Goal: Task Accomplishment & Management: Complete application form

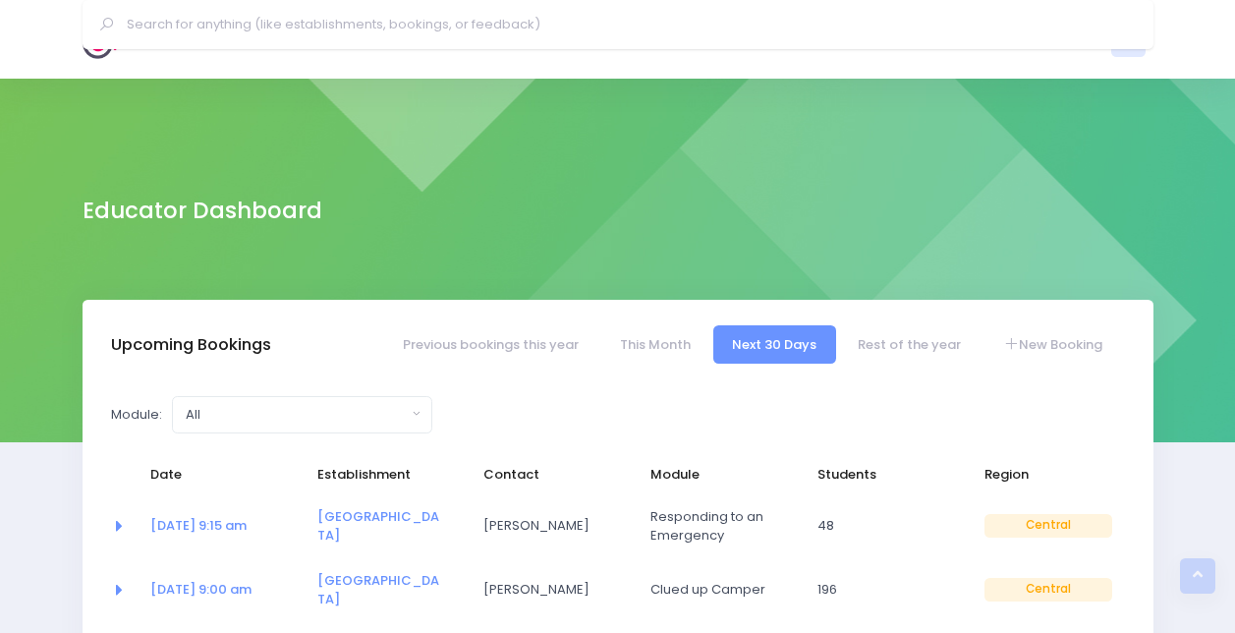
select select "5"
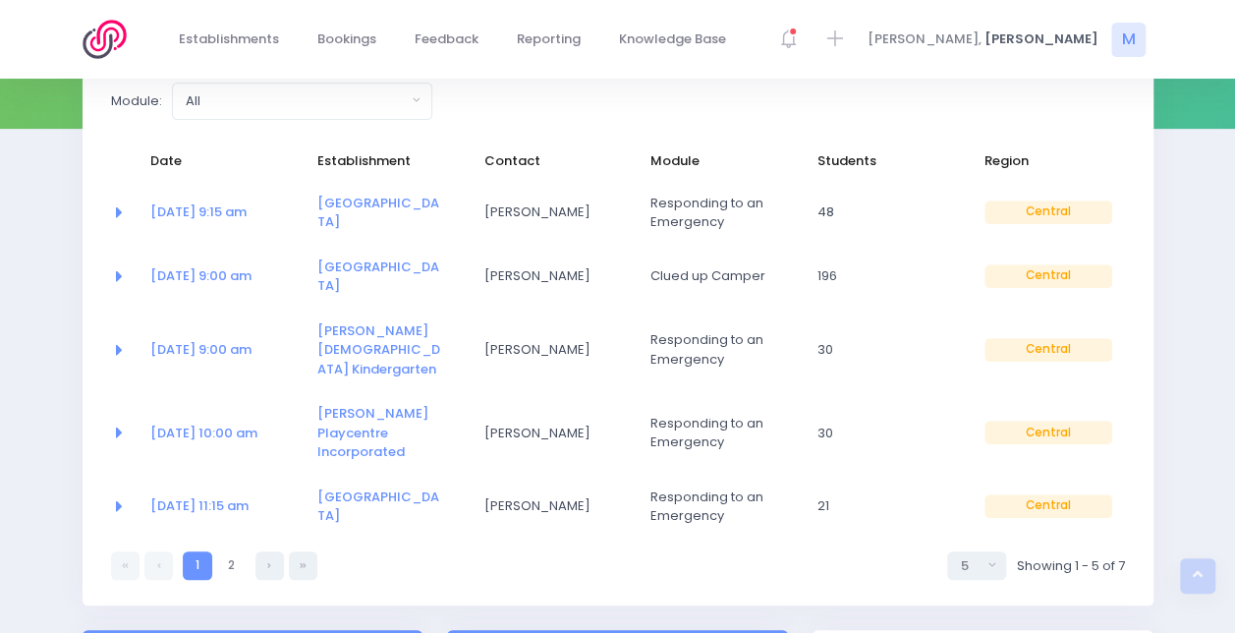
scroll to position [305, 0]
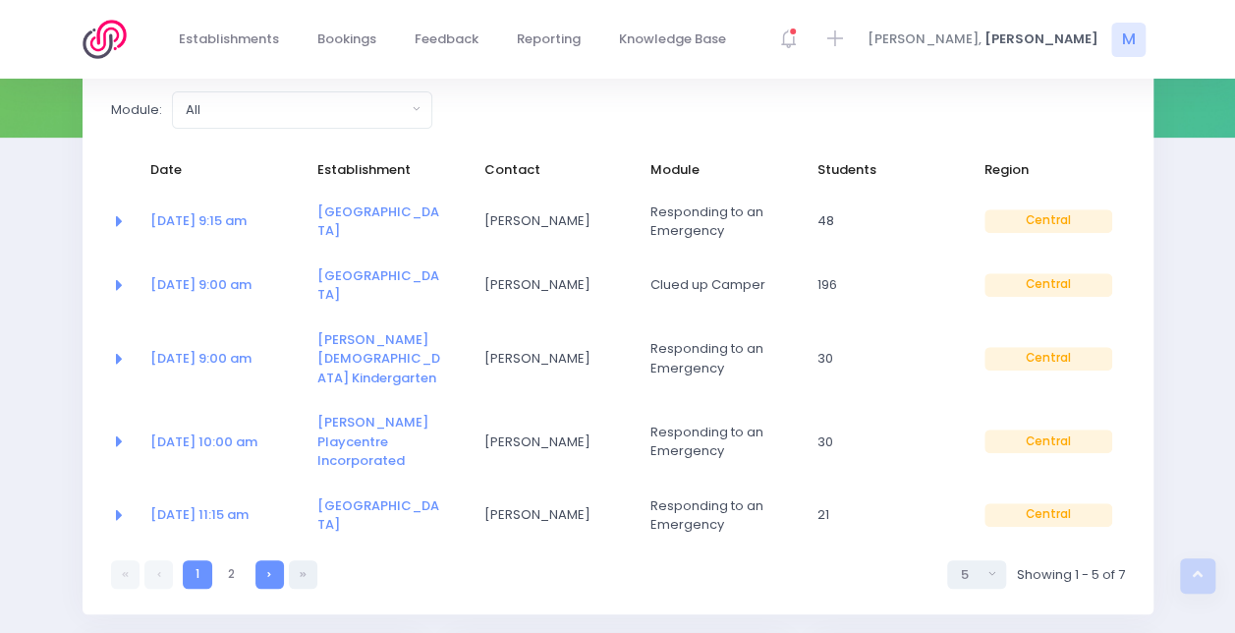
click at [273, 560] on link at bounding box center [270, 574] width 28 height 28
select select "5"
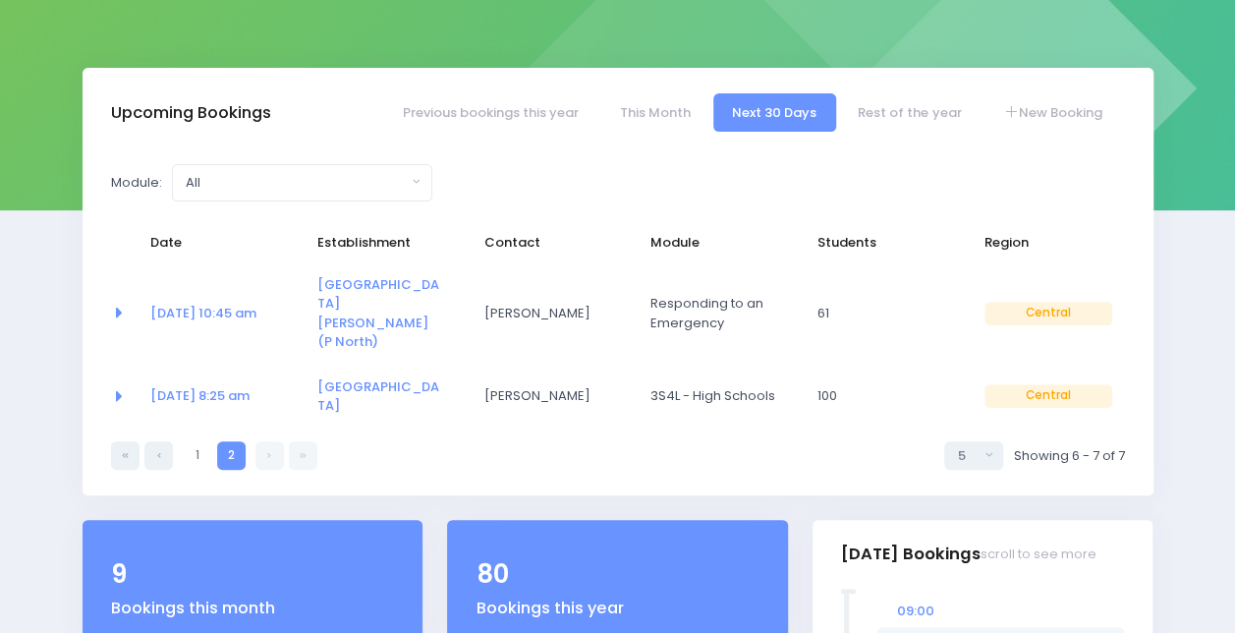
scroll to position [230, 0]
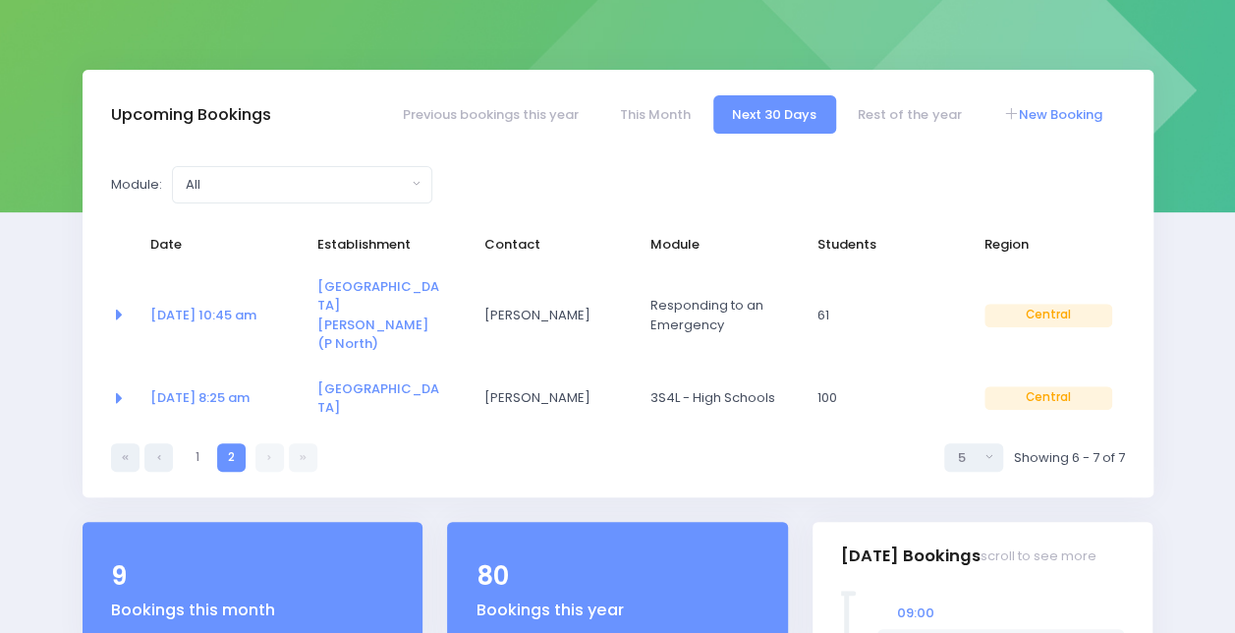
click at [1062, 117] on link "New Booking" at bounding box center [1053, 114] width 138 height 38
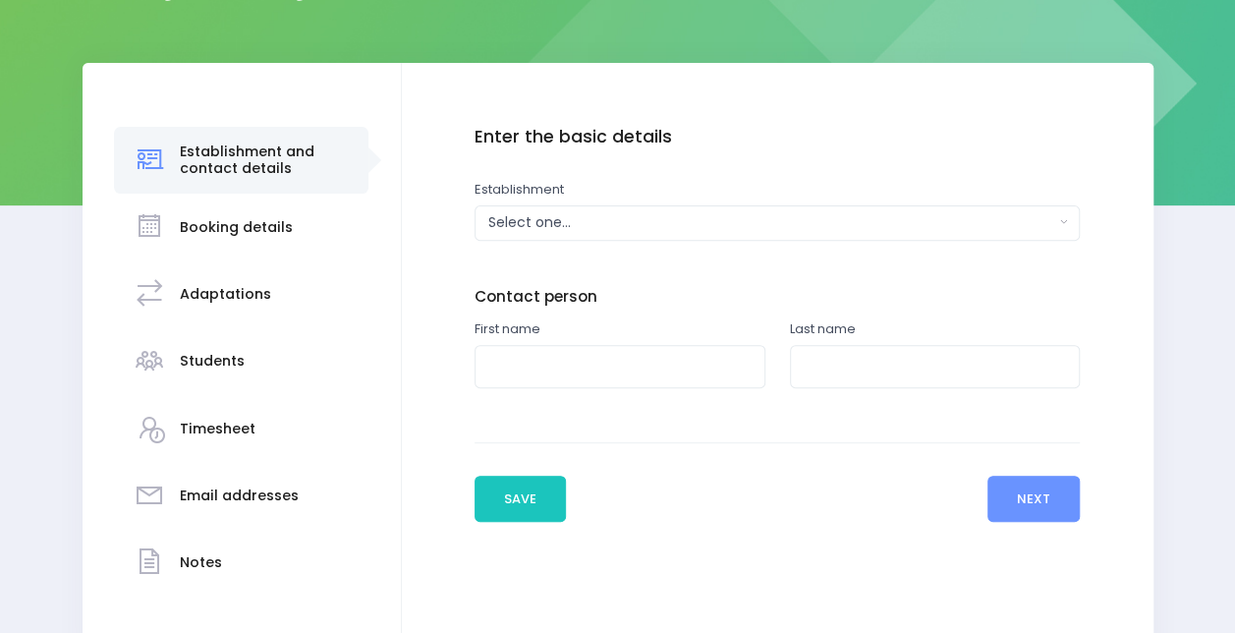
scroll to position [238, 0]
click at [547, 224] on div "Select one..." at bounding box center [771, 221] width 566 height 21
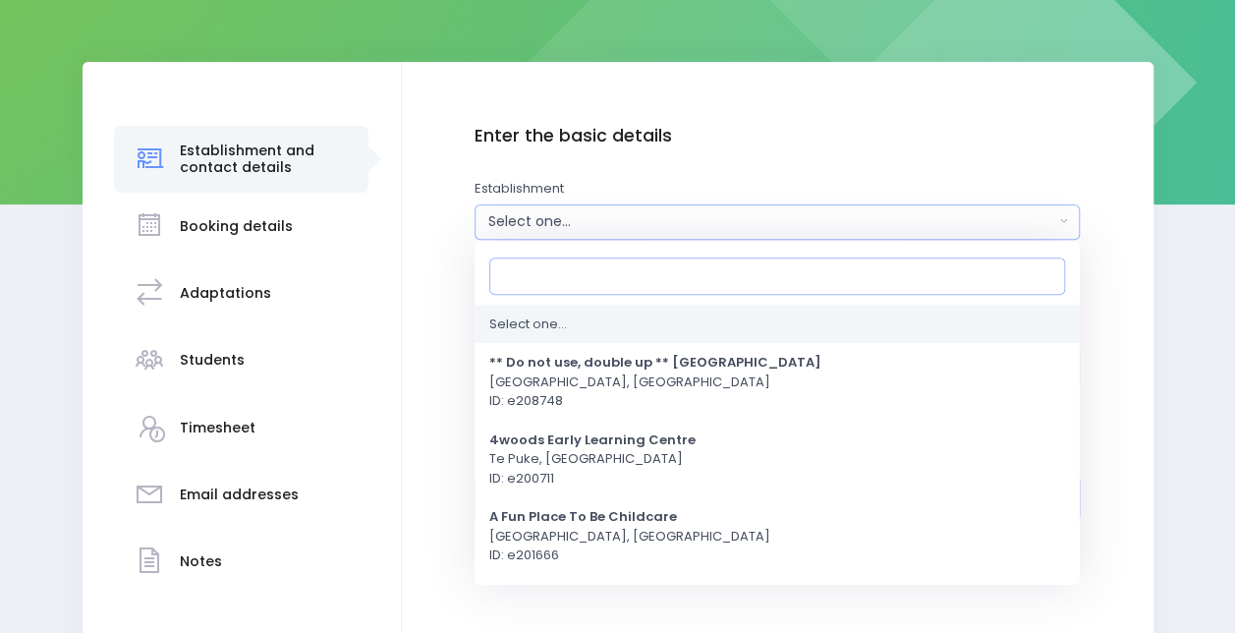
click at [568, 280] on input "Search" at bounding box center [777, 274] width 576 height 37
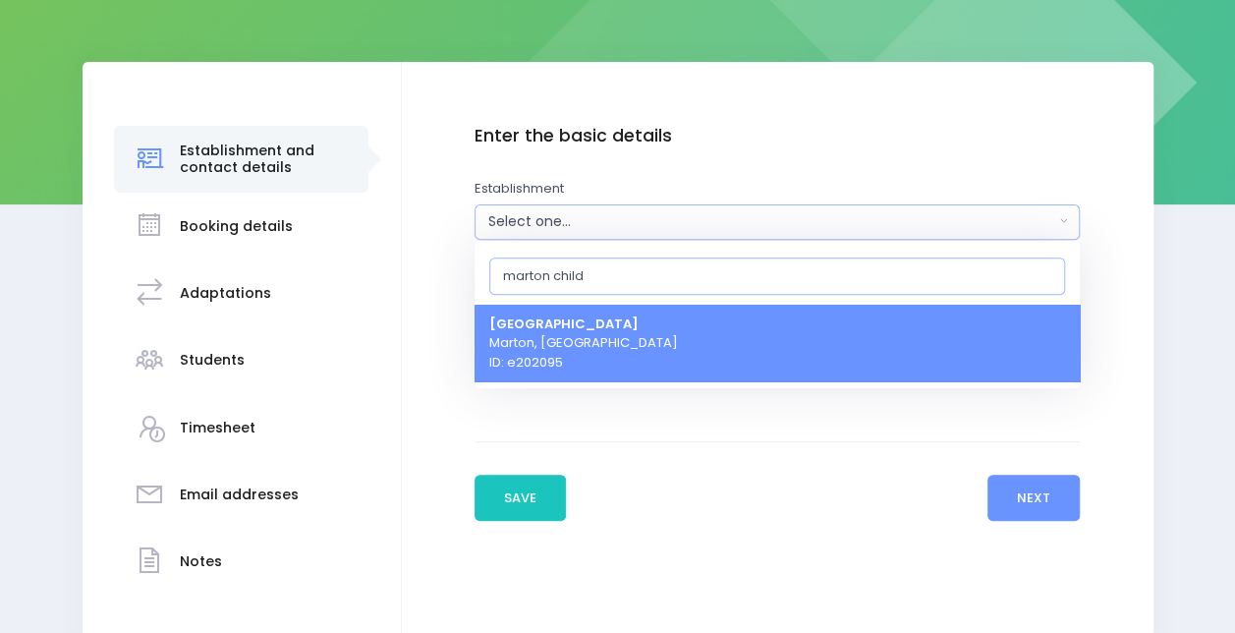
type input "marton child"
click at [597, 362] on span "Marton Childcare Centre Marton, Central Region ID: e202095" at bounding box center [583, 342] width 189 height 58
select select "202095"
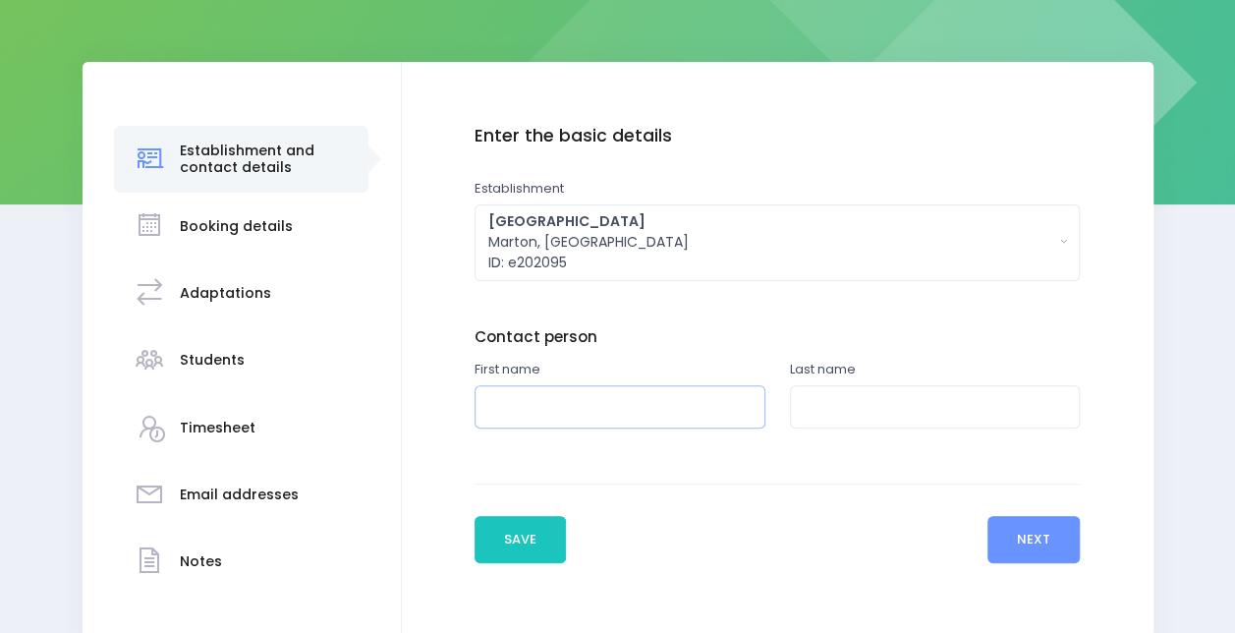
click at [587, 409] on input "text" at bounding box center [620, 407] width 291 height 44
type input "Rachel"
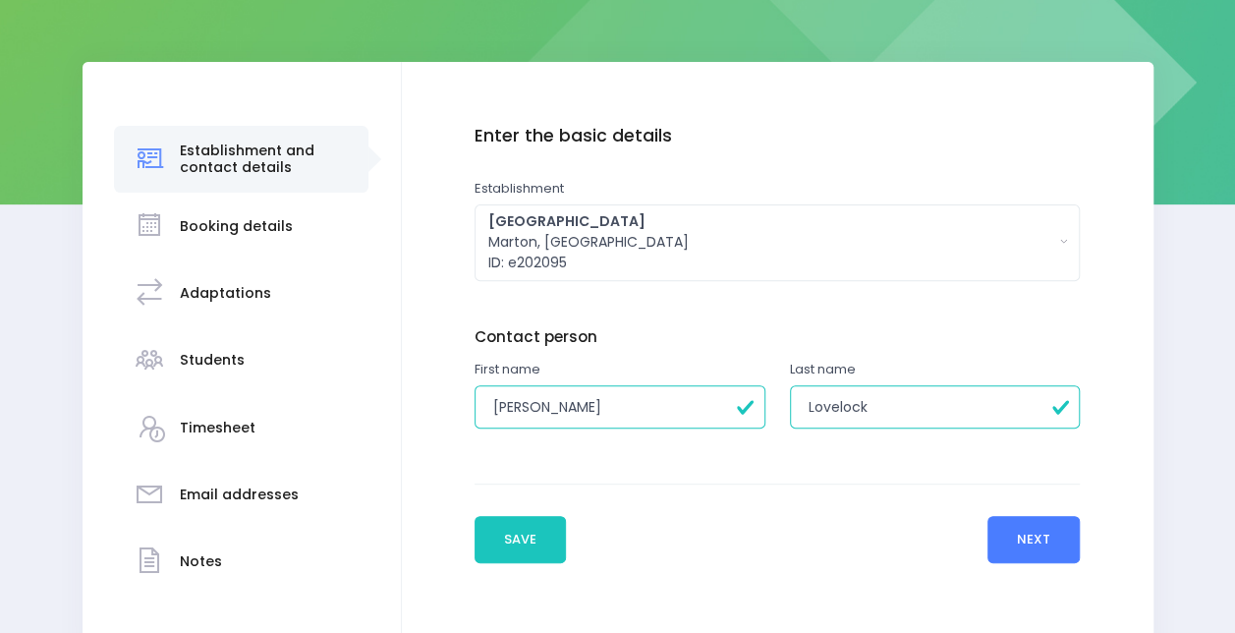
type input "Lovelock"
click at [1050, 537] on button "Next" at bounding box center [1034, 539] width 93 height 47
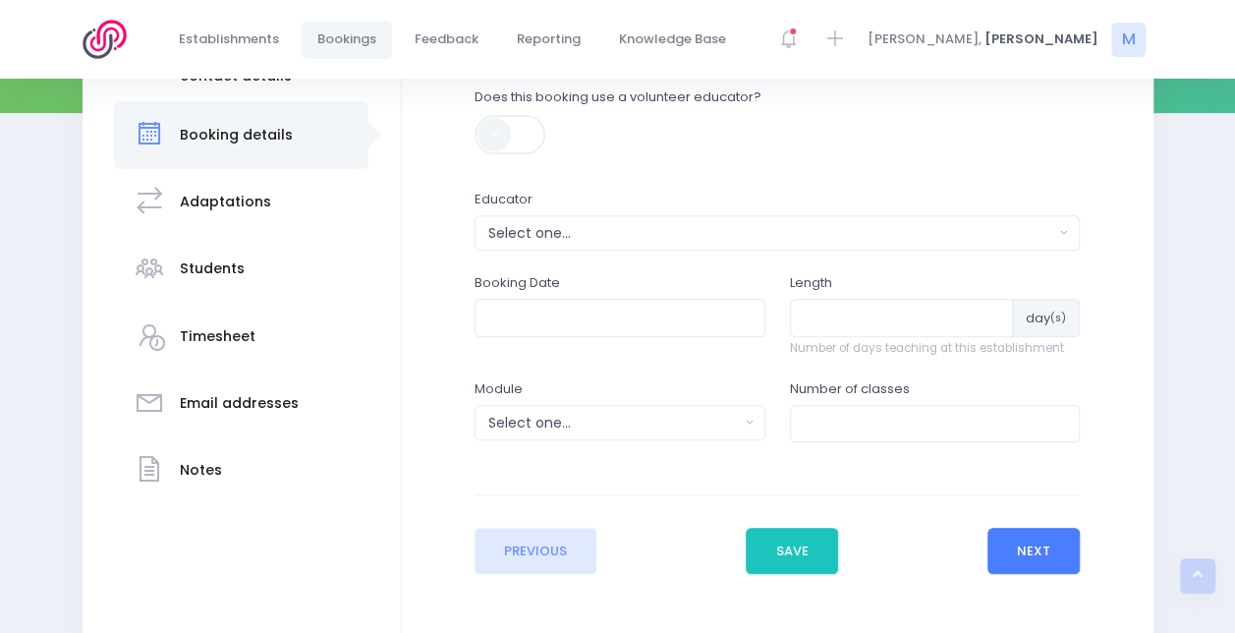
scroll to position [330, 0]
click at [574, 232] on div "Select one..." at bounding box center [771, 232] width 566 height 21
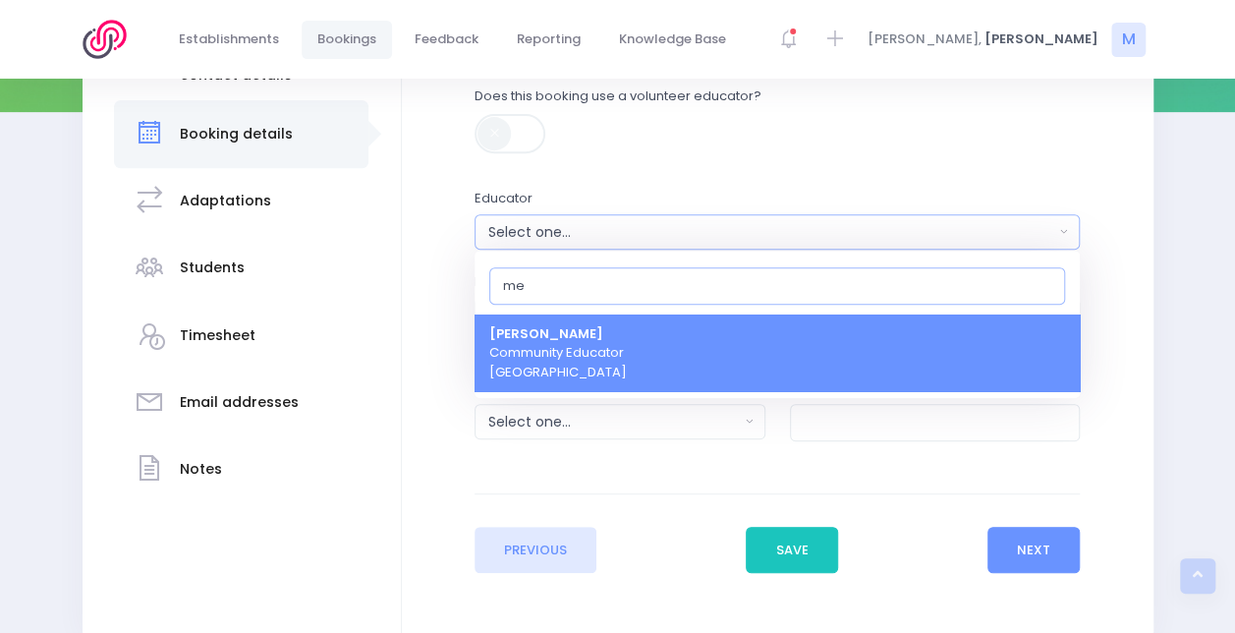
type input "me"
click at [578, 347] on span "Megan Lawton Community Educator Central Region" at bounding box center [558, 353] width 138 height 58
select select "399566"
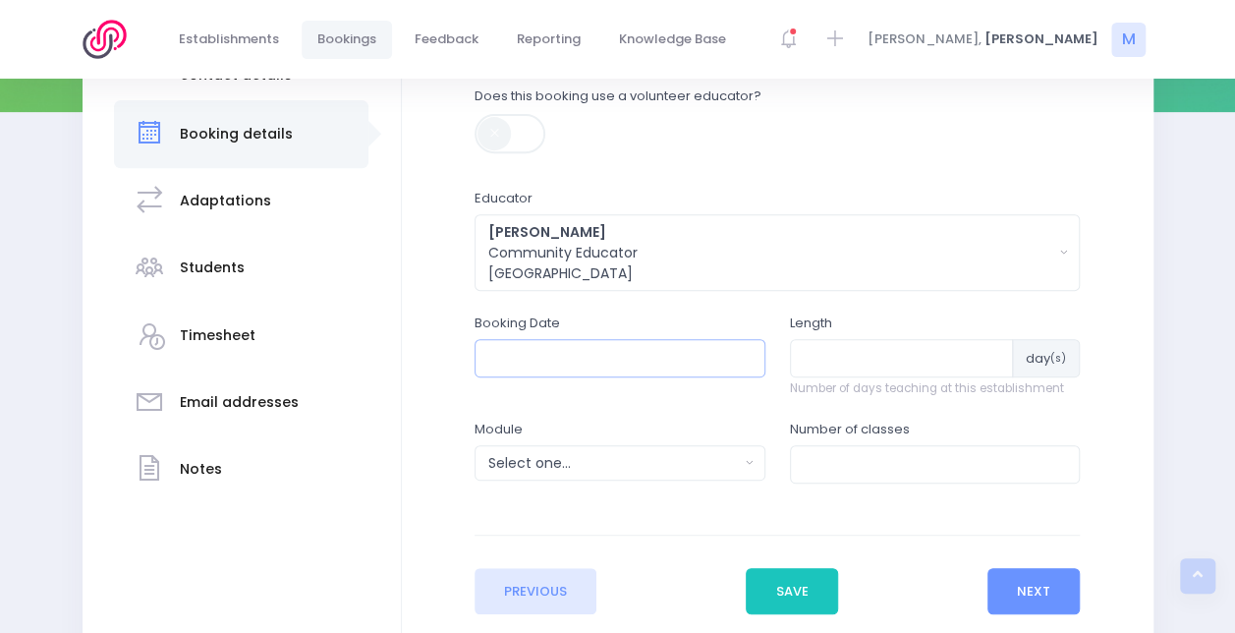
click at [578, 347] on input "text" at bounding box center [620, 357] width 291 height 37
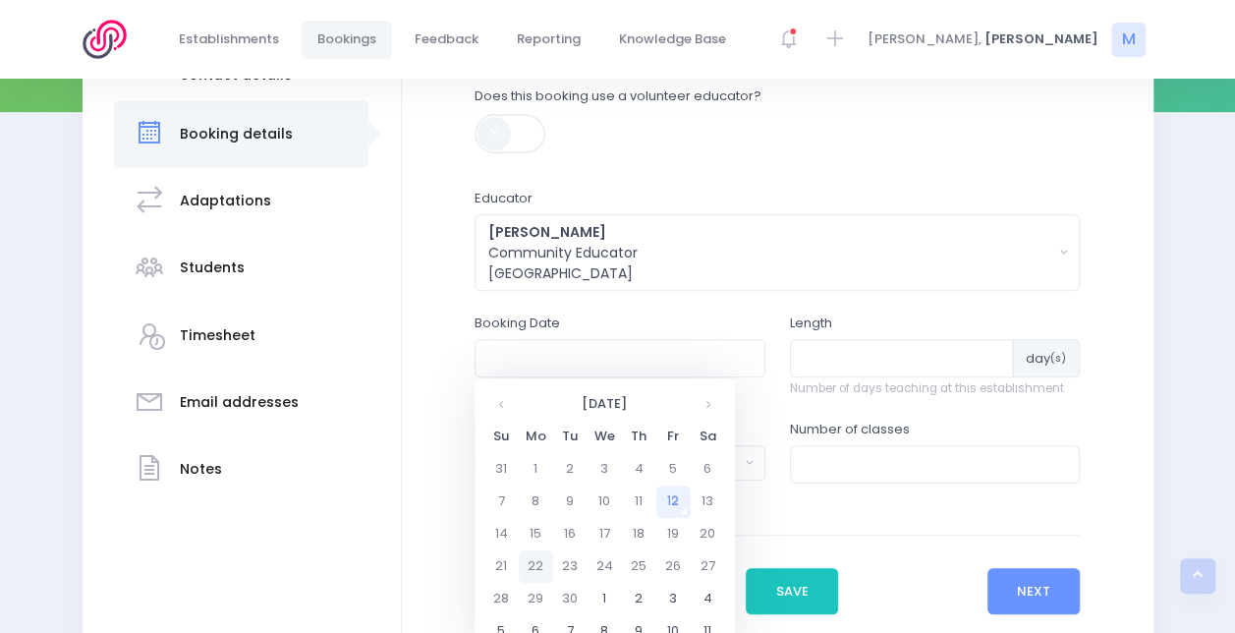
click at [540, 564] on td "22" at bounding box center [536, 566] width 34 height 32
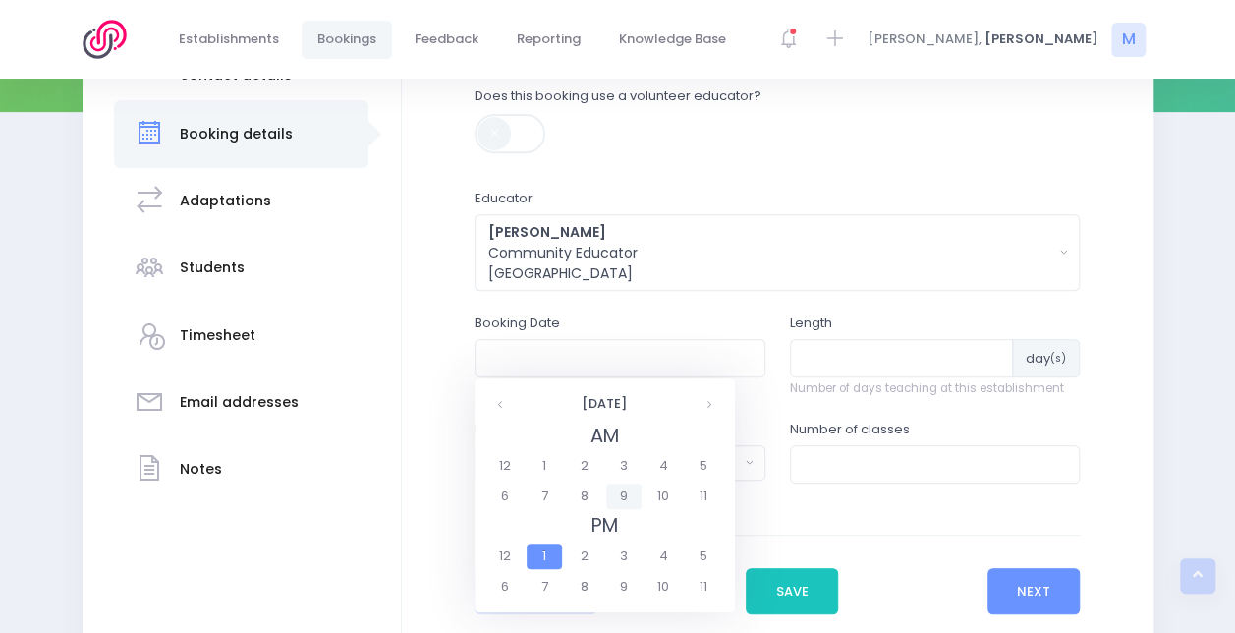
click at [627, 492] on span "9" at bounding box center [623, 496] width 34 height 26
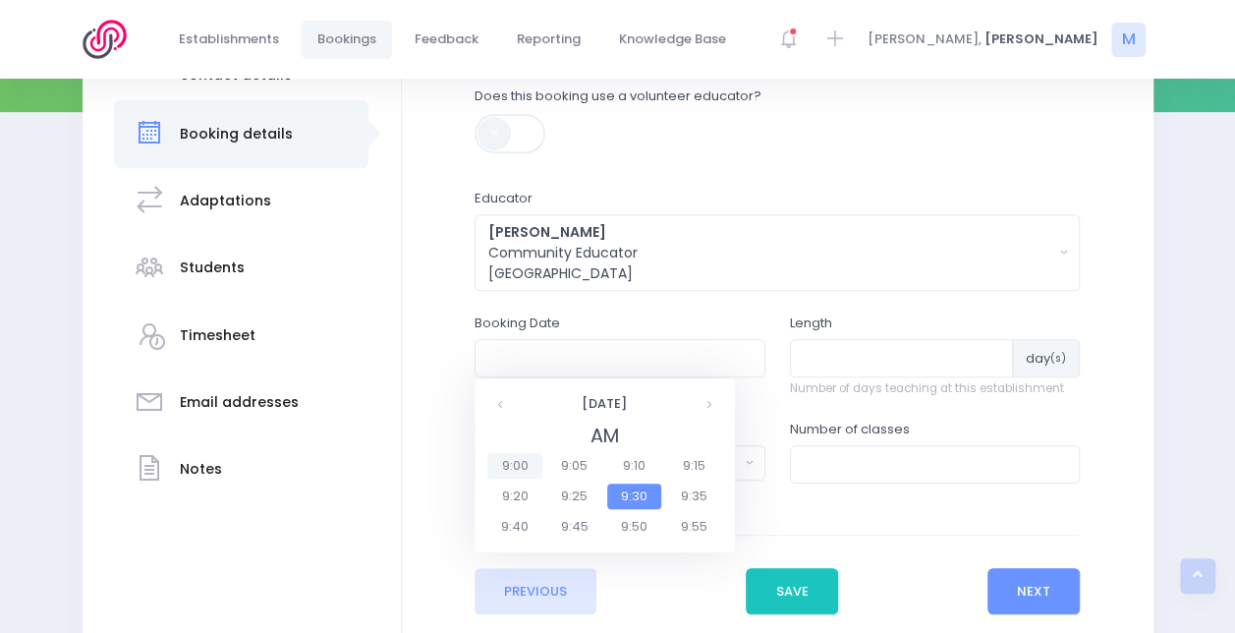
click at [517, 463] on span "9:00" at bounding box center [514, 466] width 55 height 26
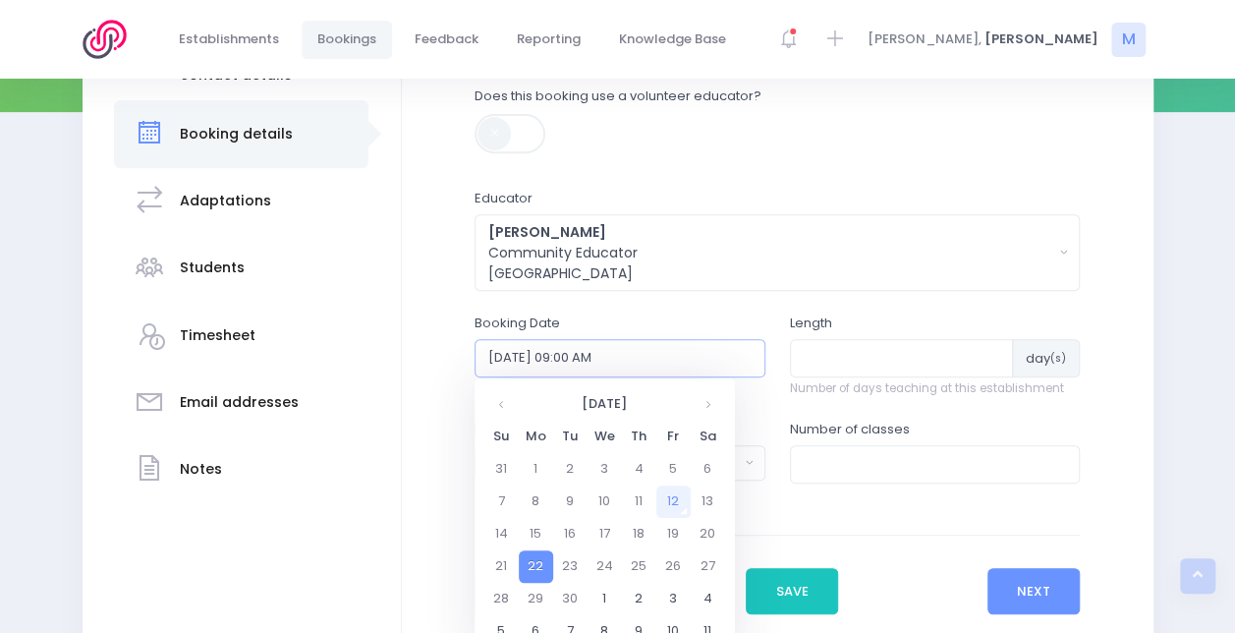
click at [717, 352] on input "22/09/2025 09:00 AM" at bounding box center [620, 357] width 291 height 37
click at [523, 571] on td "22" at bounding box center [536, 566] width 34 height 32
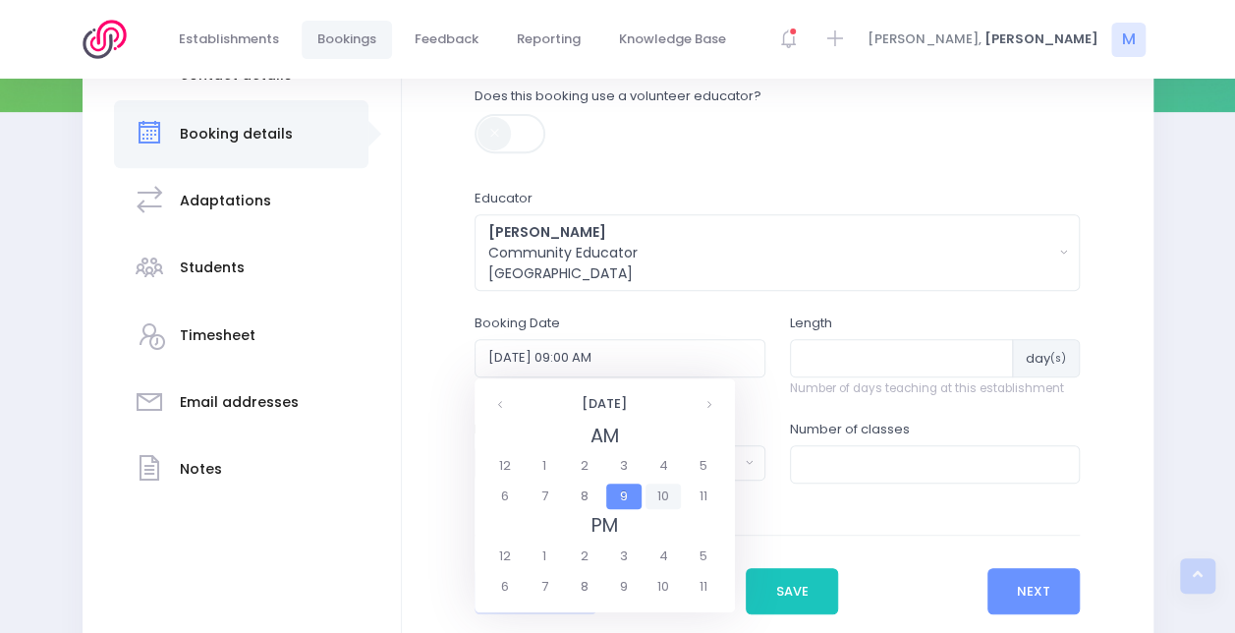
click at [662, 493] on span "10" at bounding box center [663, 496] width 34 height 26
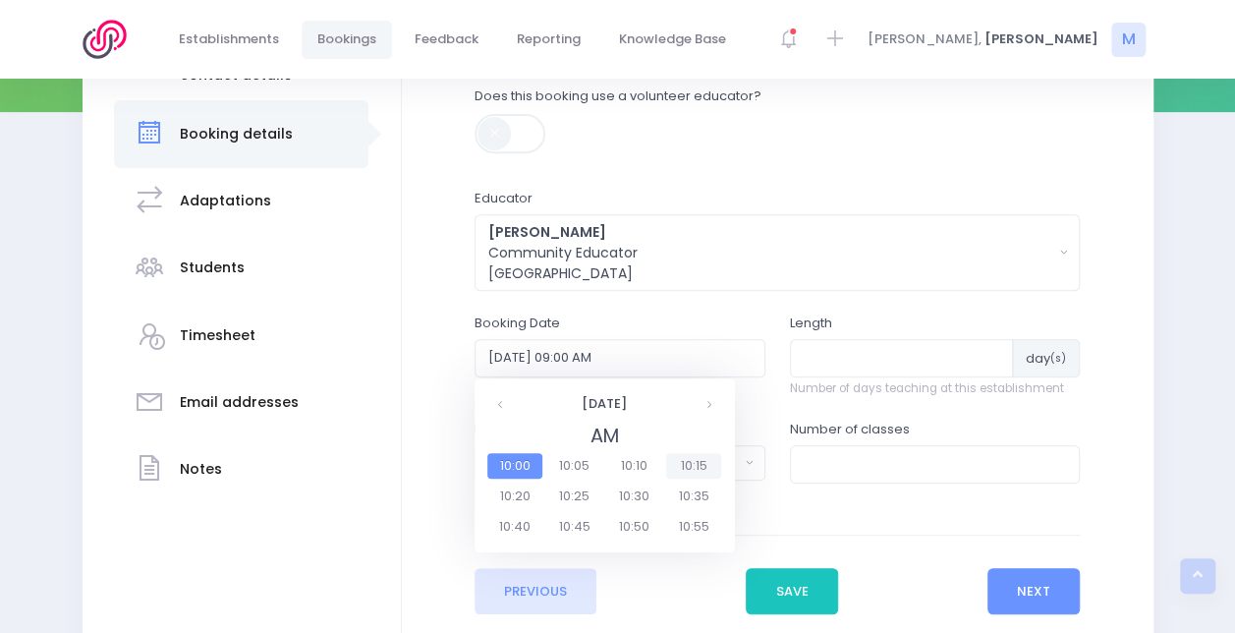
click at [688, 464] on span "10:15" at bounding box center [693, 466] width 55 height 26
type input "22/09/2025 10:15 AM"
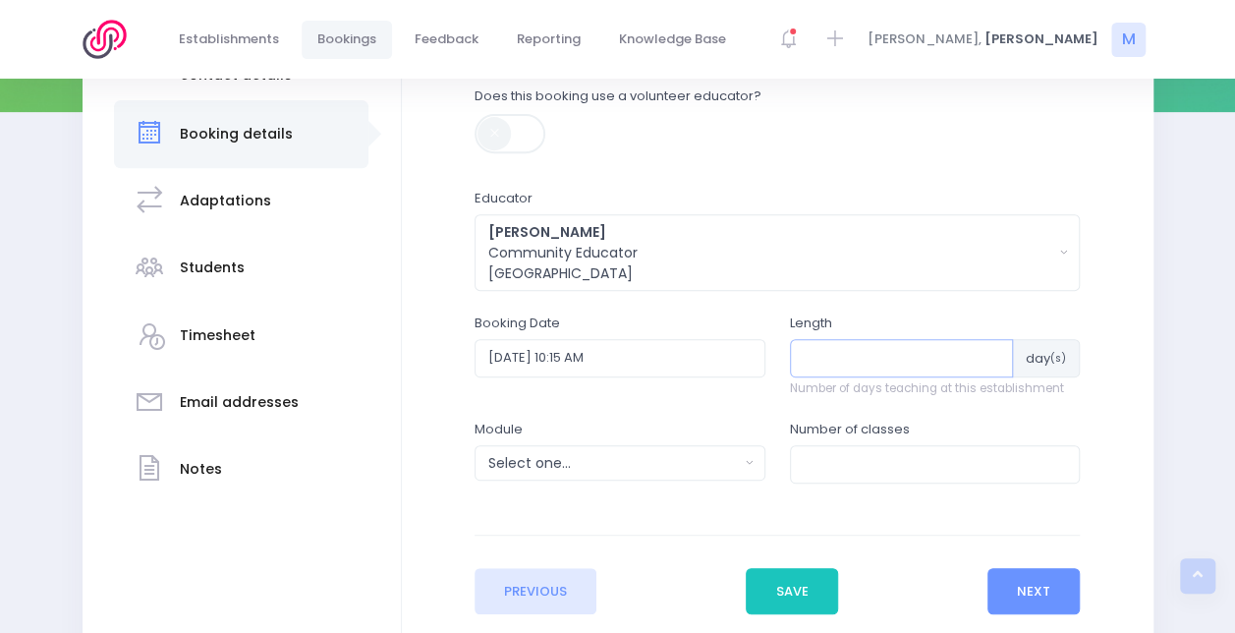
click at [828, 349] on input "number" at bounding box center [902, 357] width 224 height 37
type input "1"
click at [854, 478] on input "number" at bounding box center [935, 463] width 291 height 37
type input "1"
click at [670, 462] on div "Select one..." at bounding box center [613, 463] width 251 height 21
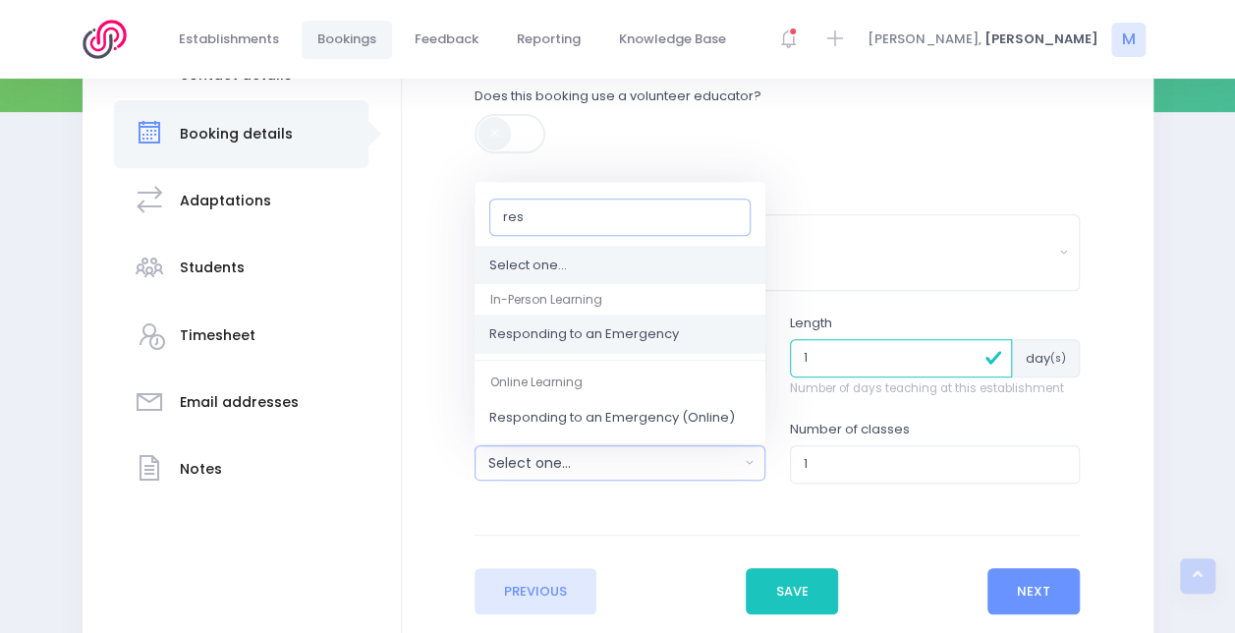
type input "res"
click at [594, 337] on span "Responding to an Emergency" at bounding box center [584, 335] width 190 height 20
select select "Responding to an Emergency"
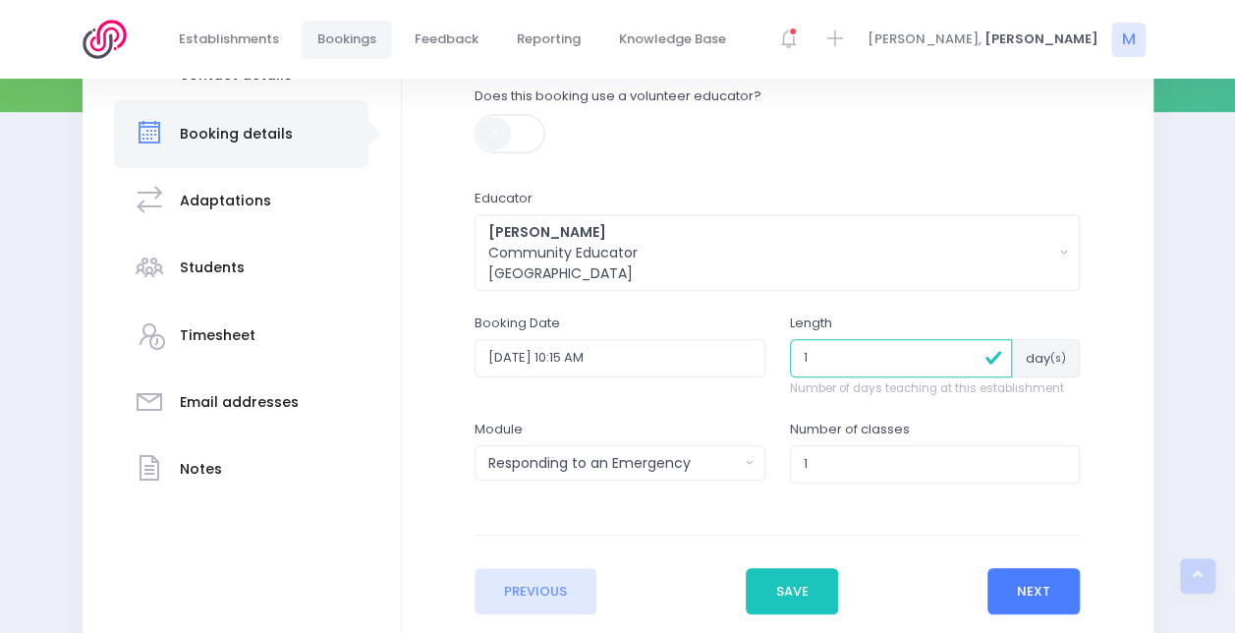
click at [1044, 601] on button "Next" at bounding box center [1034, 591] width 93 height 47
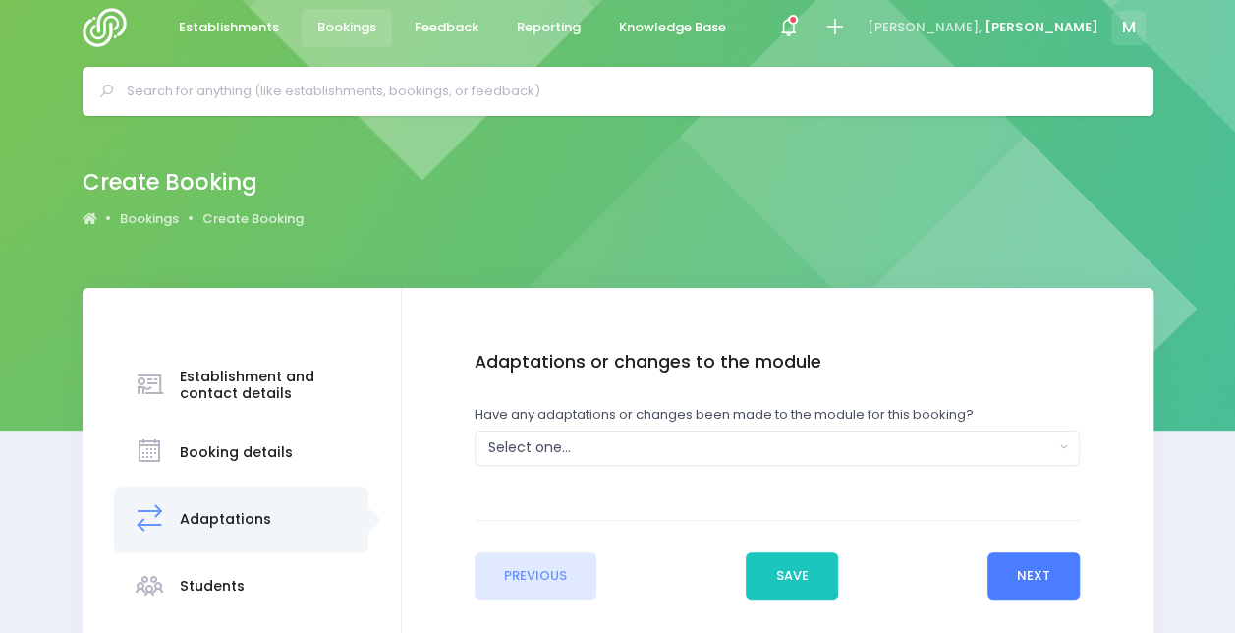
scroll to position [0, 0]
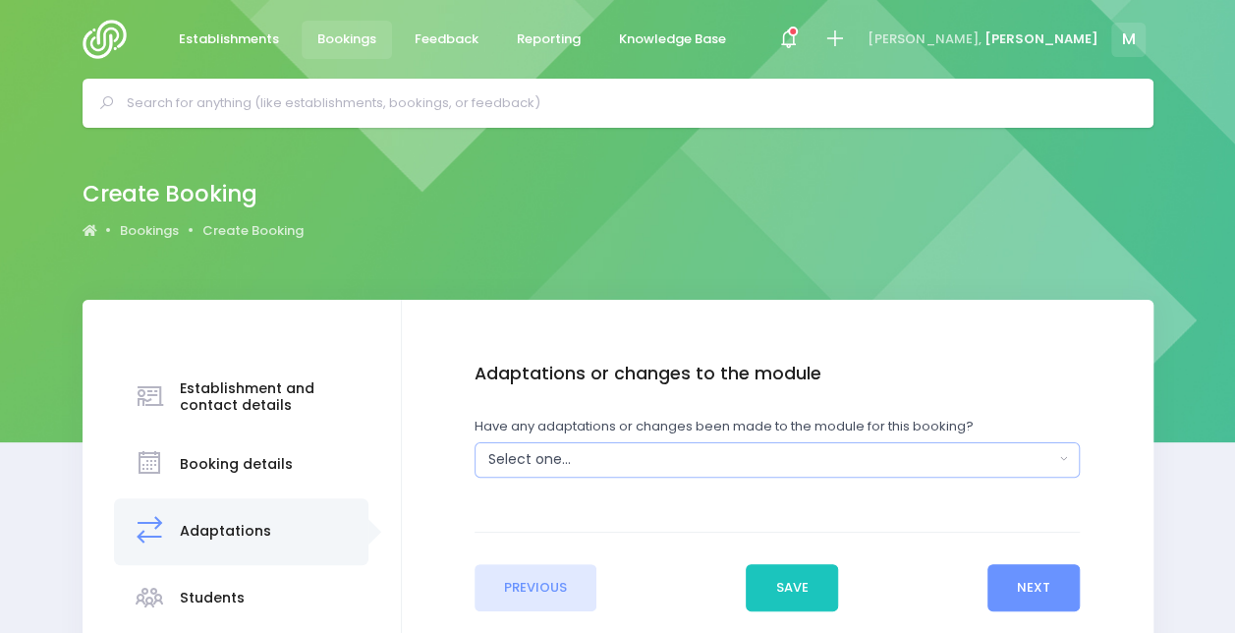
click at [600, 451] on div "Select one..." at bounding box center [771, 459] width 566 height 21
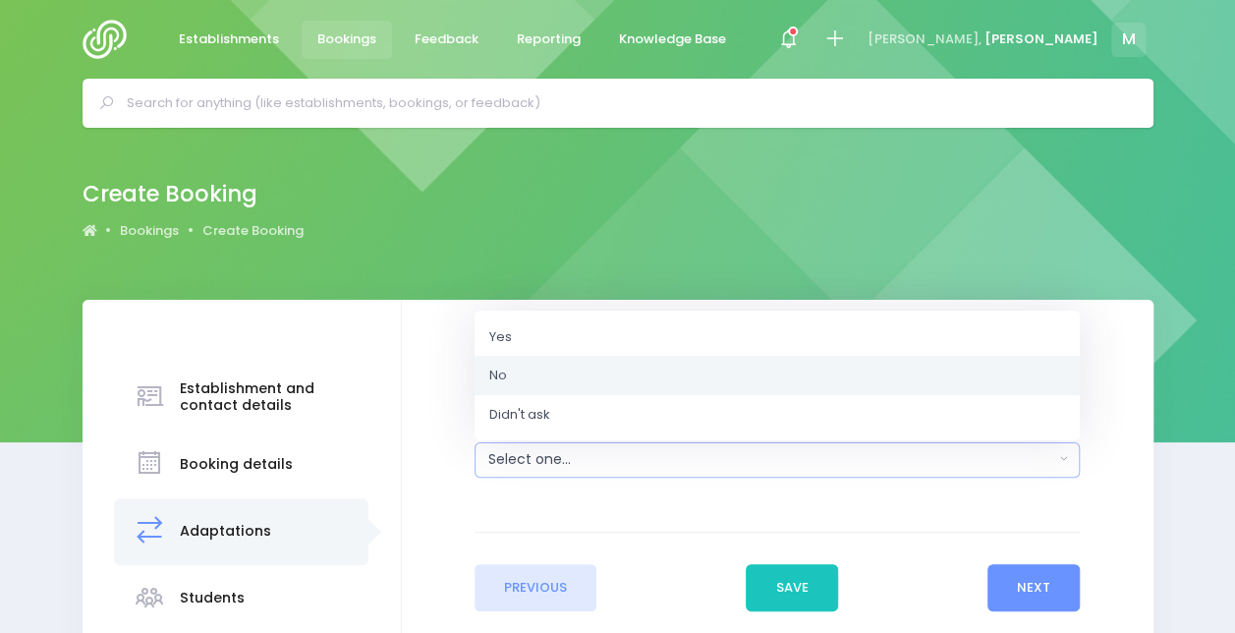
click at [531, 379] on link "No" at bounding box center [777, 375] width 605 height 39
select select "No"
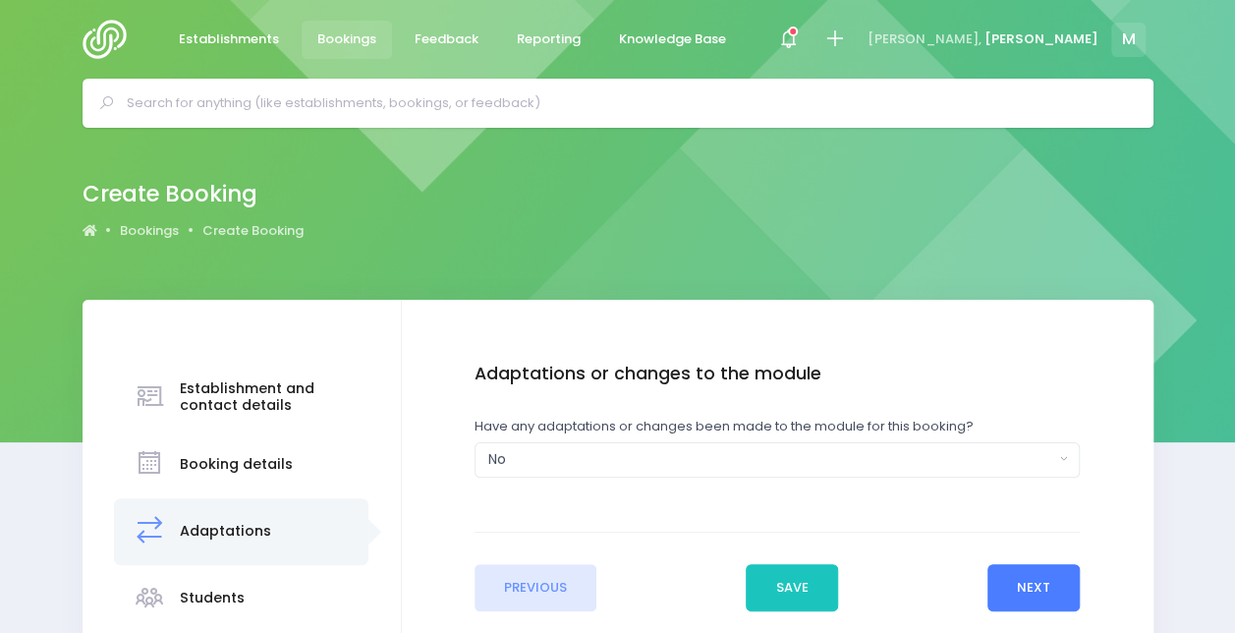
click at [1037, 571] on button "Next" at bounding box center [1034, 587] width 93 height 47
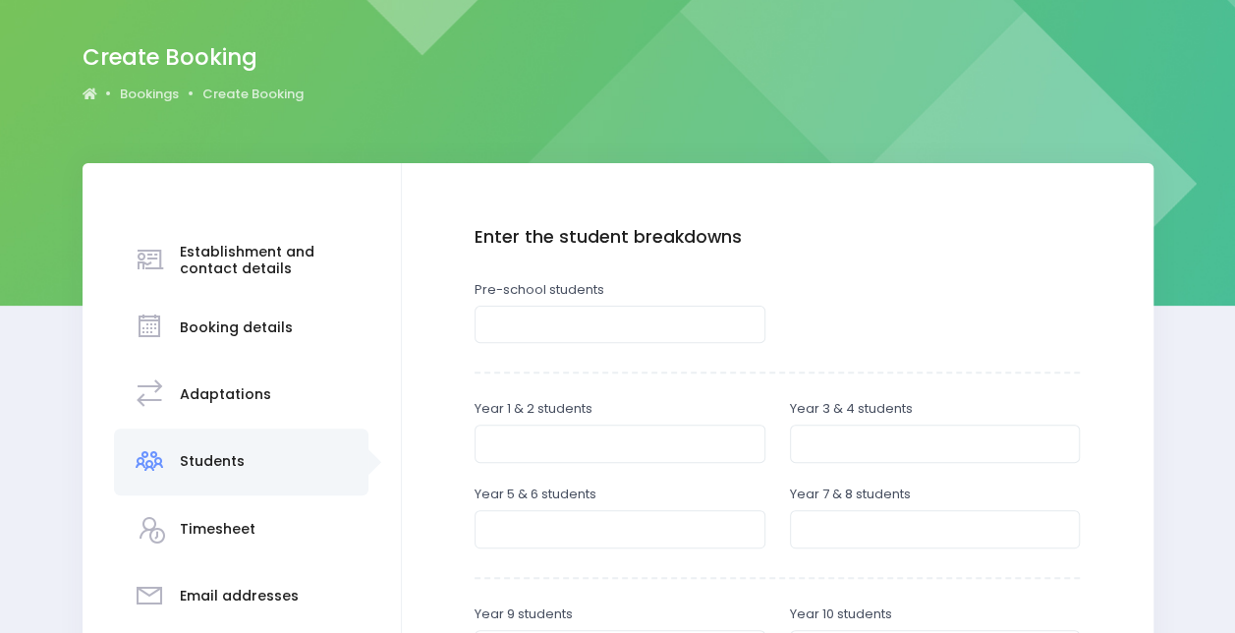
scroll to position [138, 0]
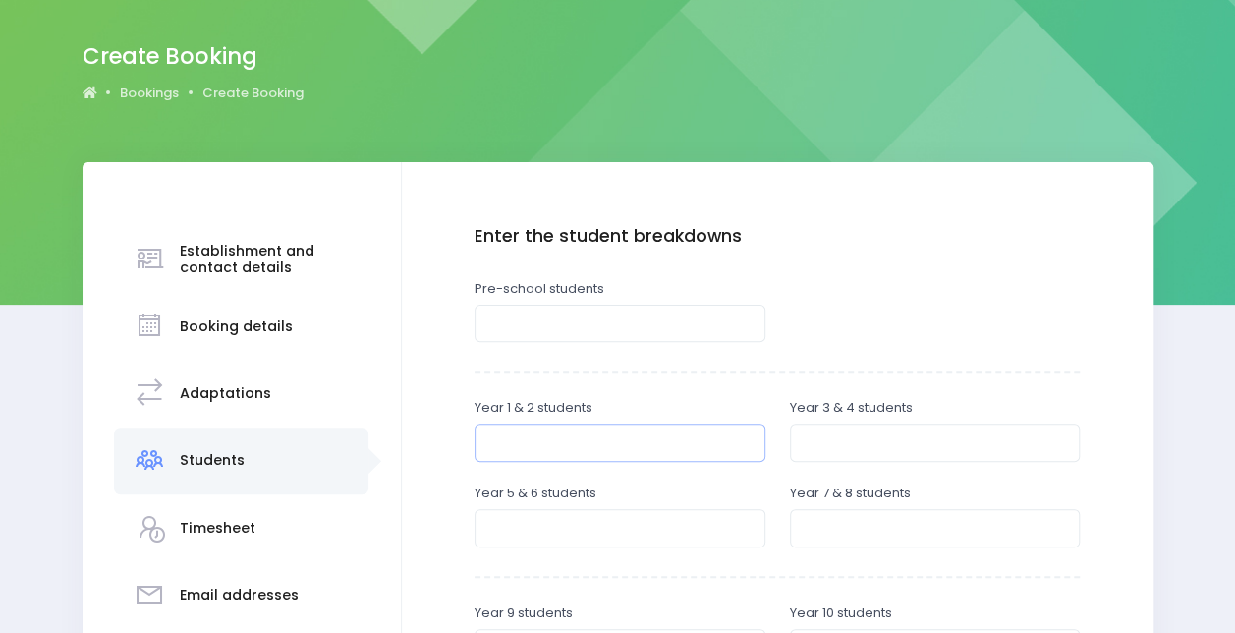
click at [591, 434] on input "number" at bounding box center [620, 442] width 291 height 37
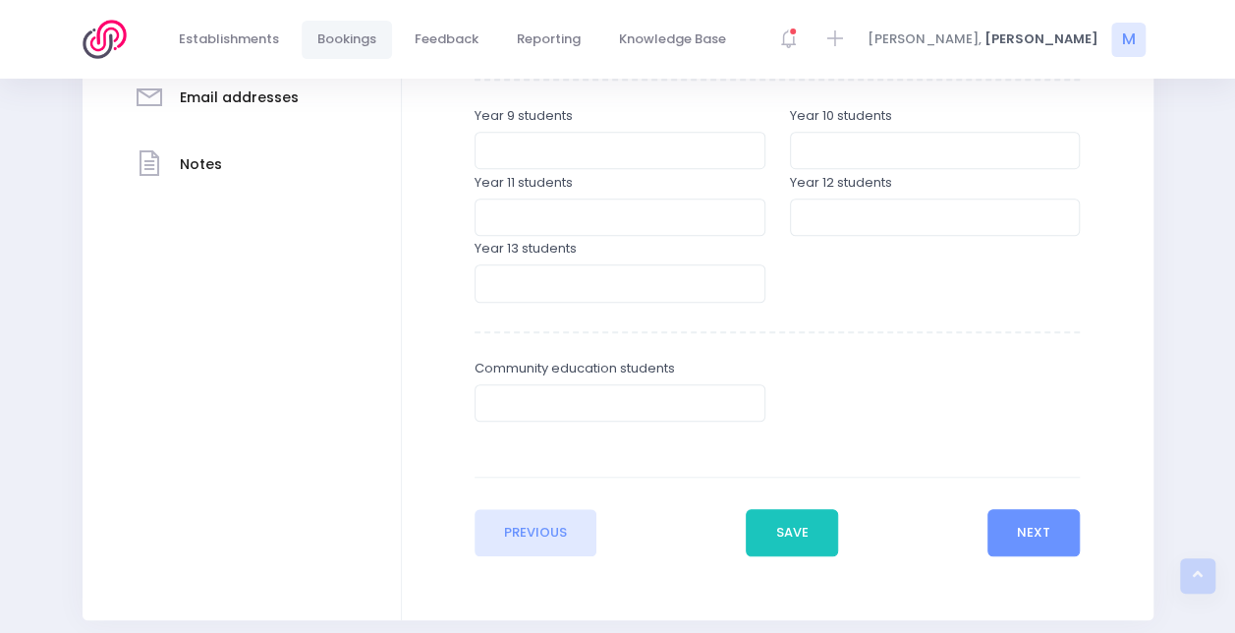
scroll to position [709, 0]
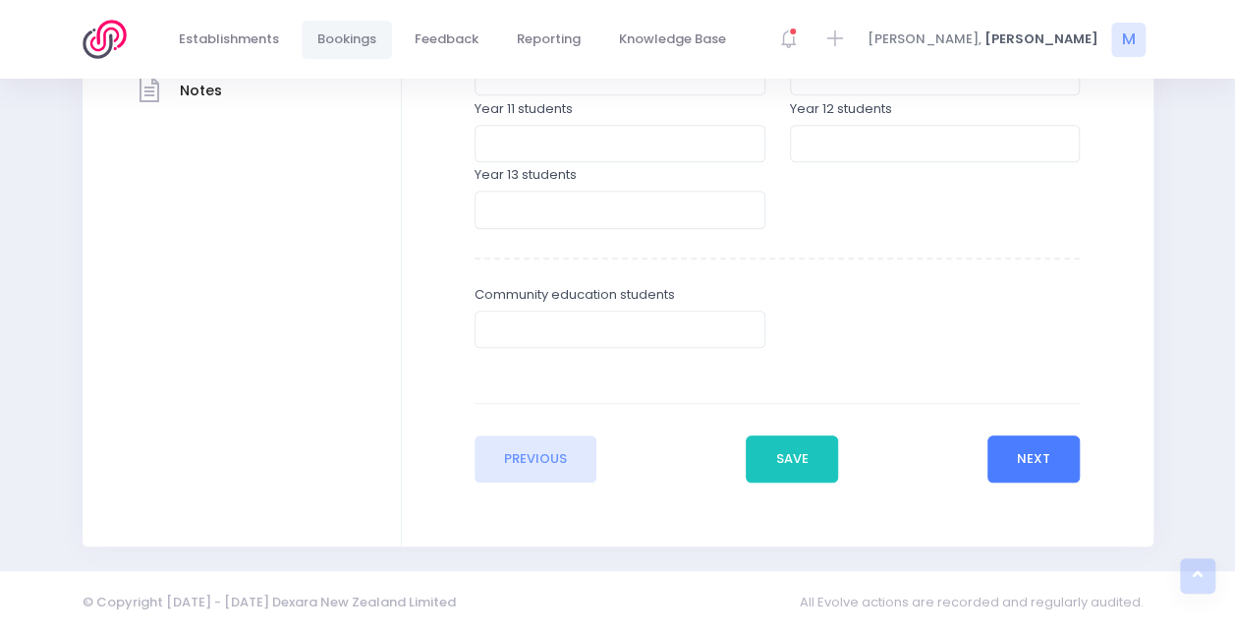
type input "30"
click at [1052, 464] on button "Next" at bounding box center [1034, 458] width 93 height 47
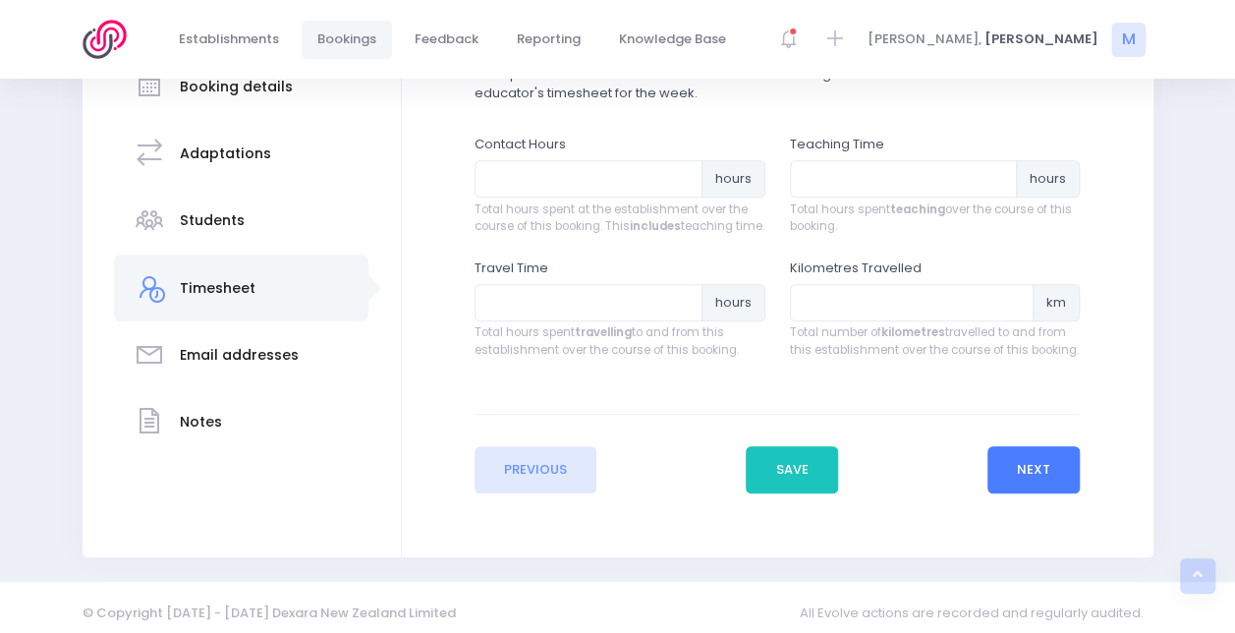
scroll to position [379, 0]
click at [835, 305] on input "number" at bounding box center [912, 300] width 245 height 37
type input "47"
click at [635, 316] on input "number" at bounding box center [589, 300] width 228 height 37
type input ".8"
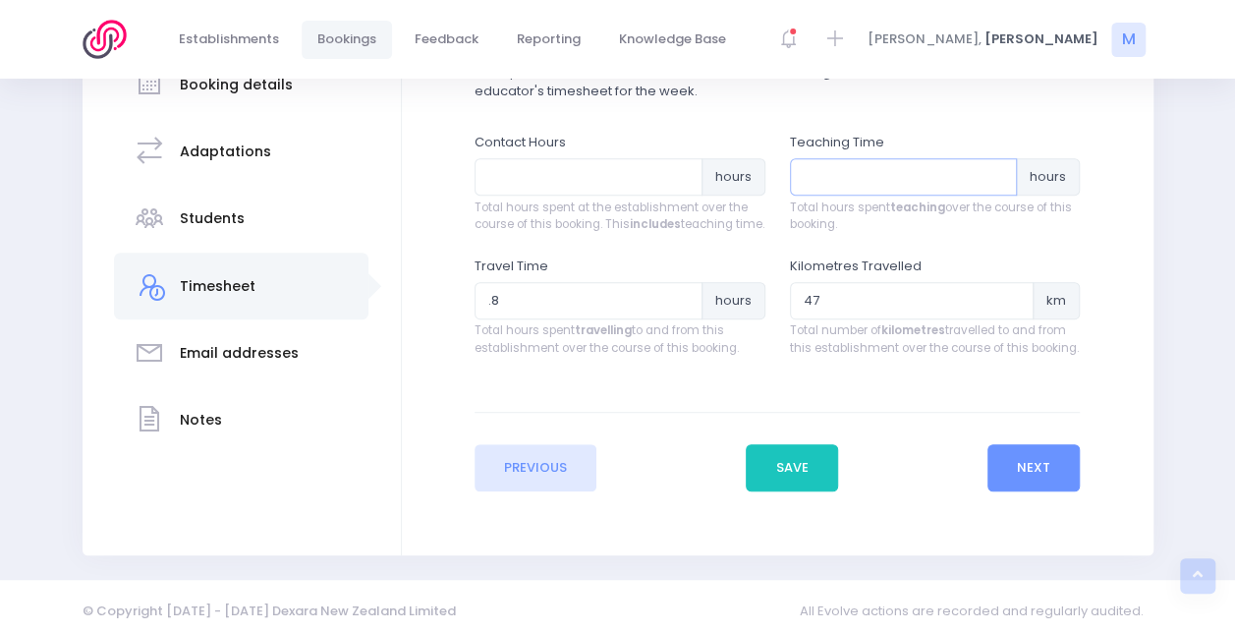
click at [865, 179] on input "number" at bounding box center [904, 176] width 228 height 37
type input ".75"
click at [651, 175] on input "number" at bounding box center [589, 176] width 228 height 37
type input "1"
click at [1000, 473] on button "Next" at bounding box center [1034, 467] width 93 height 47
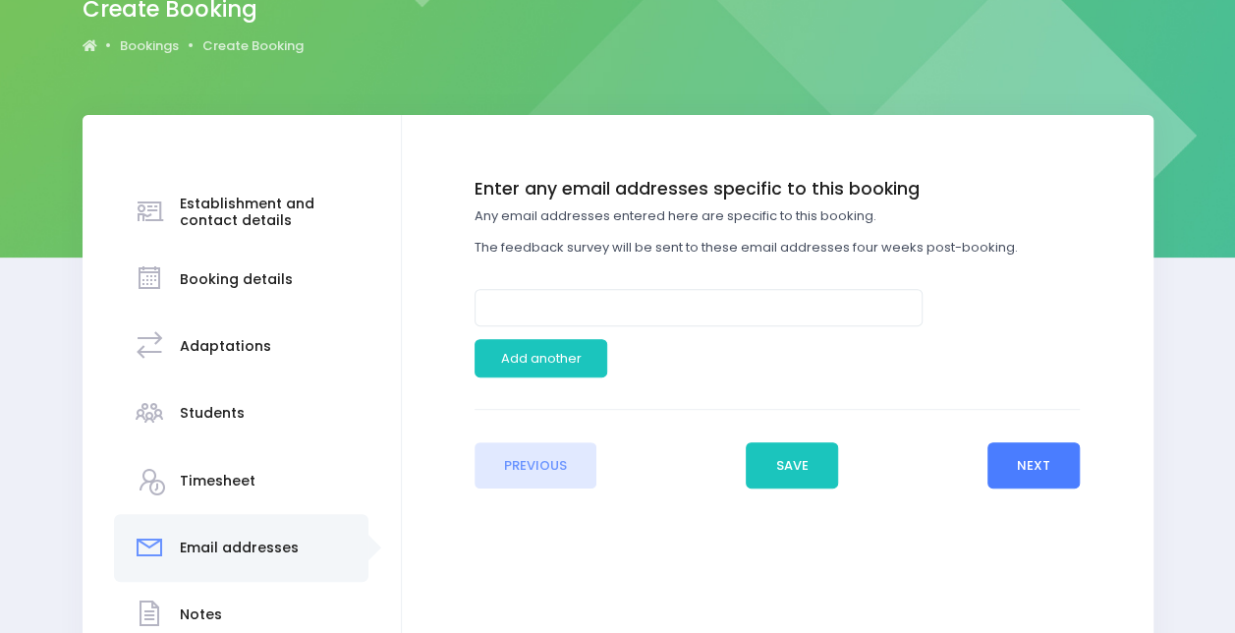
scroll to position [186, 0]
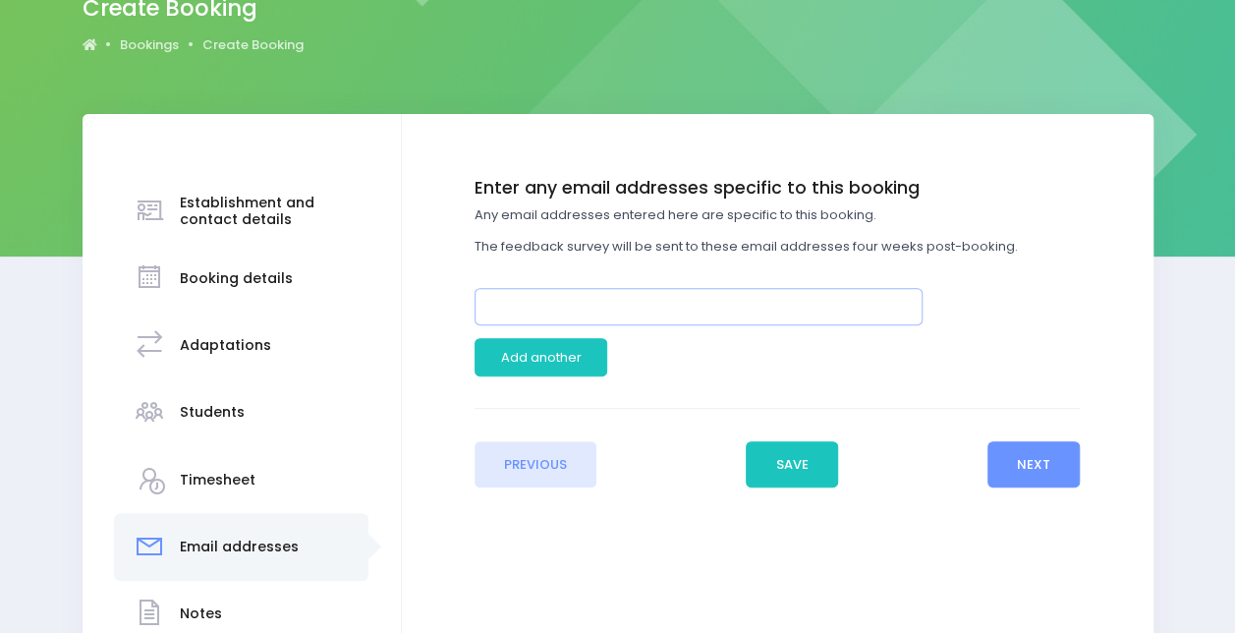
click at [627, 306] on input "email" at bounding box center [699, 306] width 448 height 37
type input "[EMAIL_ADDRESS][DOMAIN_NAME]"
click at [1037, 456] on button "Next" at bounding box center [1034, 464] width 93 height 47
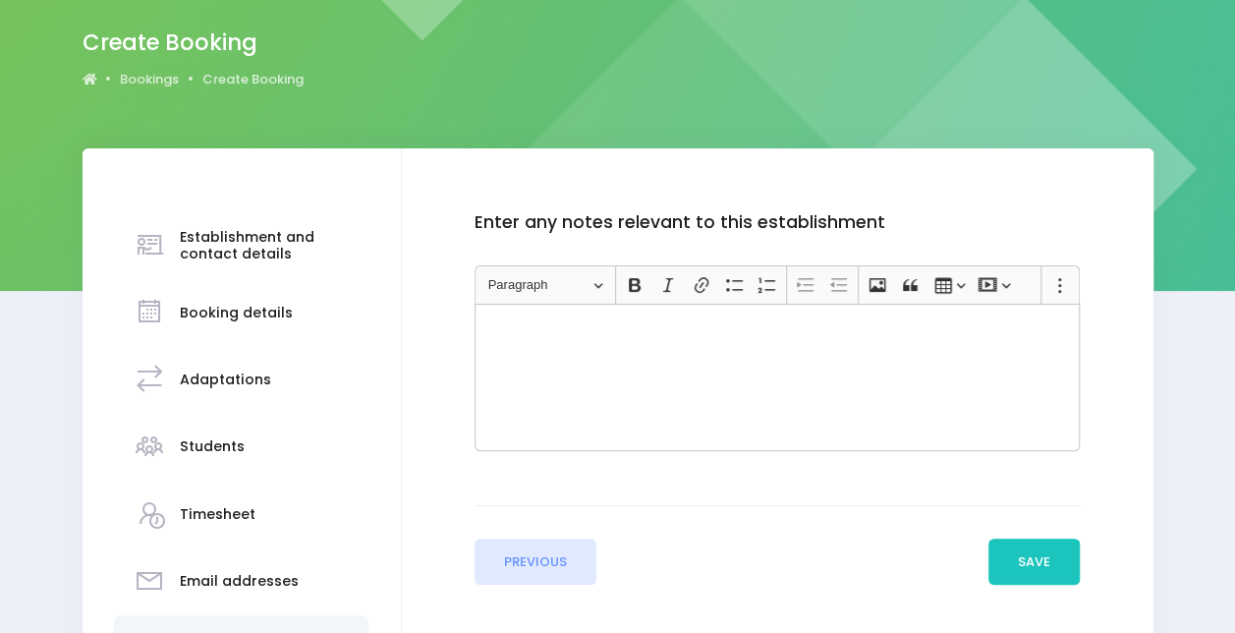
scroll to position [152, 0]
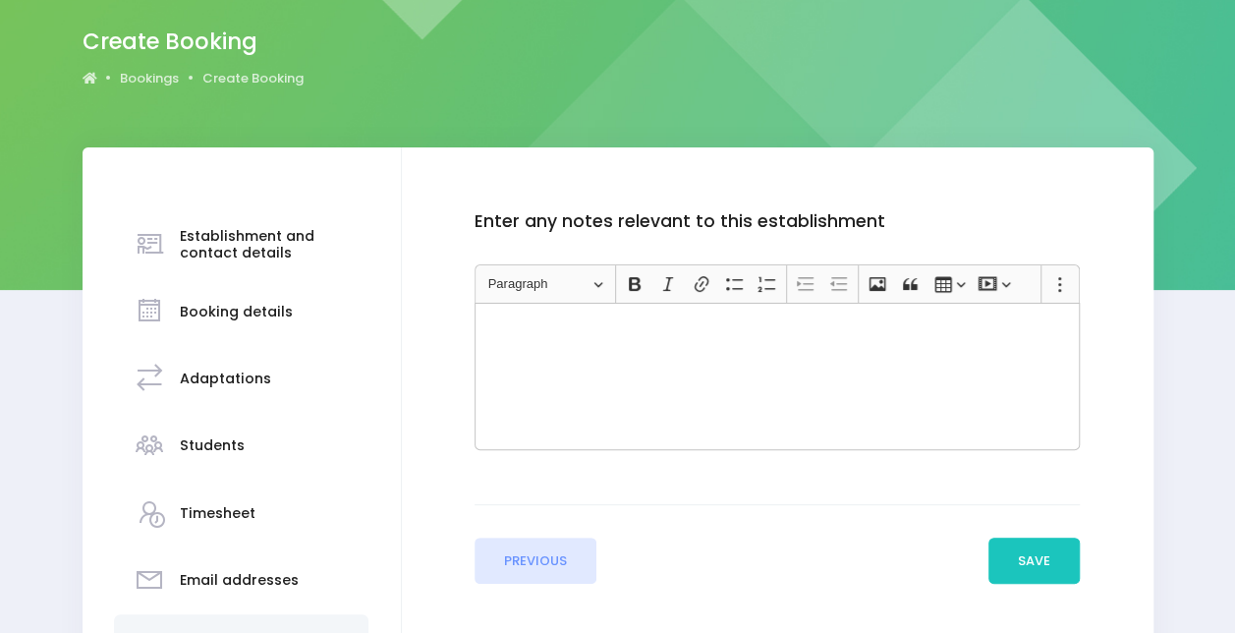
click at [755, 397] on div "Rich Text Editor, main" at bounding box center [777, 376] width 605 height 147
click at [635, 323] on p "Travel calculated to only as going to other establishments after." at bounding box center [777, 325] width 589 height 20
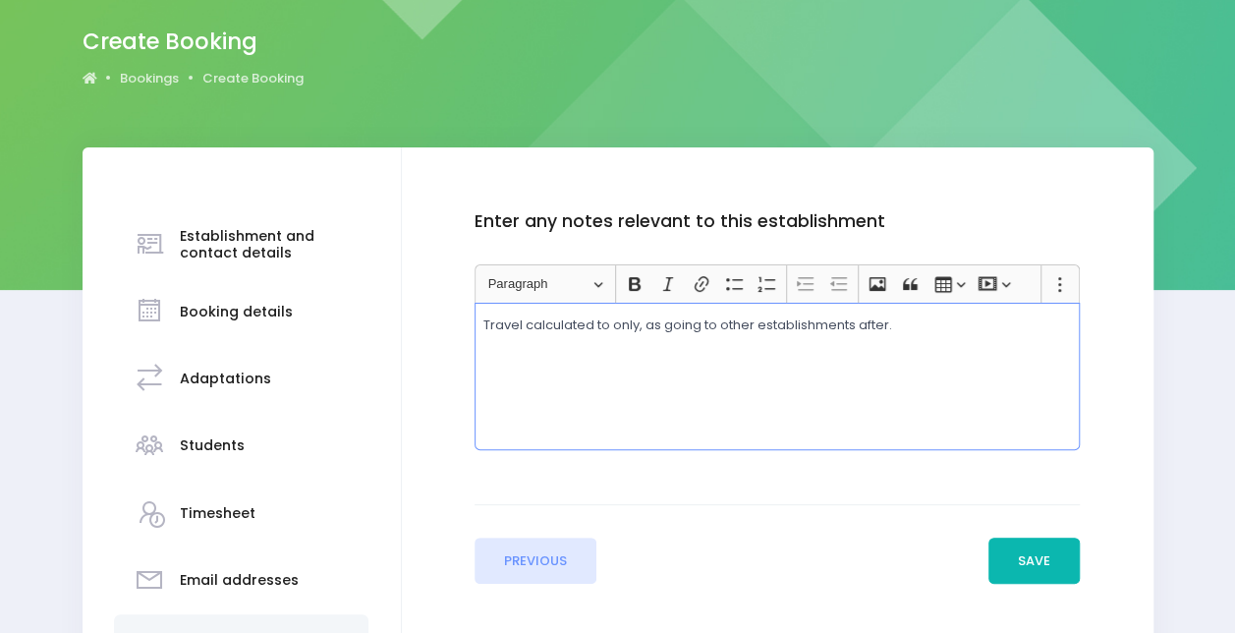
click at [1020, 559] on button "Save" at bounding box center [1035, 561] width 92 height 47
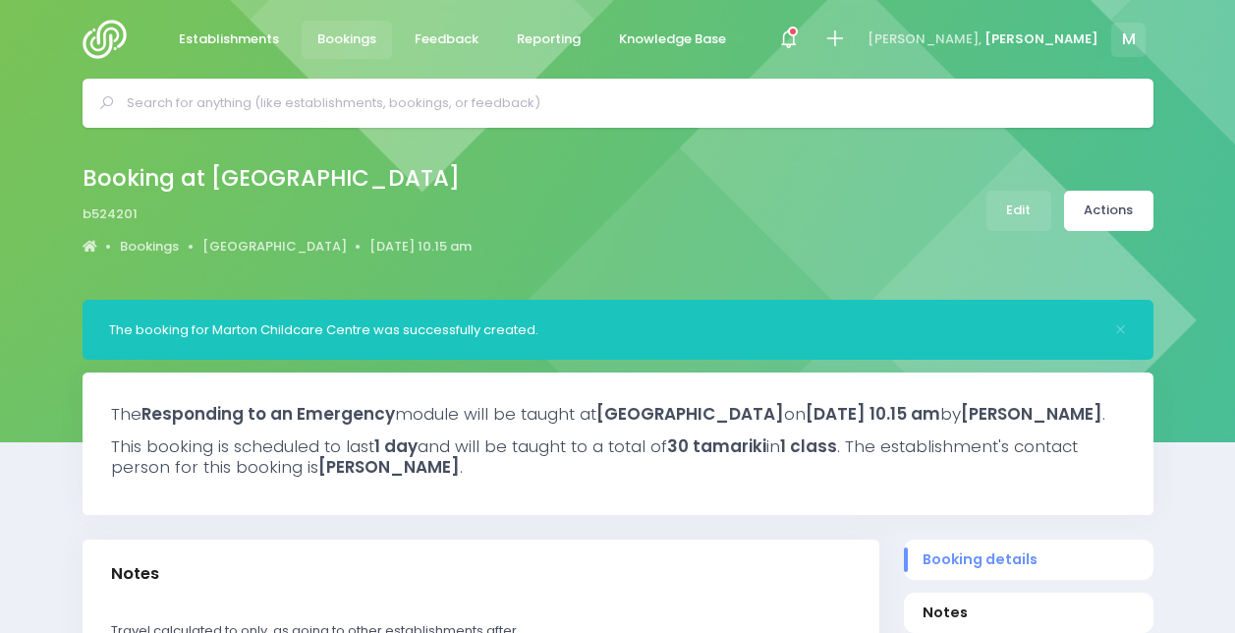
select select "5"
click at [1099, 218] on link "Actions" at bounding box center [1108, 211] width 89 height 40
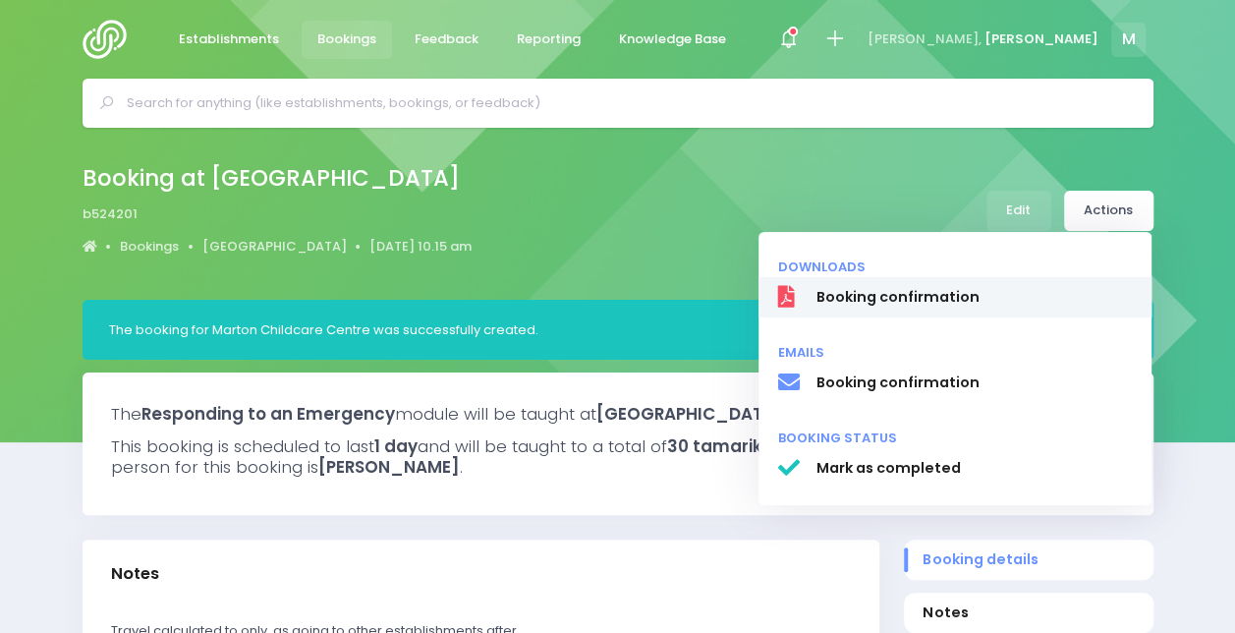
click at [873, 281] on link "Booking confirmation" at bounding box center [955, 297] width 393 height 41
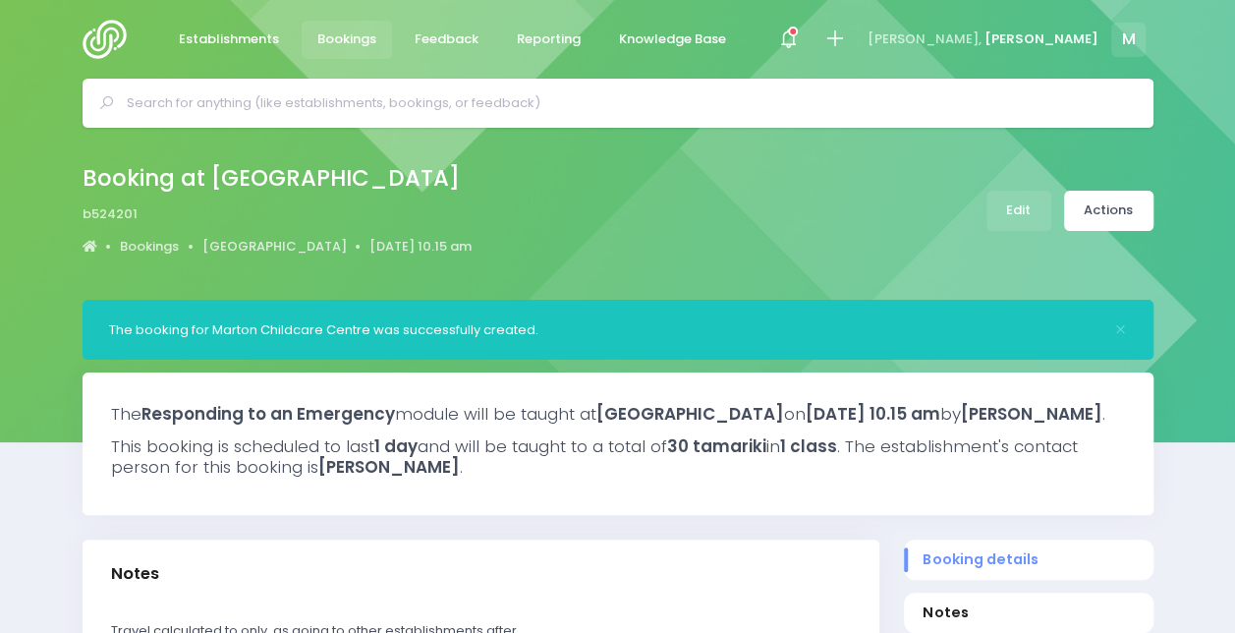
click at [12, 128] on div "Booking at Marton Childcare Centre b524201 Bookings Marton Childcare Centre 22 …" at bounding box center [617, 214] width 1235 height 172
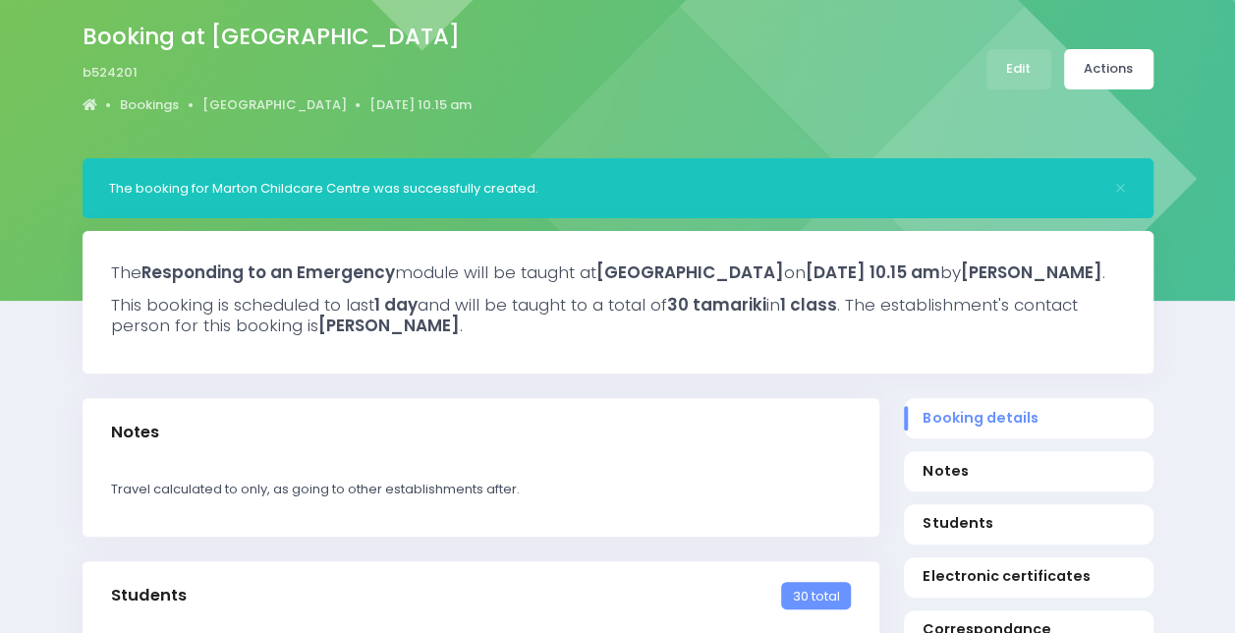
scroll to position [140, 0]
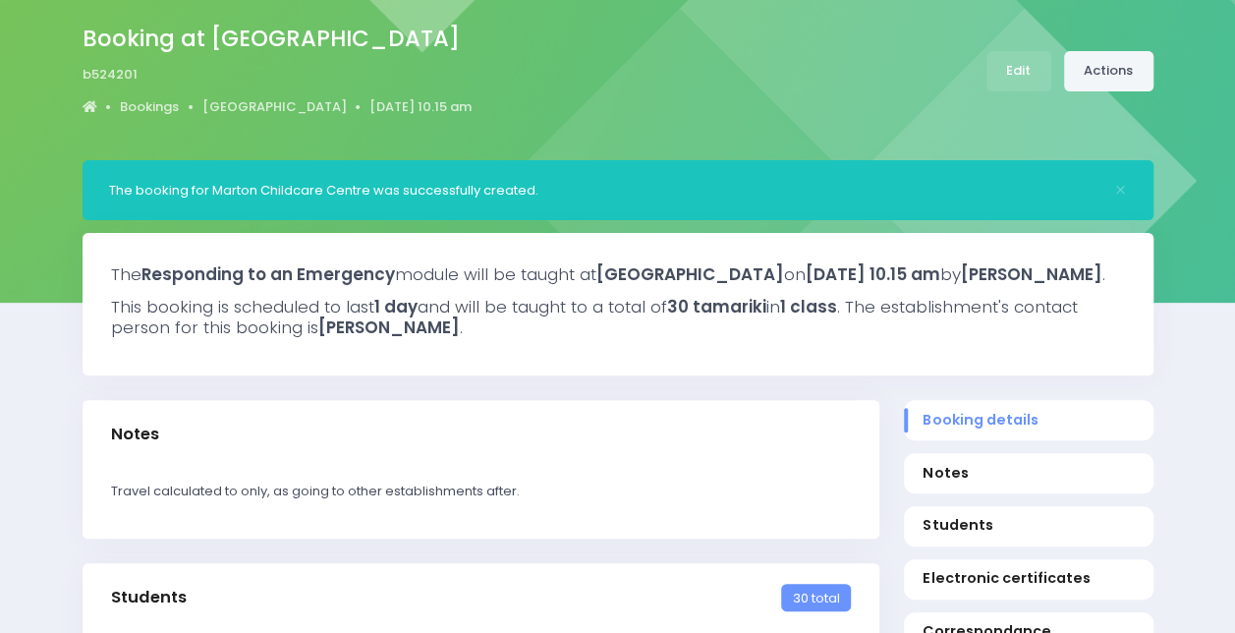
click at [1100, 53] on link "Actions" at bounding box center [1108, 71] width 89 height 40
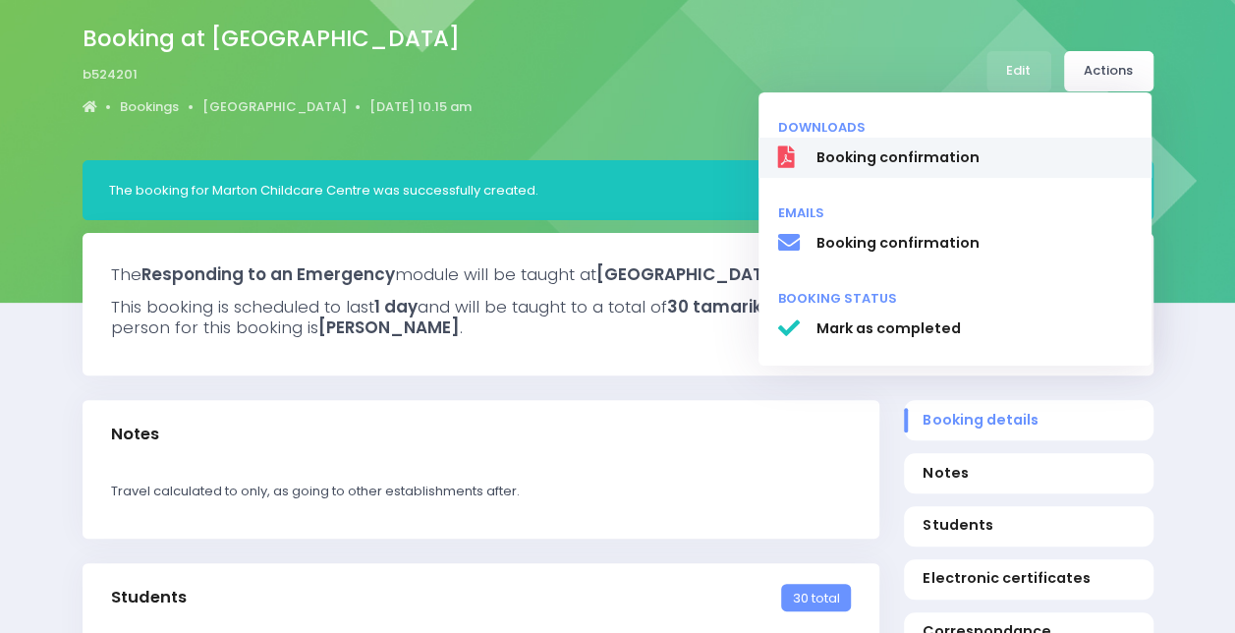
click at [873, 149] on span "Booking confirmation" at bounding box center [974, 157] width 316 height 21
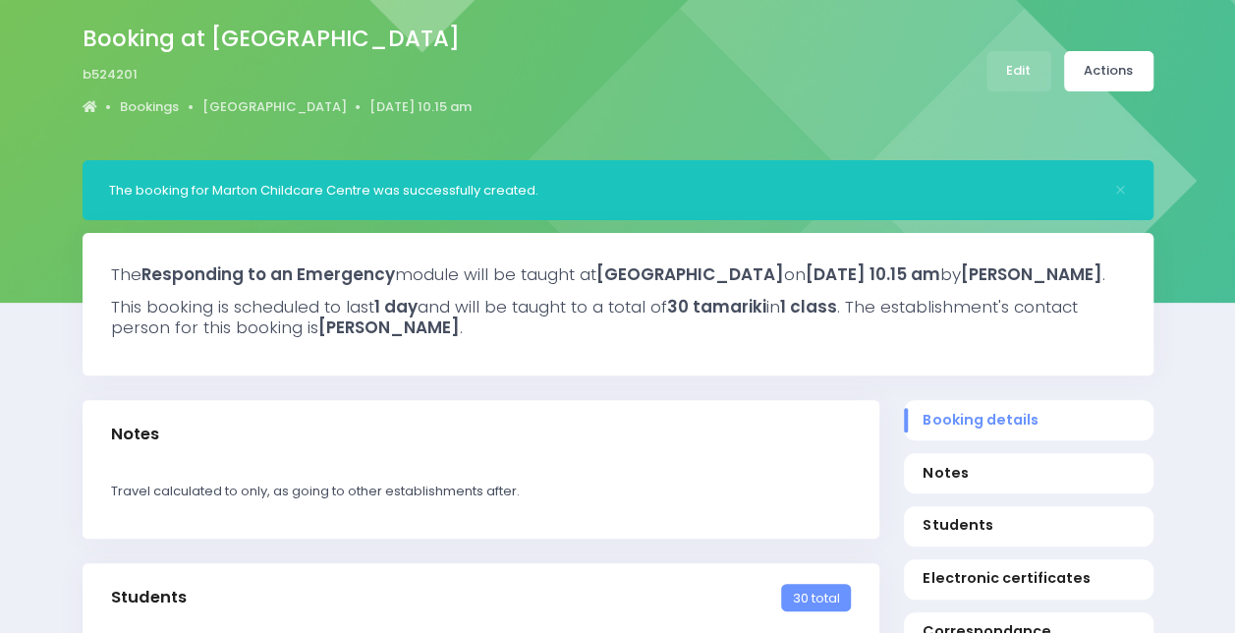
click at [676, 117] on div "Booking at Marton Childcare Centre b524201 Bookings Marton Childcare Centre 22 …" at bounding box center [618, 71] width 1120 height 103
click at [1103, 73] on link "Actions" at bounding box center [1108, 71] width 89 height 40
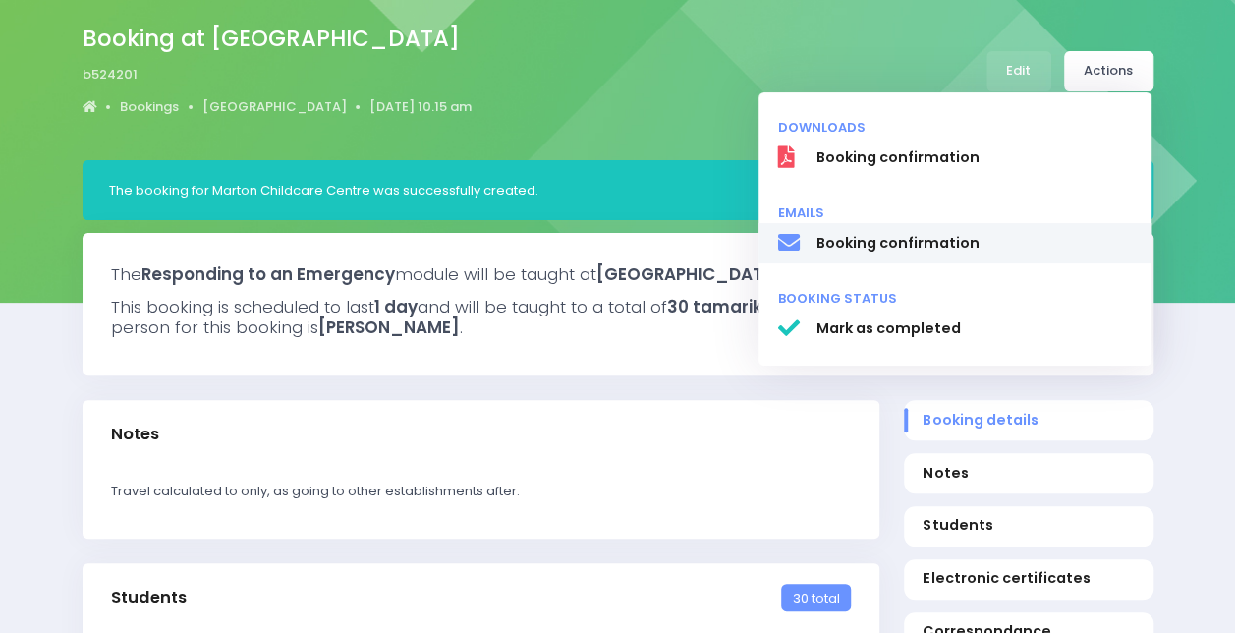
click at [969, 239] on span "Booking confirmation" at bounding box center [974, 243] width 316 height 21
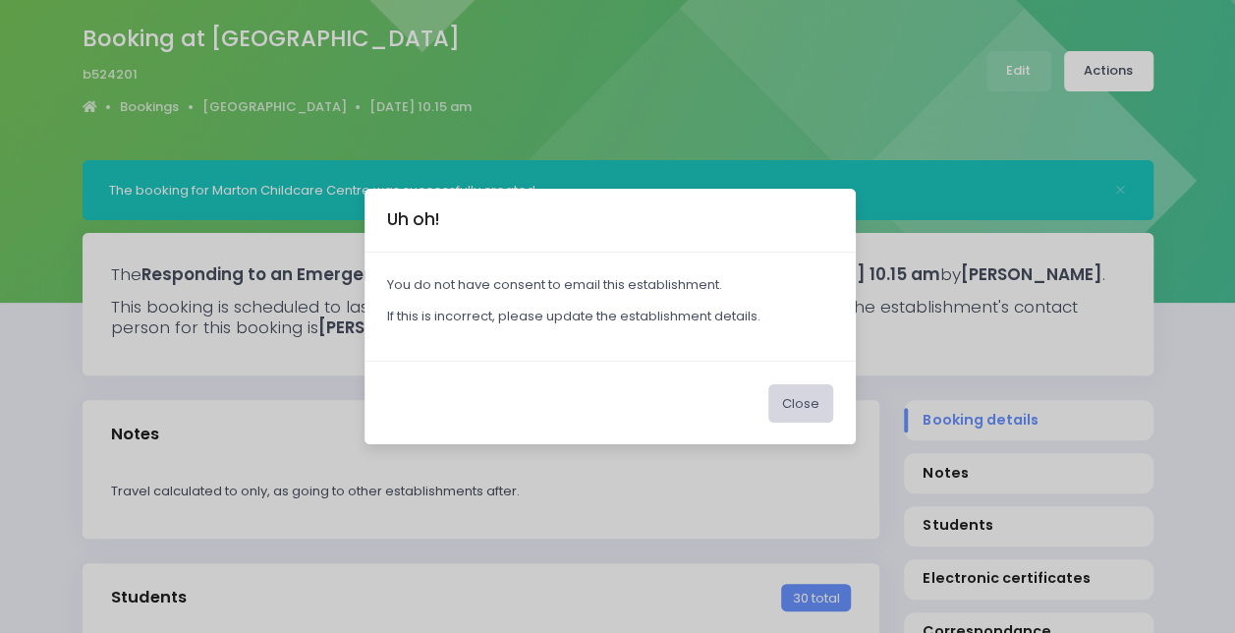
click at [805, 407] on button "Close" at bounding box center [800, 402] width 65 height 37
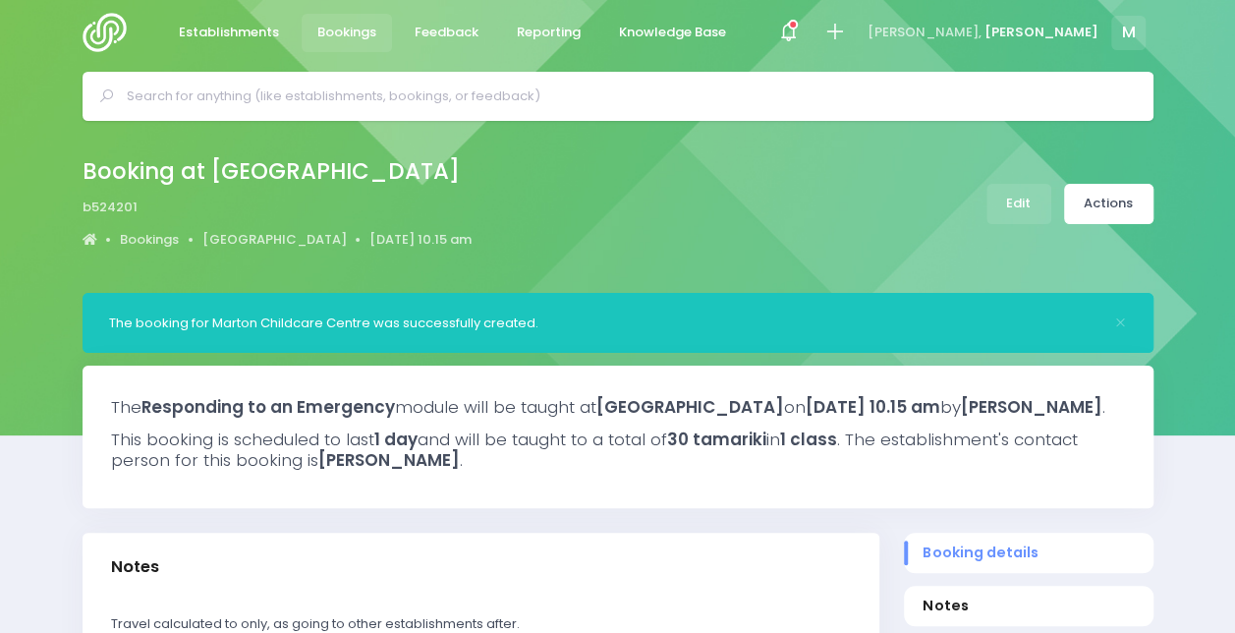
scroll to position [0, 0]
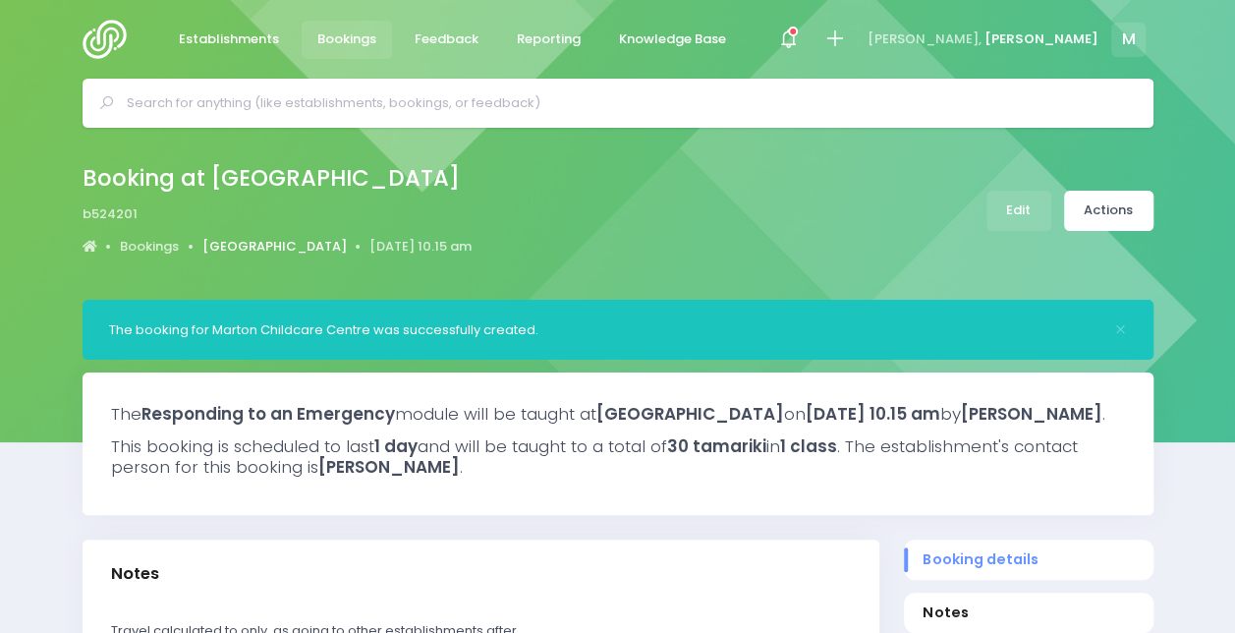
click at [299, 249] on link "[GEOGRAPHIC_DATA]" at bounding box center [274, 247] width 144 height 20
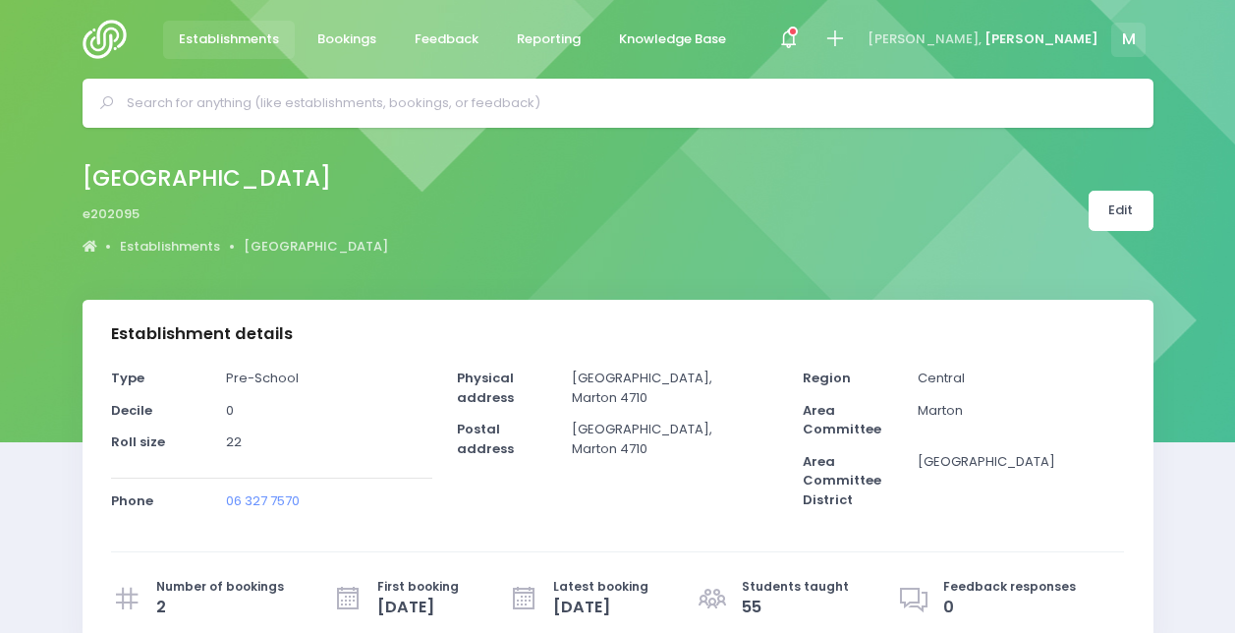
select select "5"
click at [1126, 211] on link "Edit" at bounding box center [1121, 211] width 65 height 40
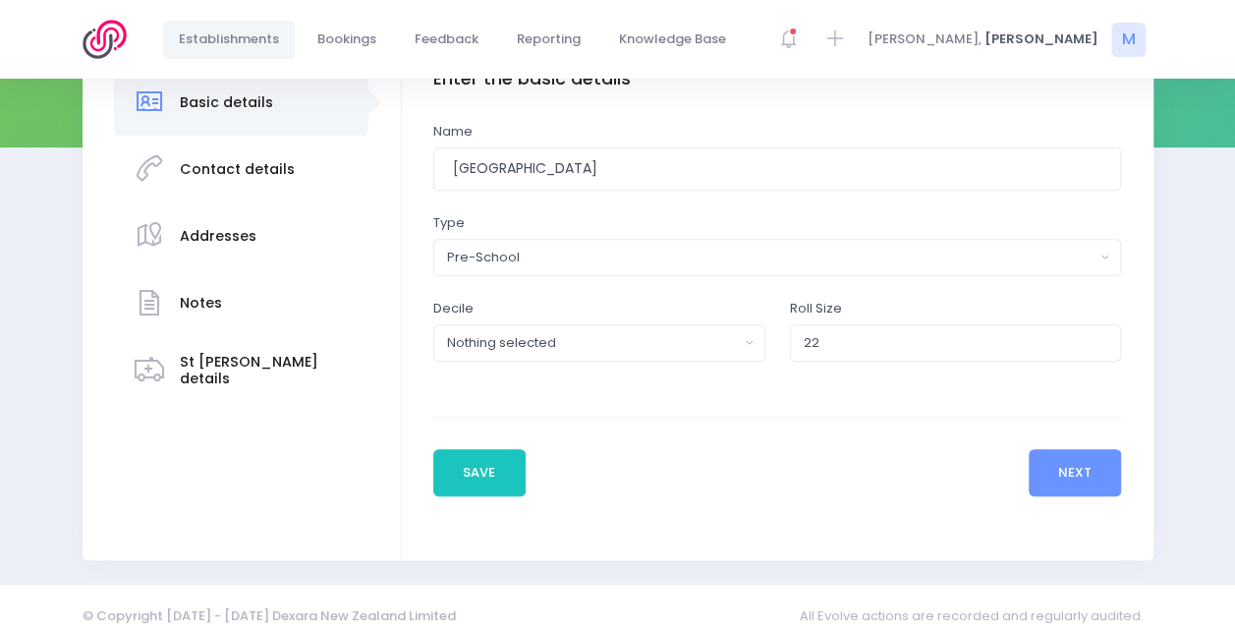
scroll to position [300, 0]
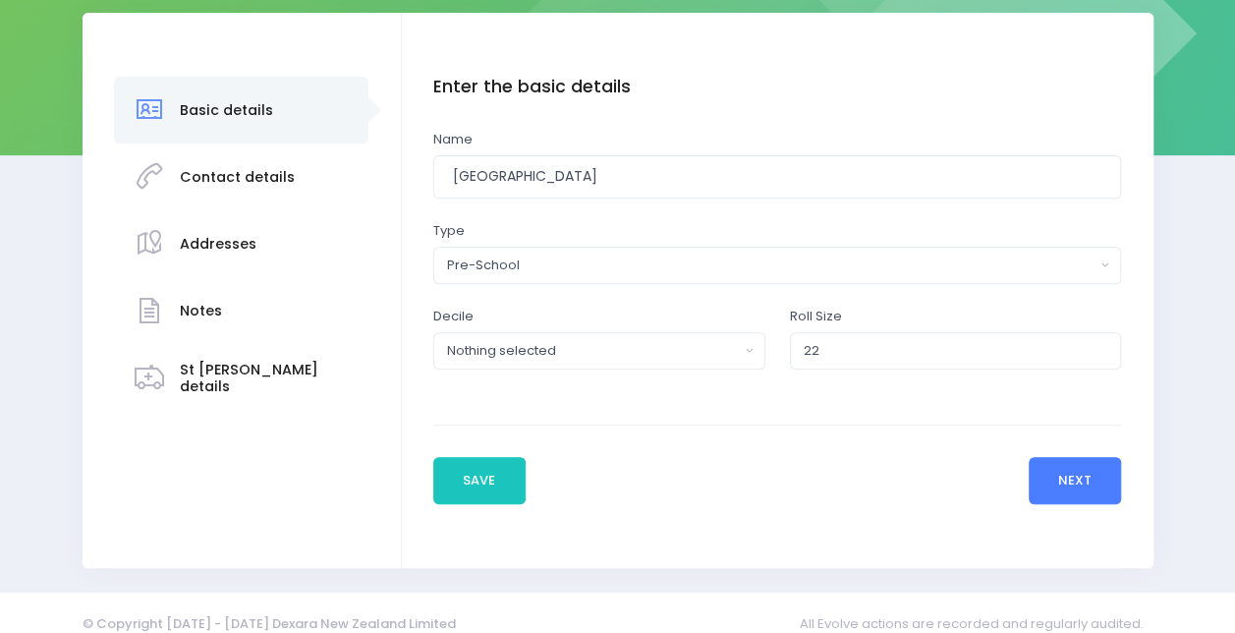
click at [1114, 482] on button "Next" at bounding box center [1075, 480] width 93 height 47
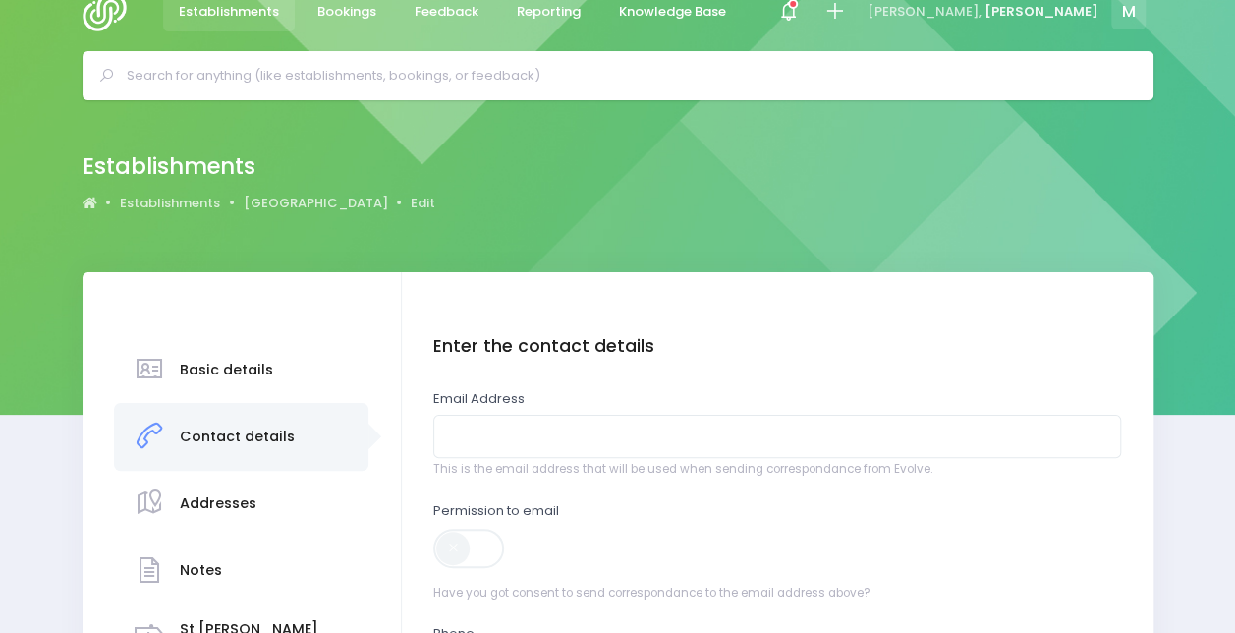
scroll to position [0, 0]
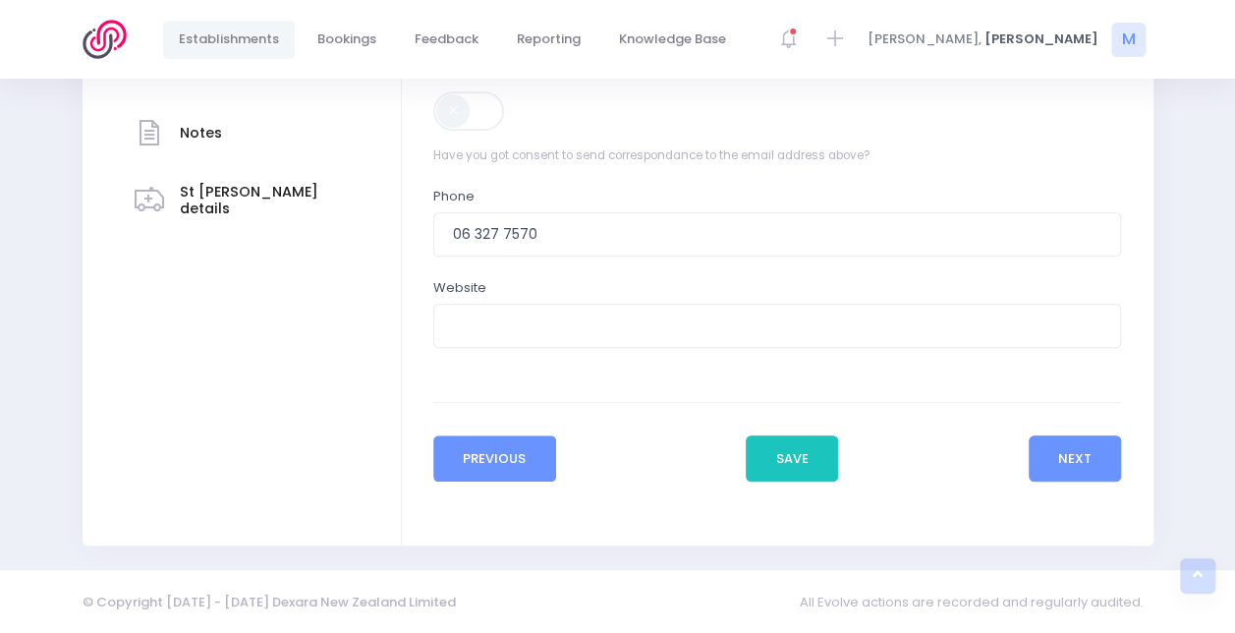
click at [489, 443] on button "Previous" at bounding box center [494, 458] width 123 height 47
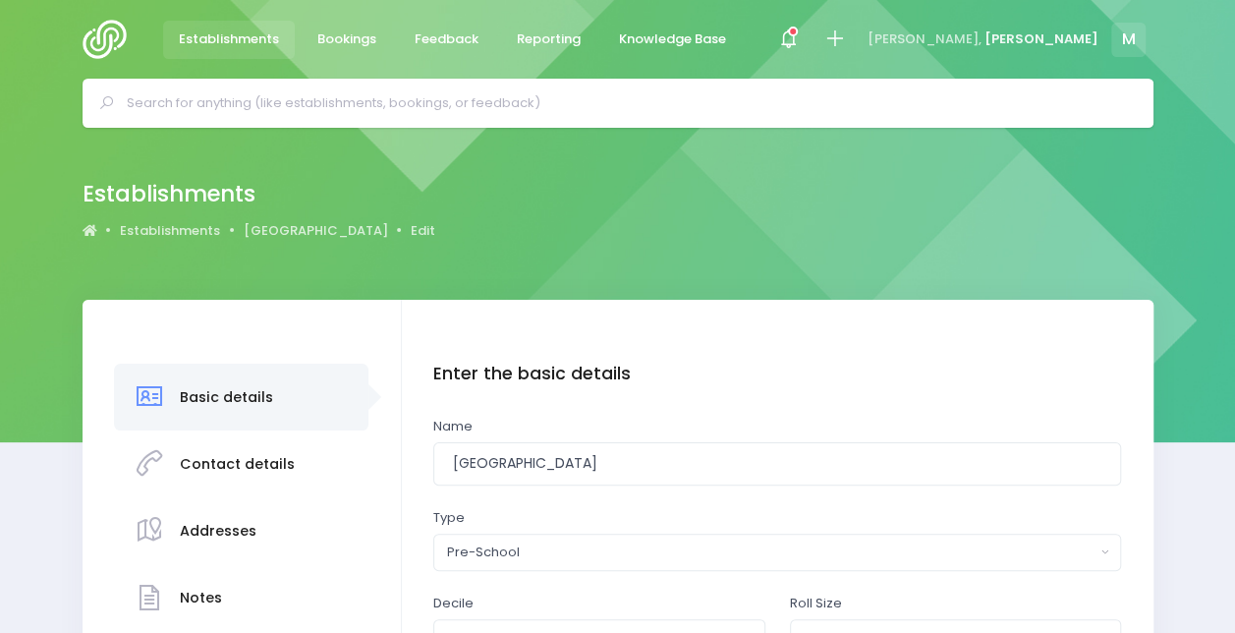
scroll to position [64, 0]
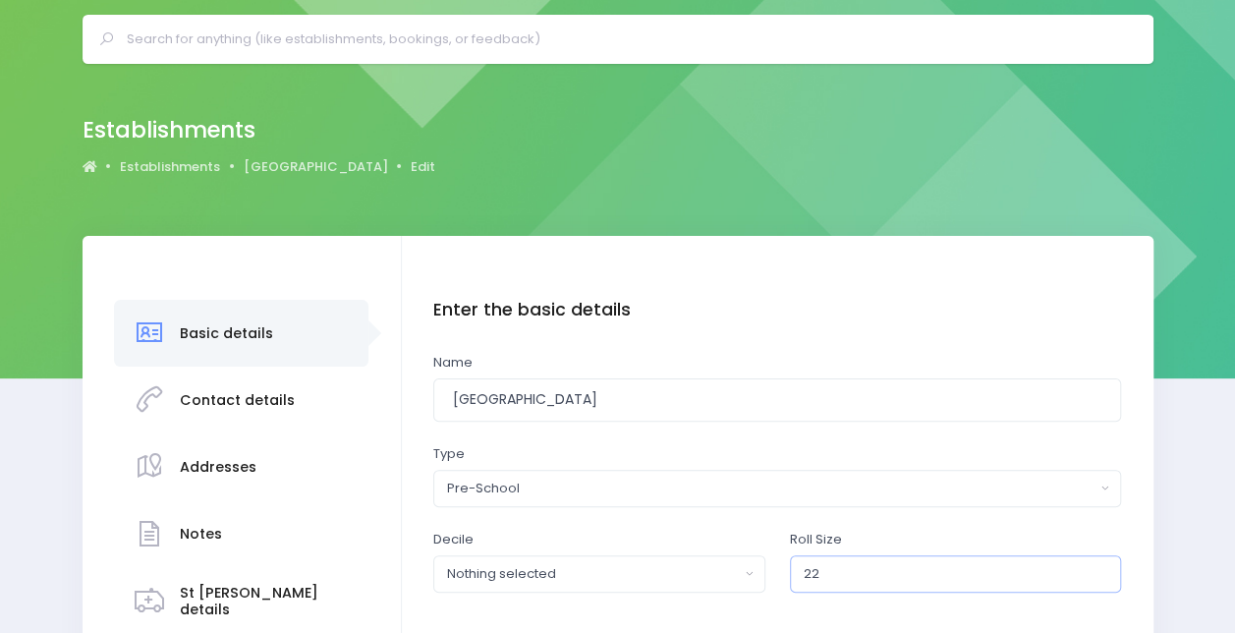
click at [842, 568] on input "22" at bounding box center [956, 573] width 332 height 37
type input "2"
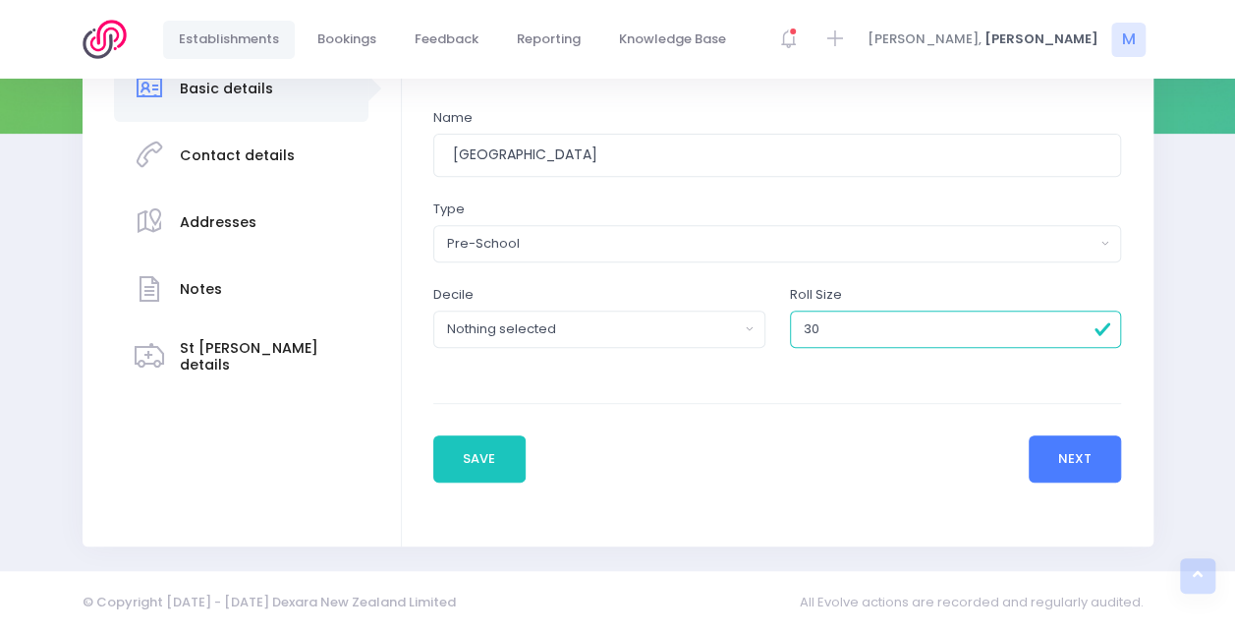
type input "30"
click at [1083, 464] on button "Next" at bounding box center [1075, 458] width 93 height 47
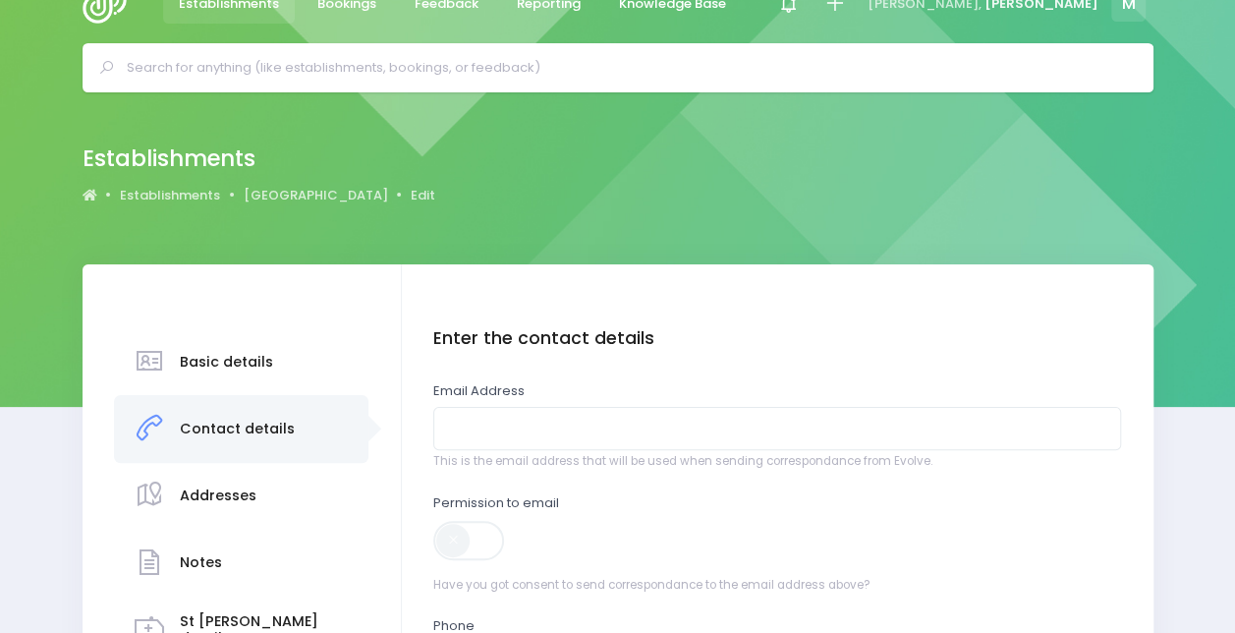
scroll to position [82, 0]
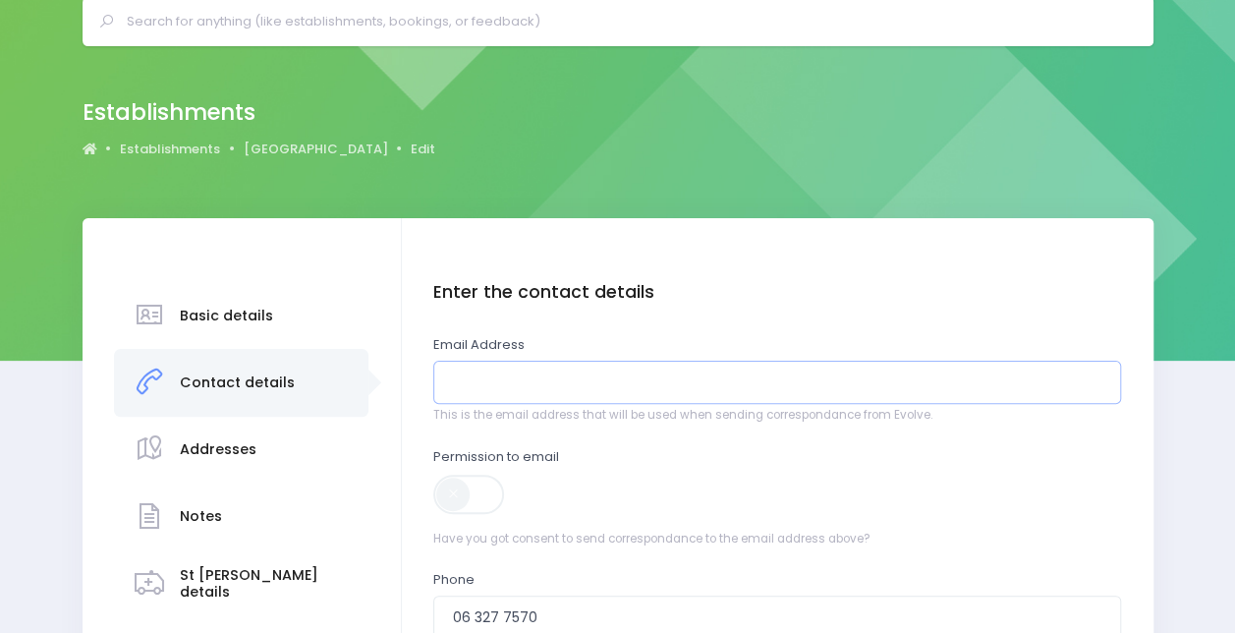
click at [495, 378] on input "email" at bounding box center [777, 383] width 688 height 44
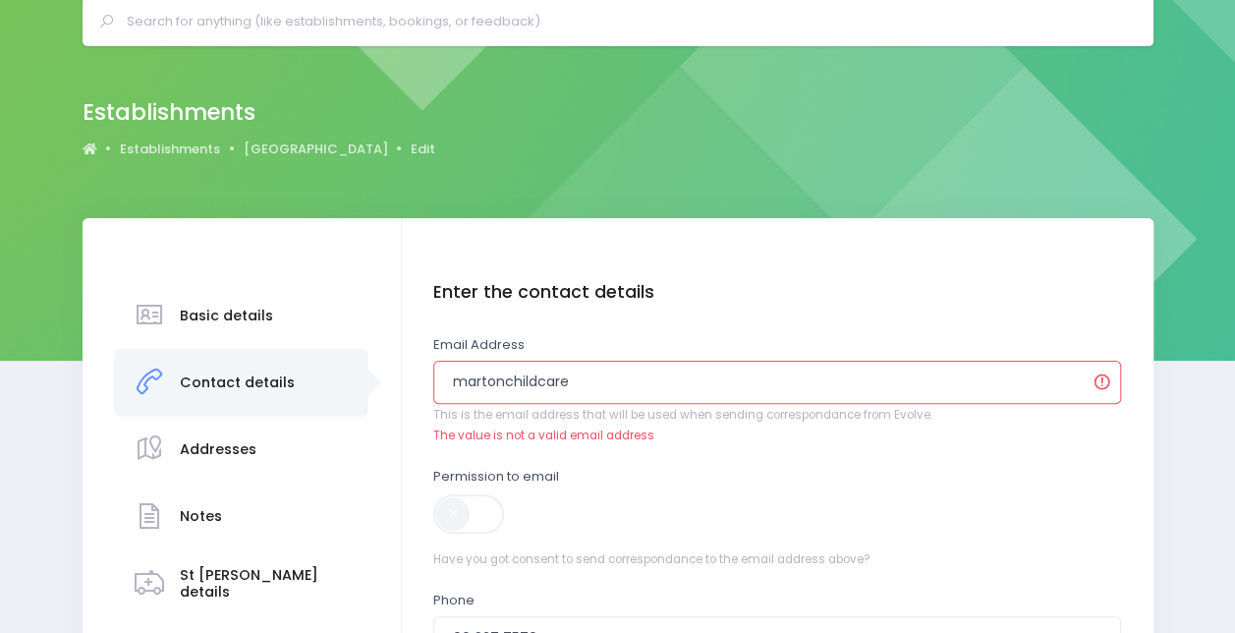
type input "[EMAIL_ADDRESS][DOMAIN_NAME]"
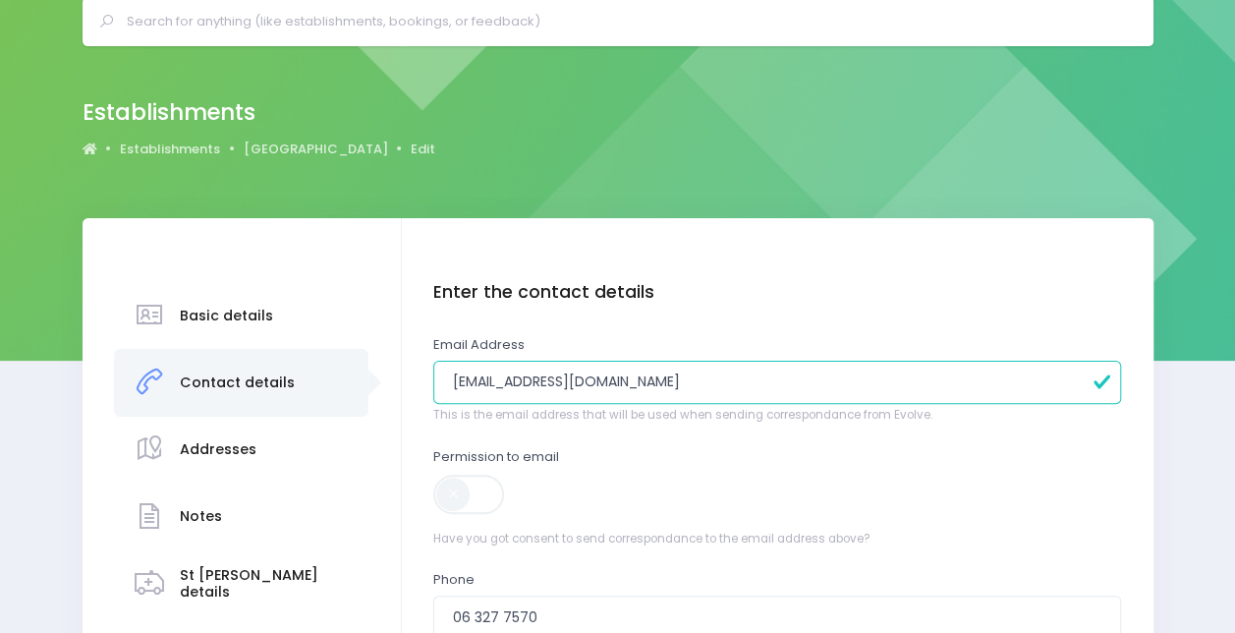
click at [485, 504] on span at bounding box center [470, 494] width 74 height 39
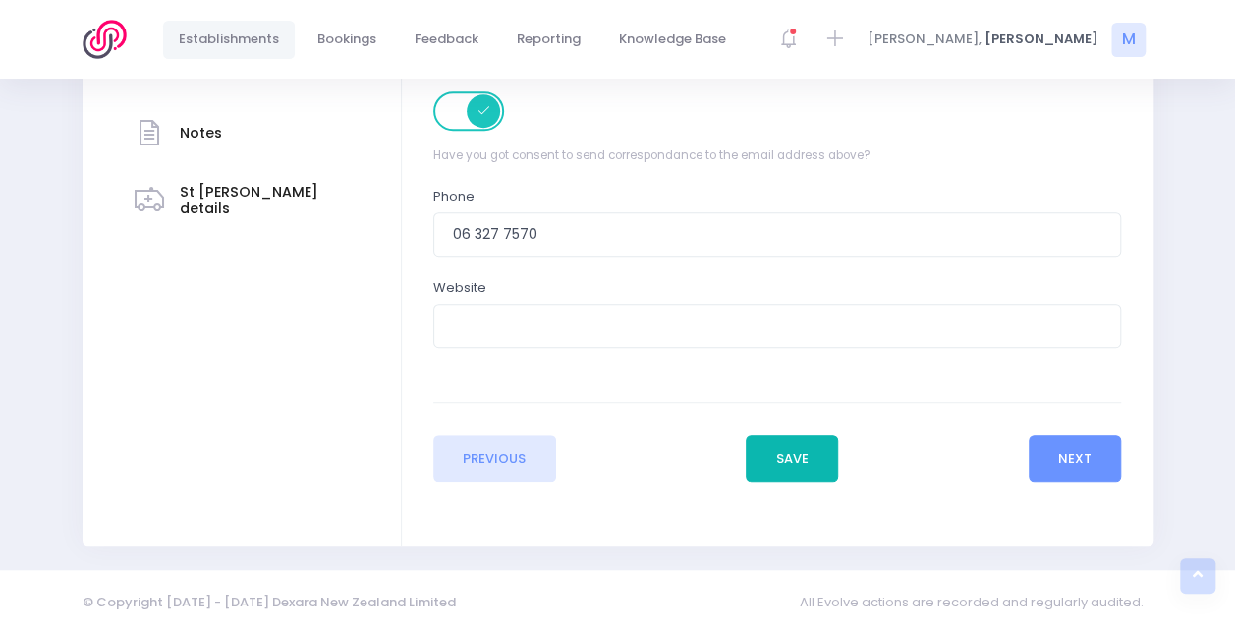
click at [808, 448] on button "Save" at bounding box center [792, 458] width 92 height 47
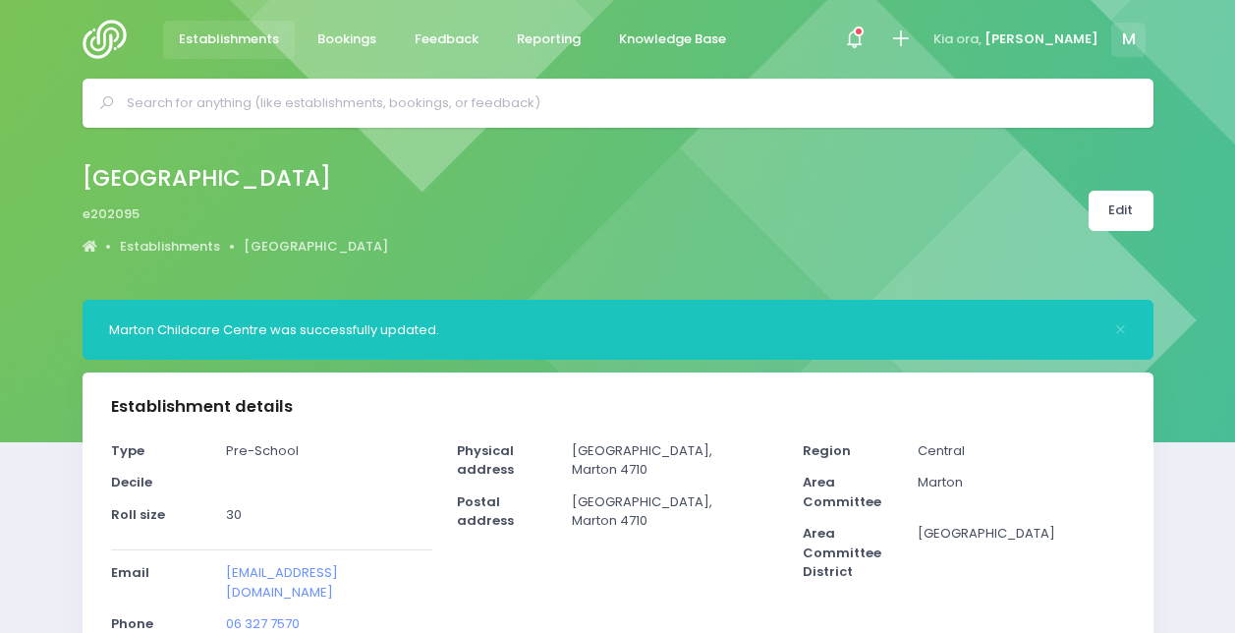
select select "5"
click at [454, 348] on div "Marton Childcare Centre was successfully updated." at bounding box center [618, 330] width 1071 height 60
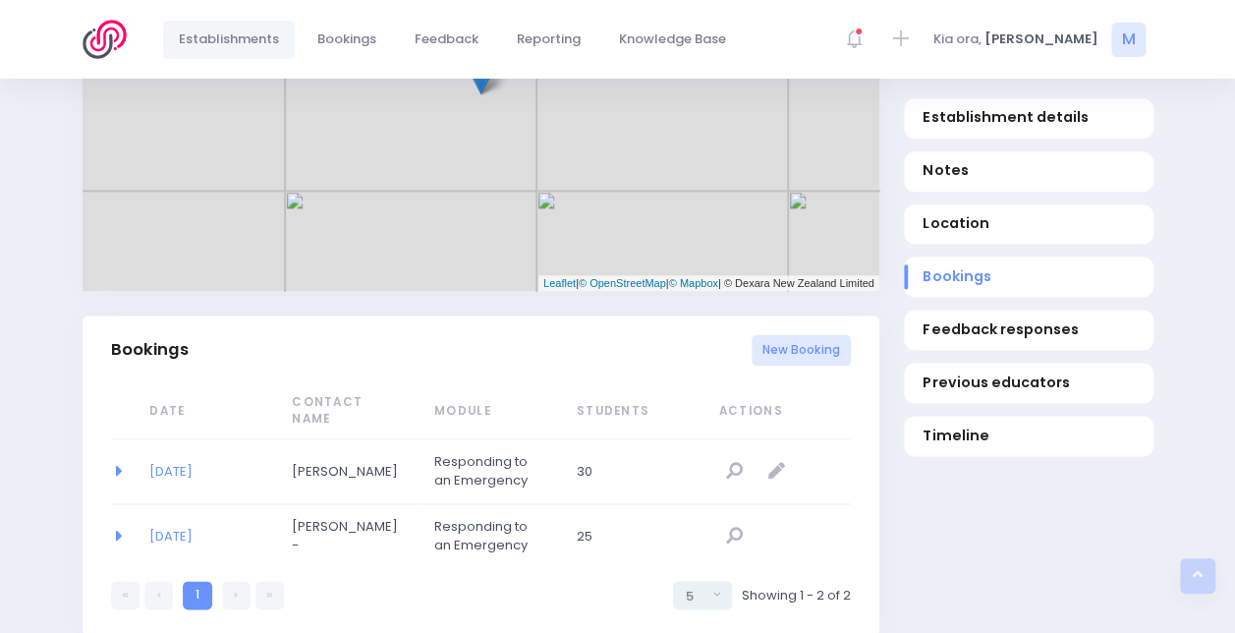
scroll to position [1119, 0]
click at [189, 464] on link "[DATE]" at bounding box center [170, 473] width 43 height 19
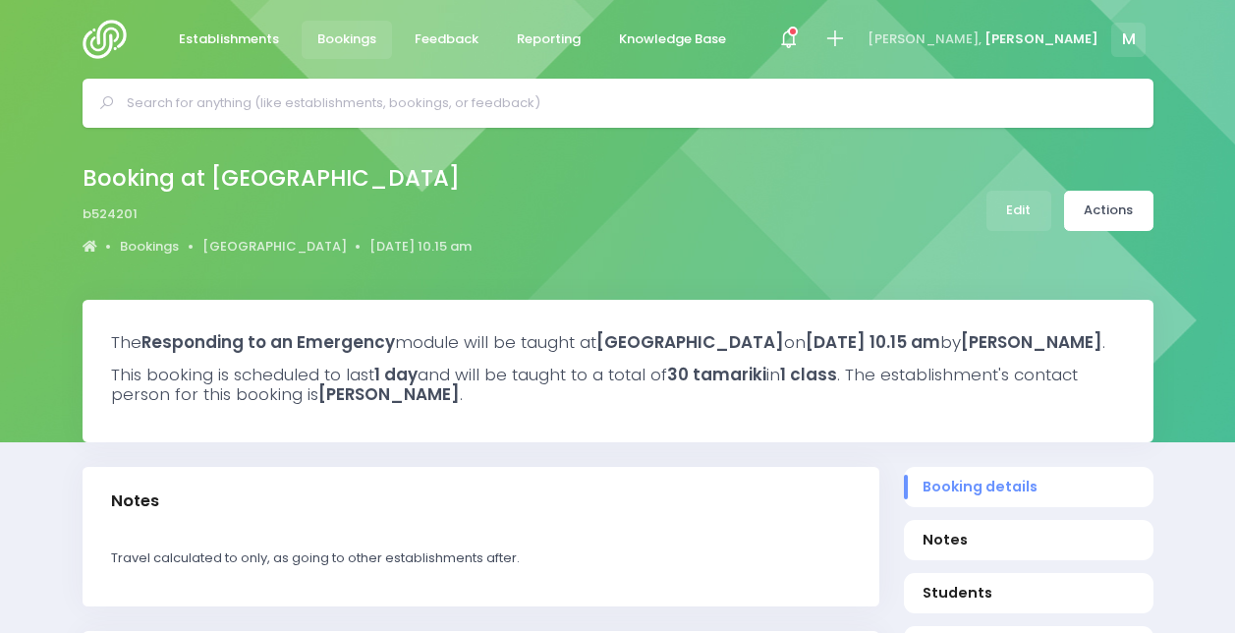
select select "5"
select select
click at [1115, 222] on link "Actions" at bounding box center [1108, 211] width 89 height 40
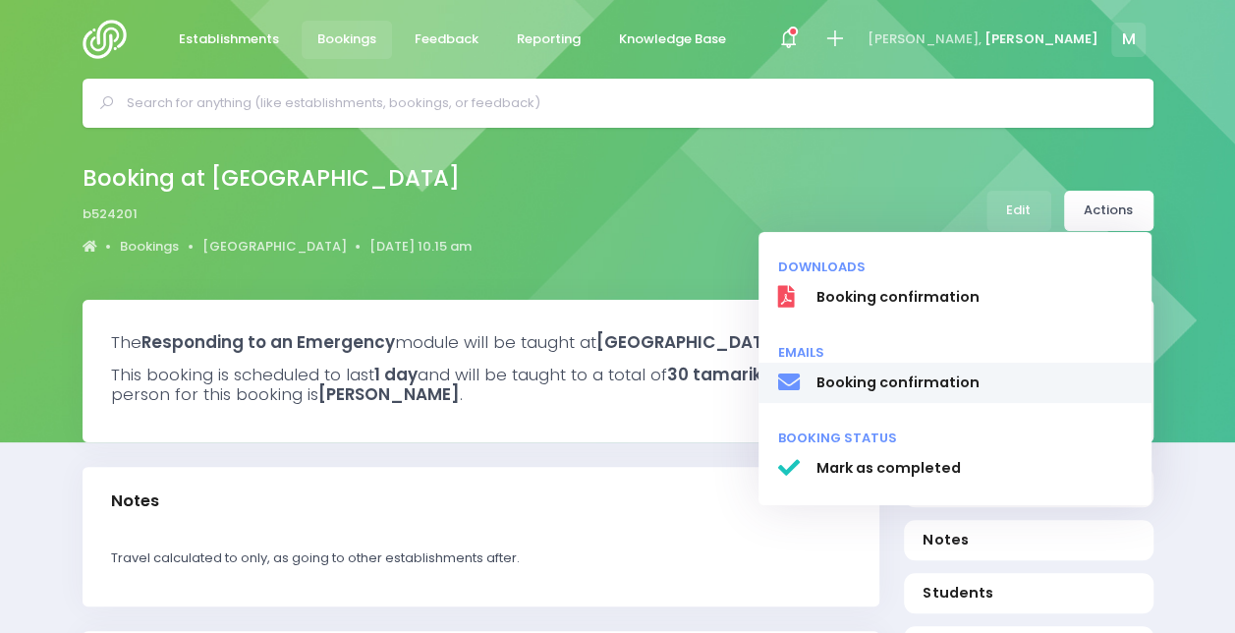
click at [857, 379] on span "Booking confirmation" at bounding box center [974, 382] width 316 height 21
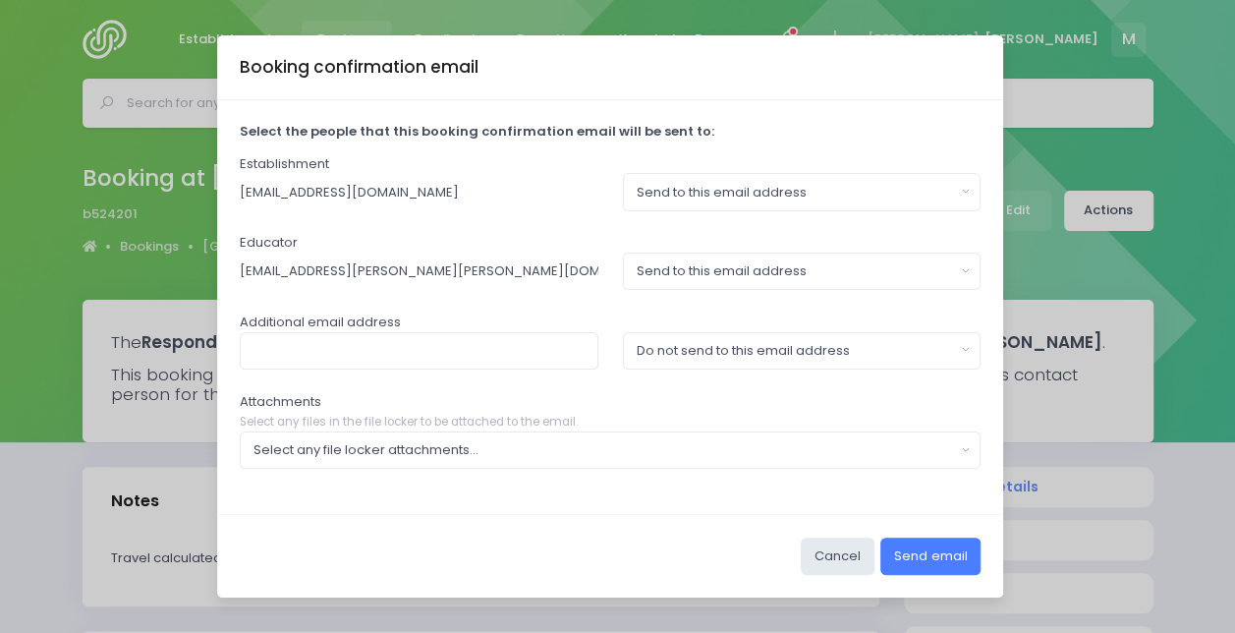
click at [945, 552] on button "Send email" at bounding box center [931, 556] width 100 height 37
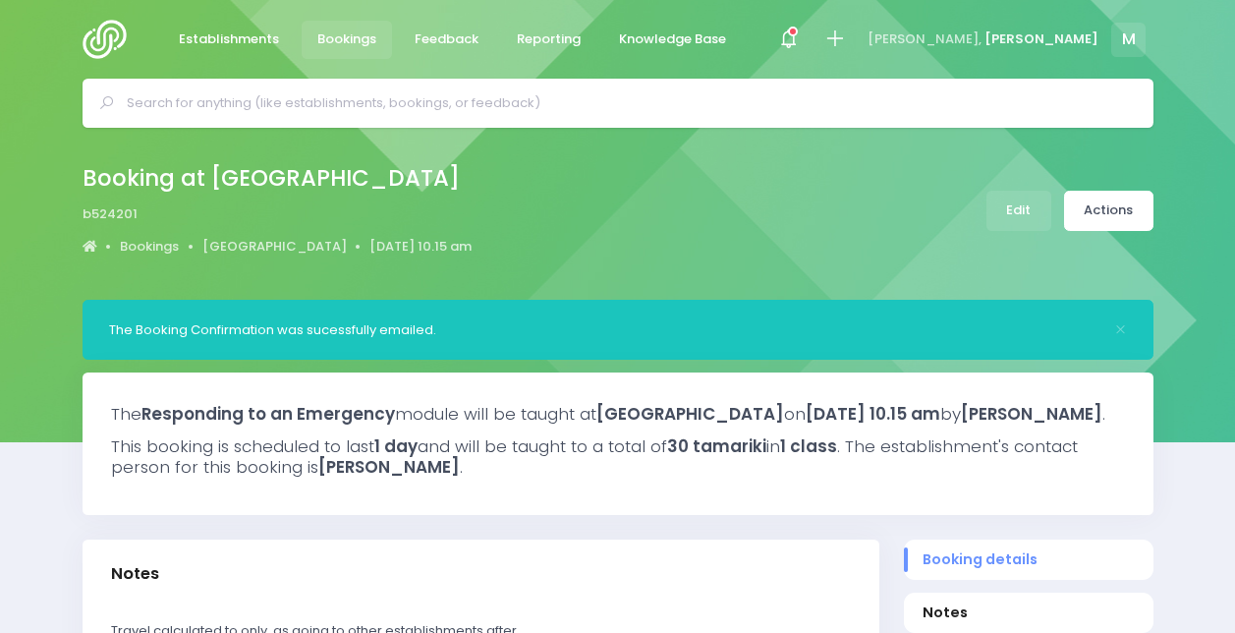
select select "5"
click at [1035, 218] on link "Edit" at bounding box center [1019, 211] width 65 height 40
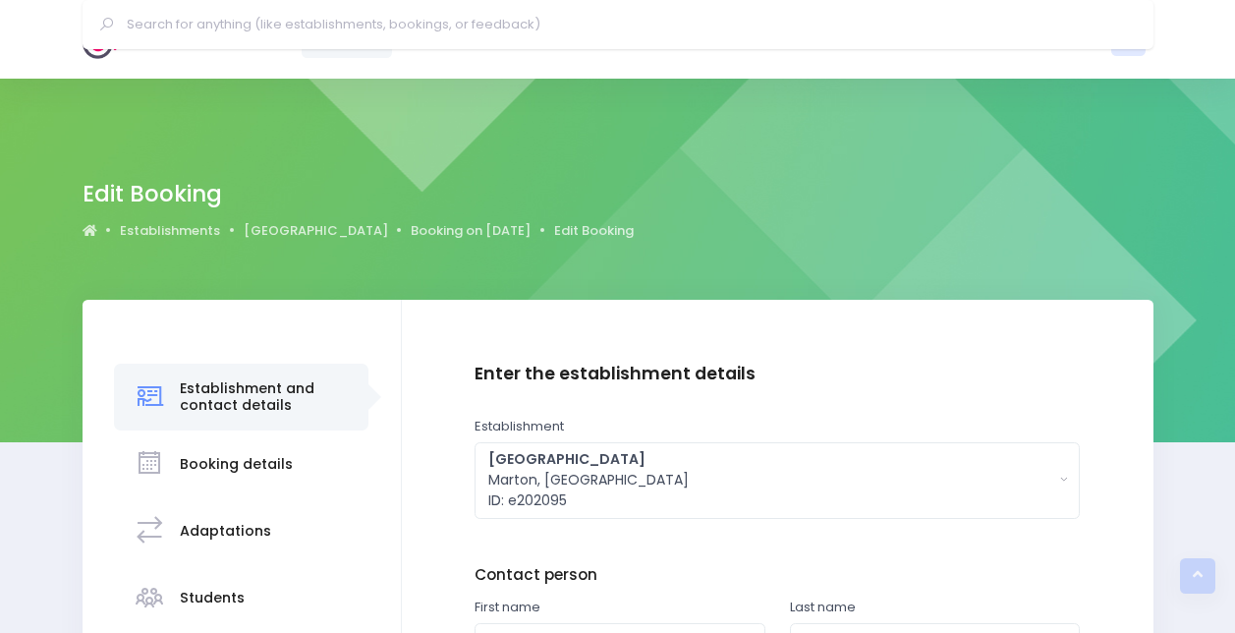
scroll to position [322, 0]
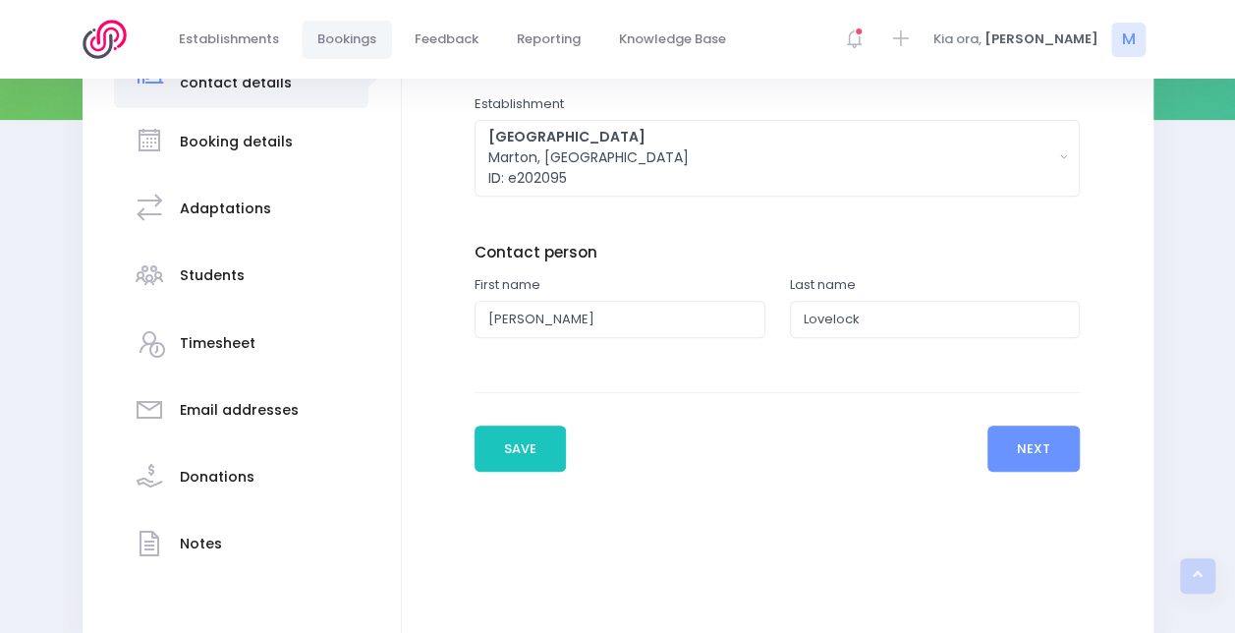
click at [258, 141] on h3 "Booking details" at bounding box center [236, 142] width 113 height 17
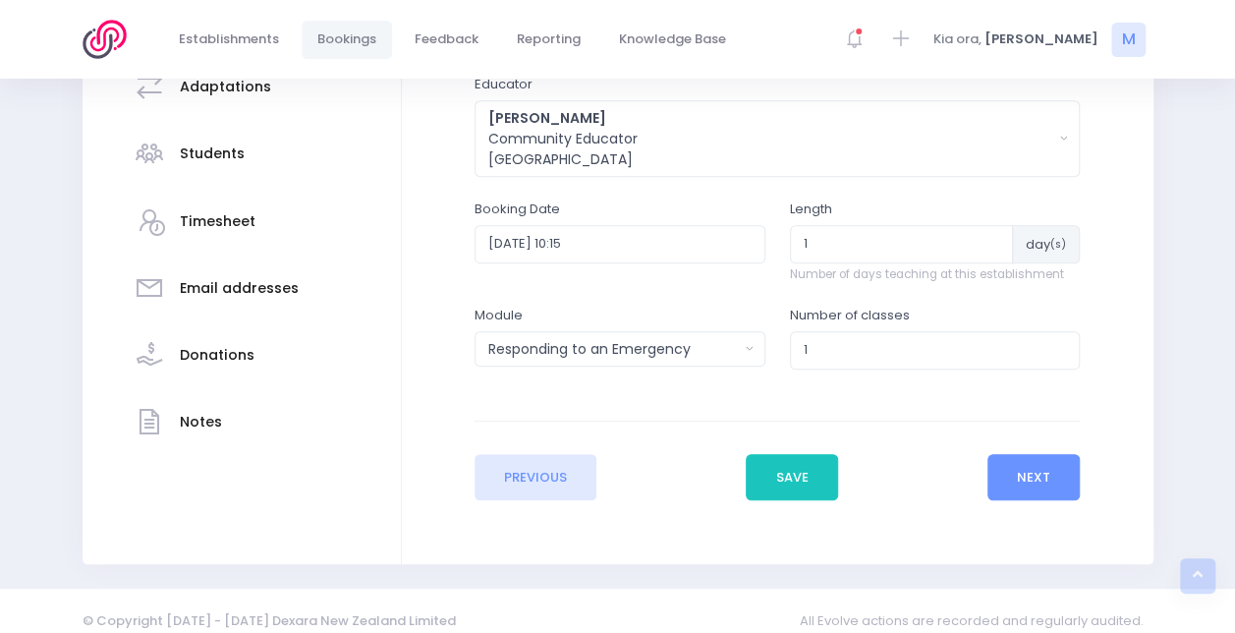
scroll to position [446, 0]
click at [670, 234] on input "2025-09-22 10:15" at bounding box center [620, 241] width 291 height 37
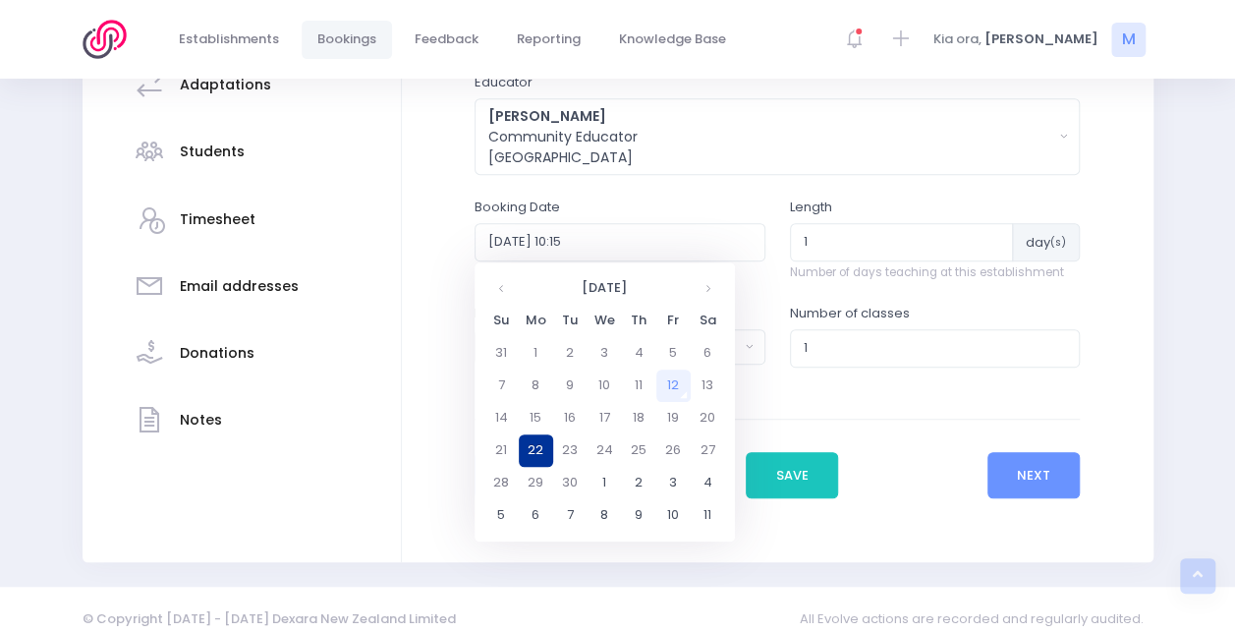
click at [540, 450] on td "22" at bounding box center [536, 450] width 34 height 32
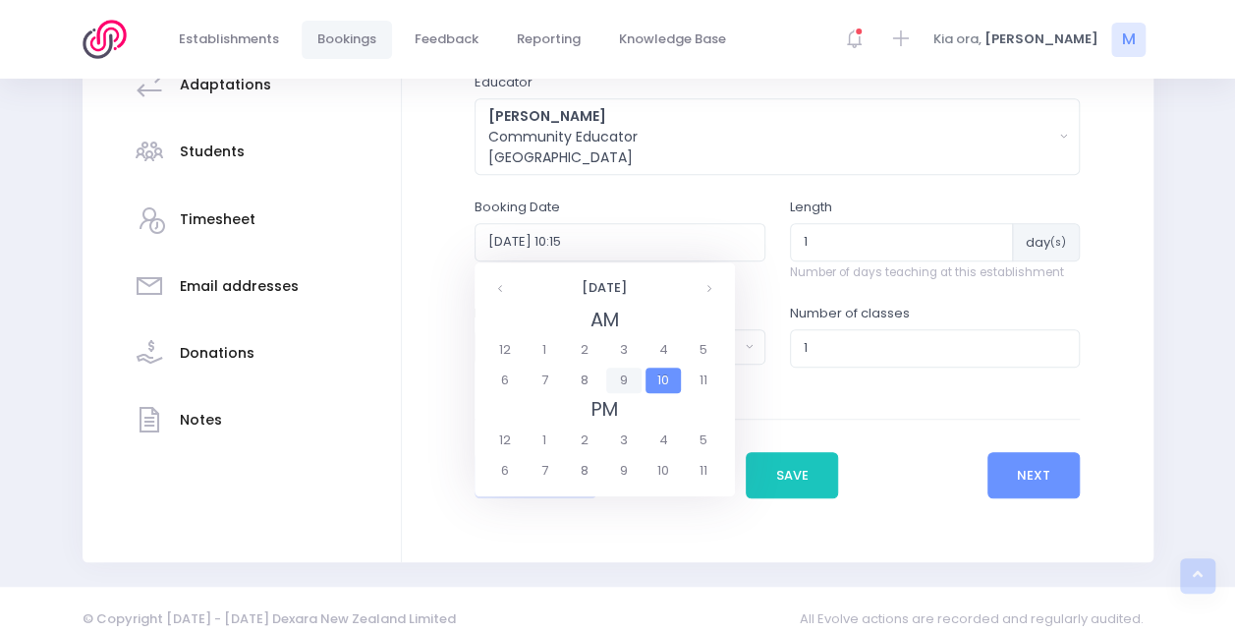
click at [620, 383] on span "9" at bounding box center [623, 381] width 34 height 26
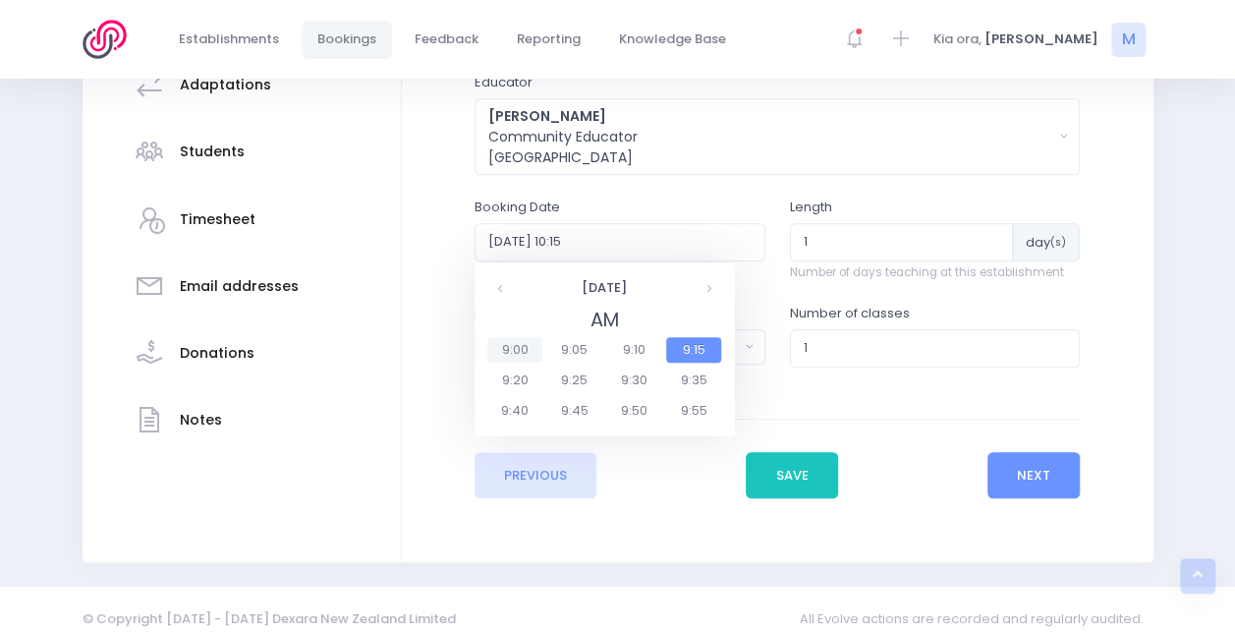
click at [512, 352] on span "9:00" at bounding box center [514, 350] width 55 height 26
type input "[DATE] 09:00"
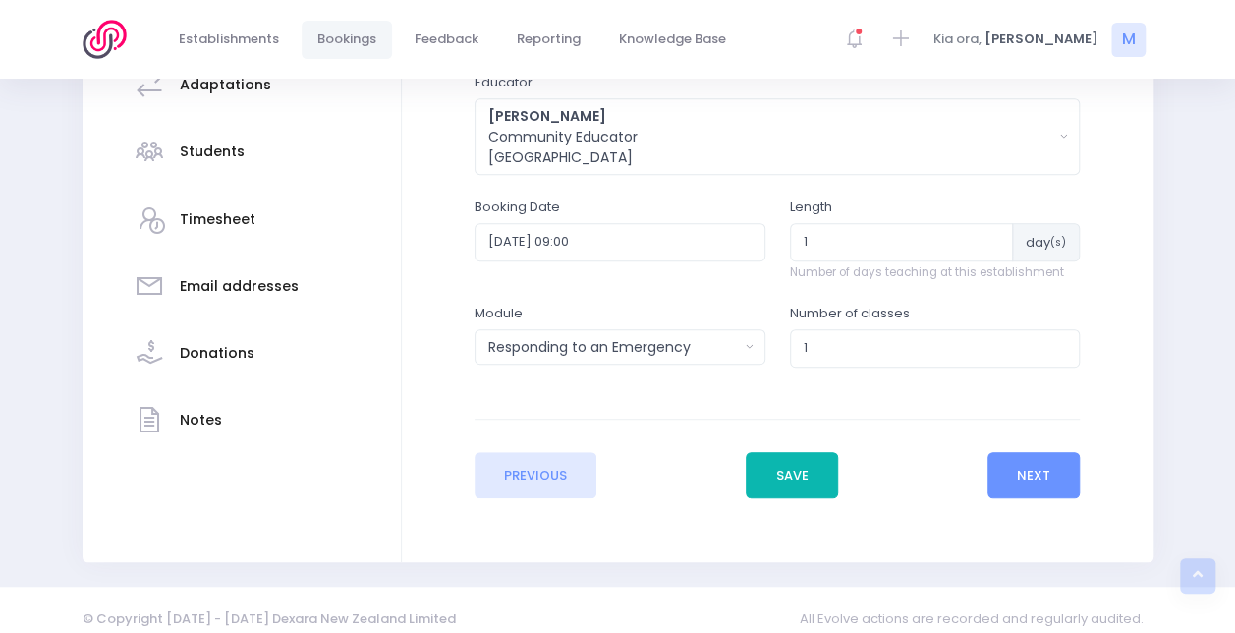
click at [790, 475] on button "Save" at bounding box center [792, 475] width 92 height 47
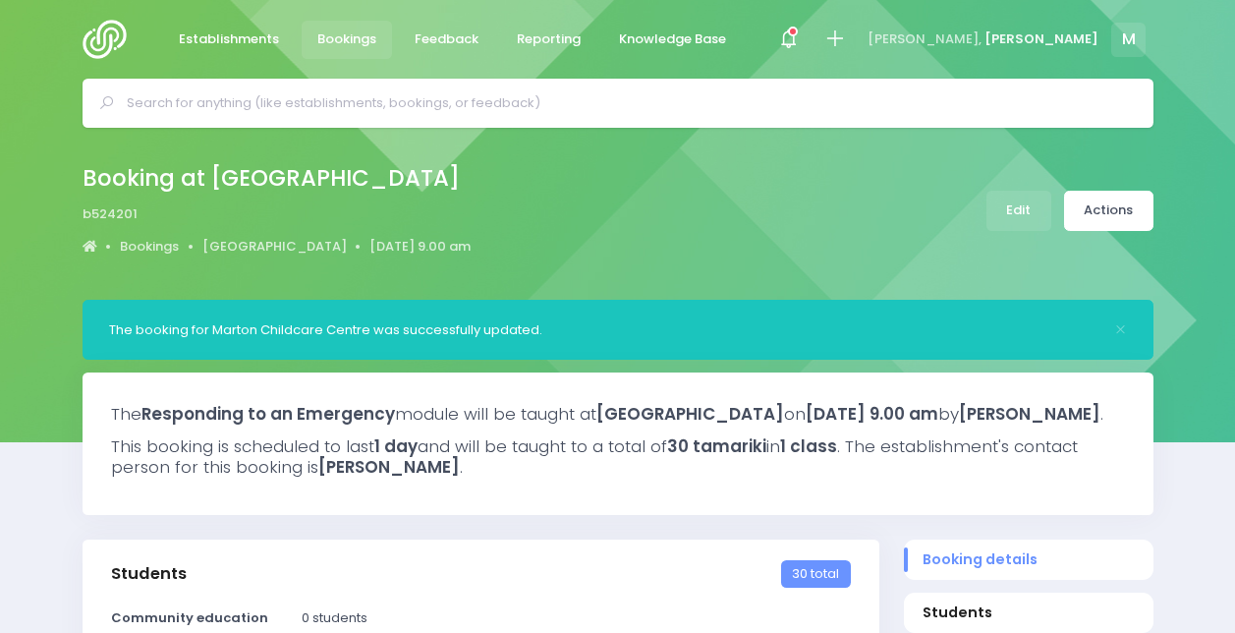
select select "5"
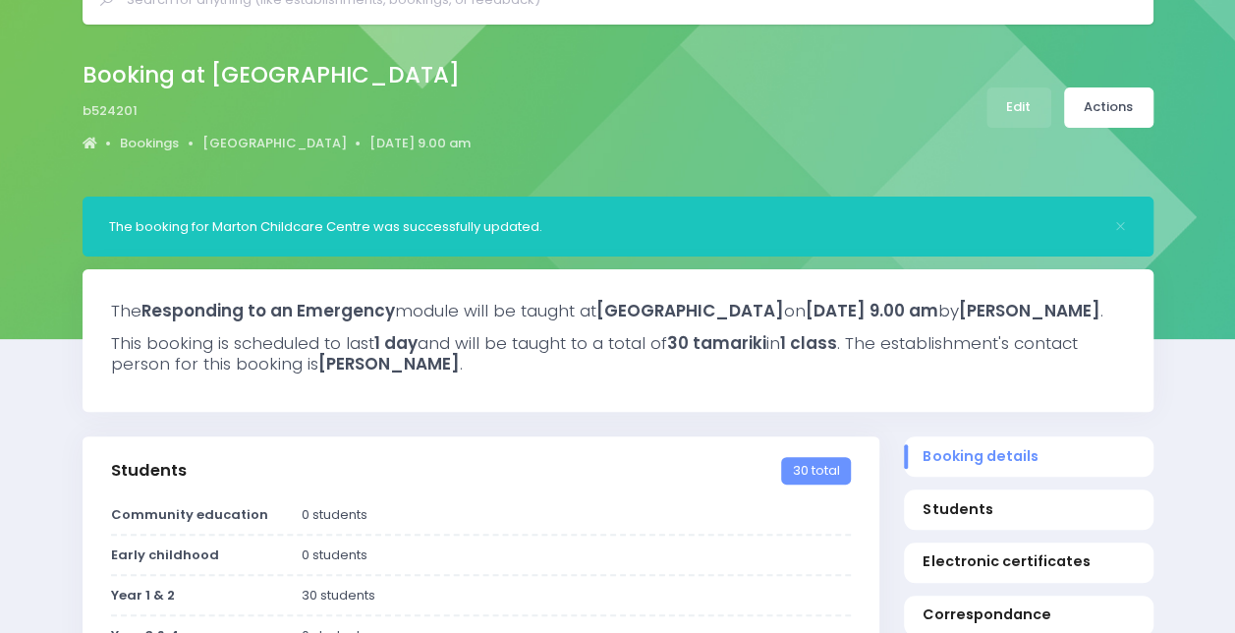
scroll to position [102, 0]
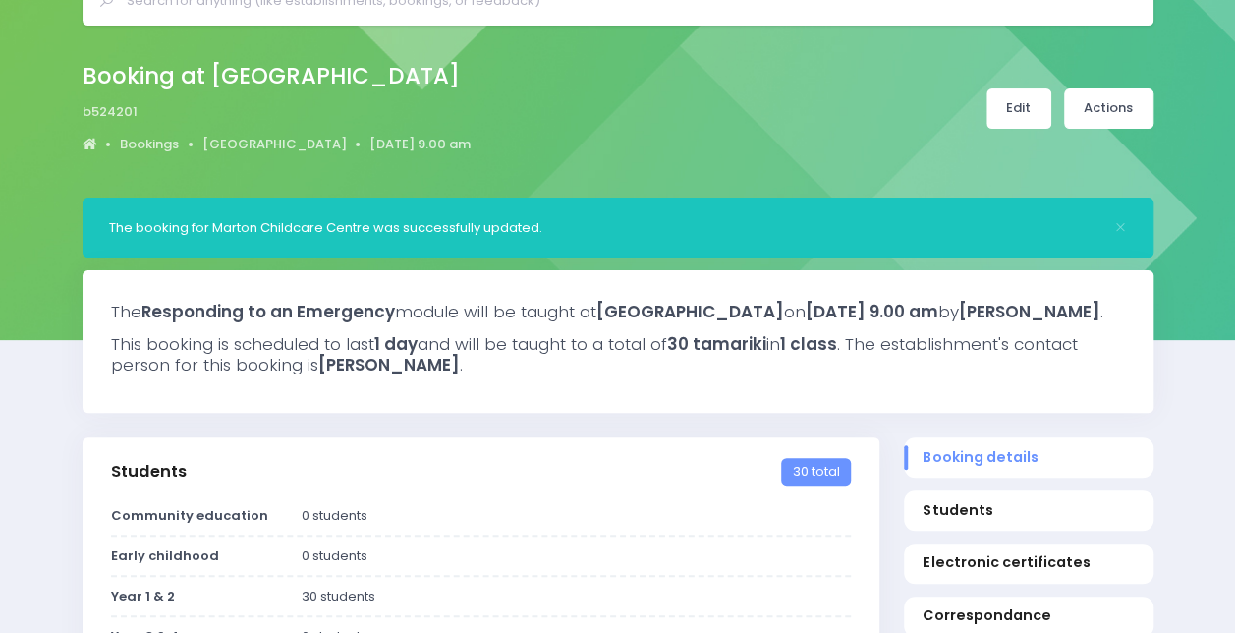
click at [1021, 122] on link "Edit" at bounding box center [1019, 108] width 65 height 40
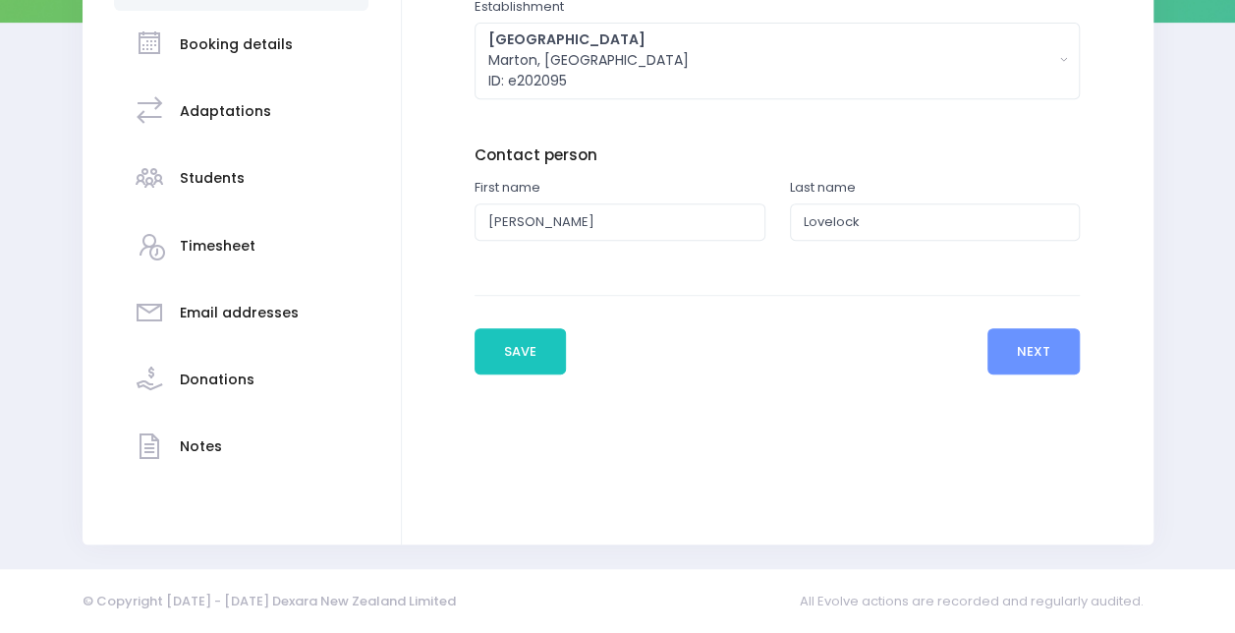
click at [192, 458] on div "Notes" at bounding box center [201, 448] width 42 height 48
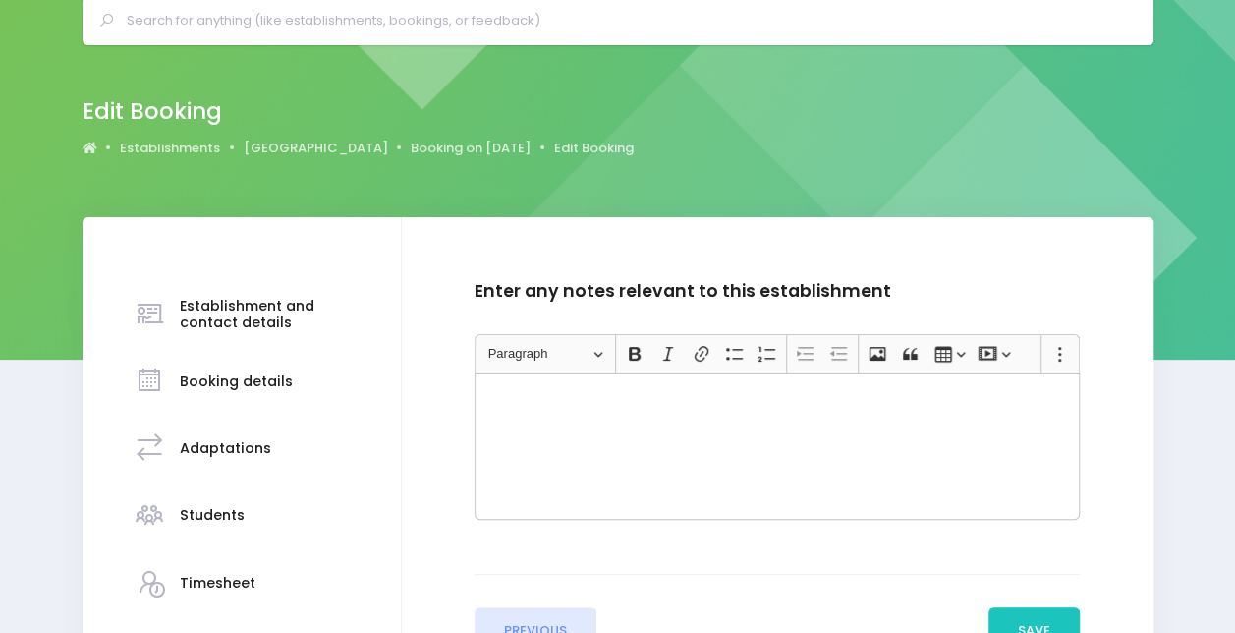
scroll to position [81, 0]
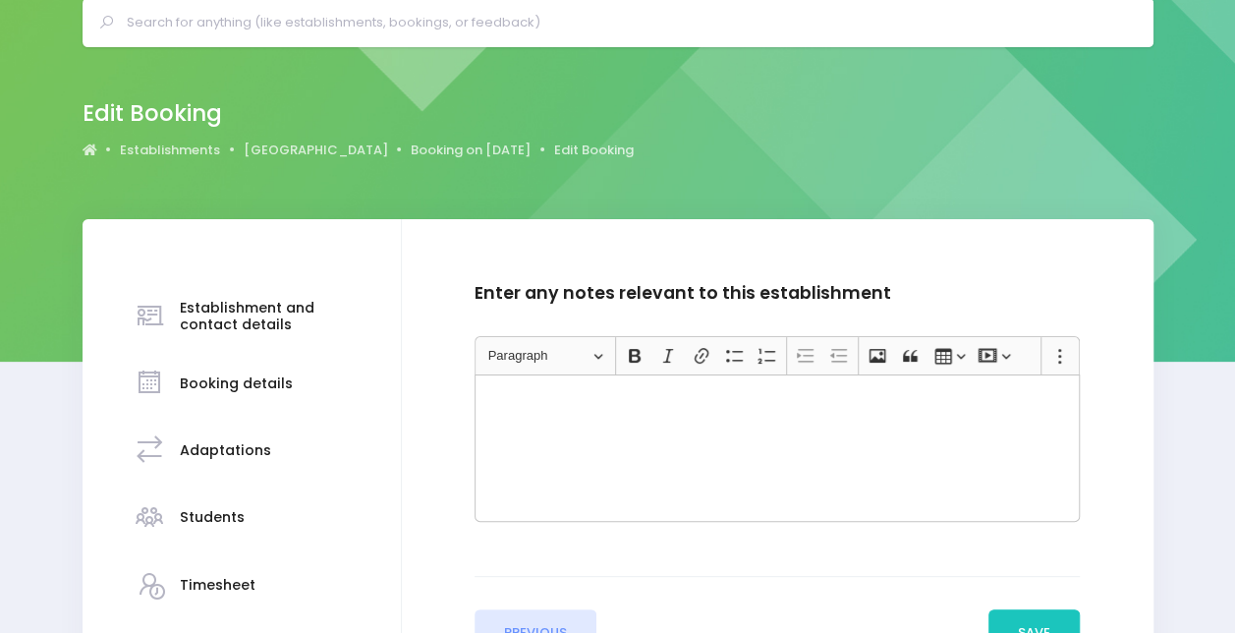
click at [662, 478] on div "Rich Text Editor, main" at bounding box center [777, 447] width 605 height 147
click at [820, 393] on p "'To' travel only, as going to other establishment" at bounding box center [777, 397] width 589 height 20
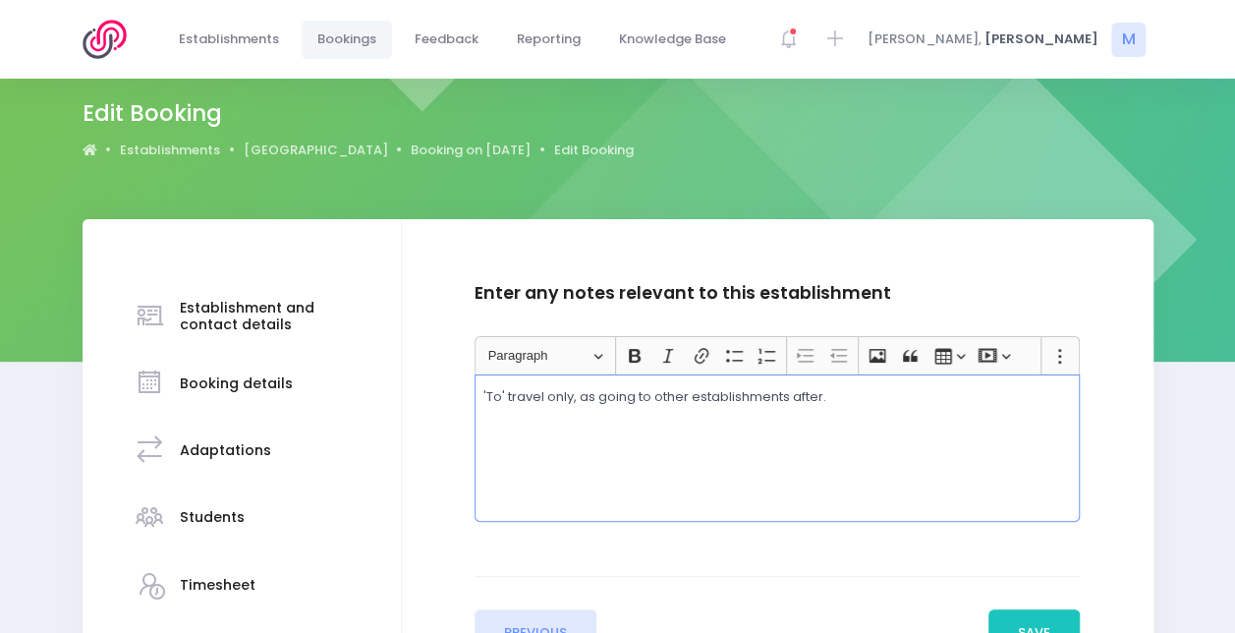
scroll to position [340, 0]
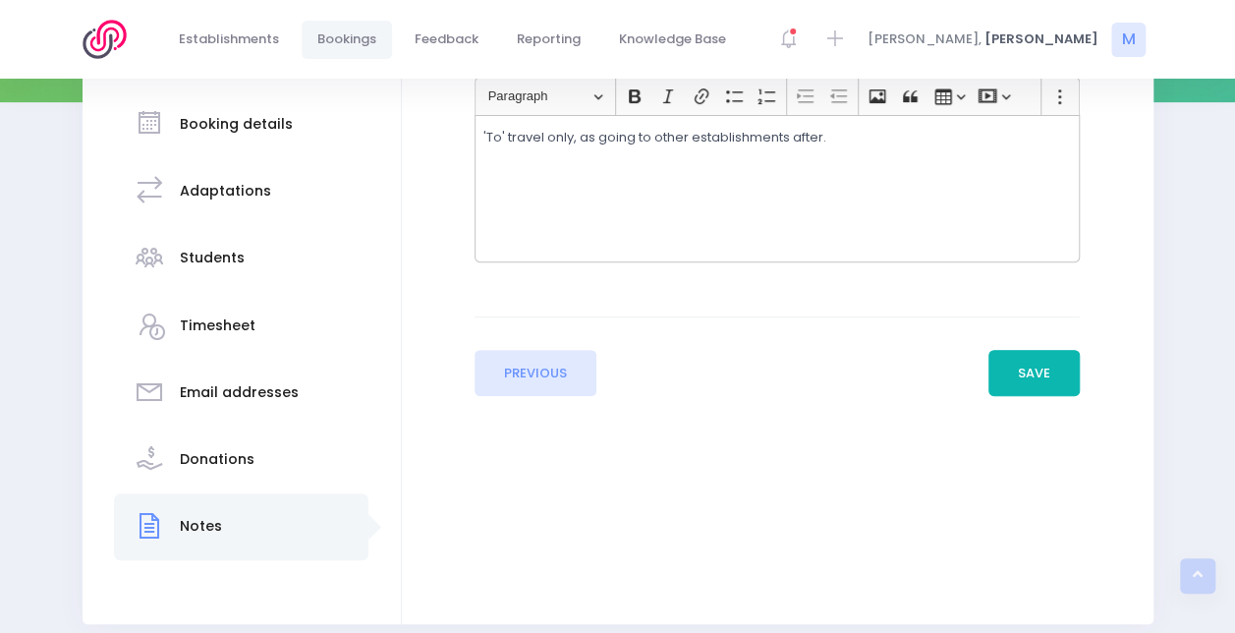
click at [1044, 374] on button "Save" at bounding box center [1035, 373] width 92 height 47
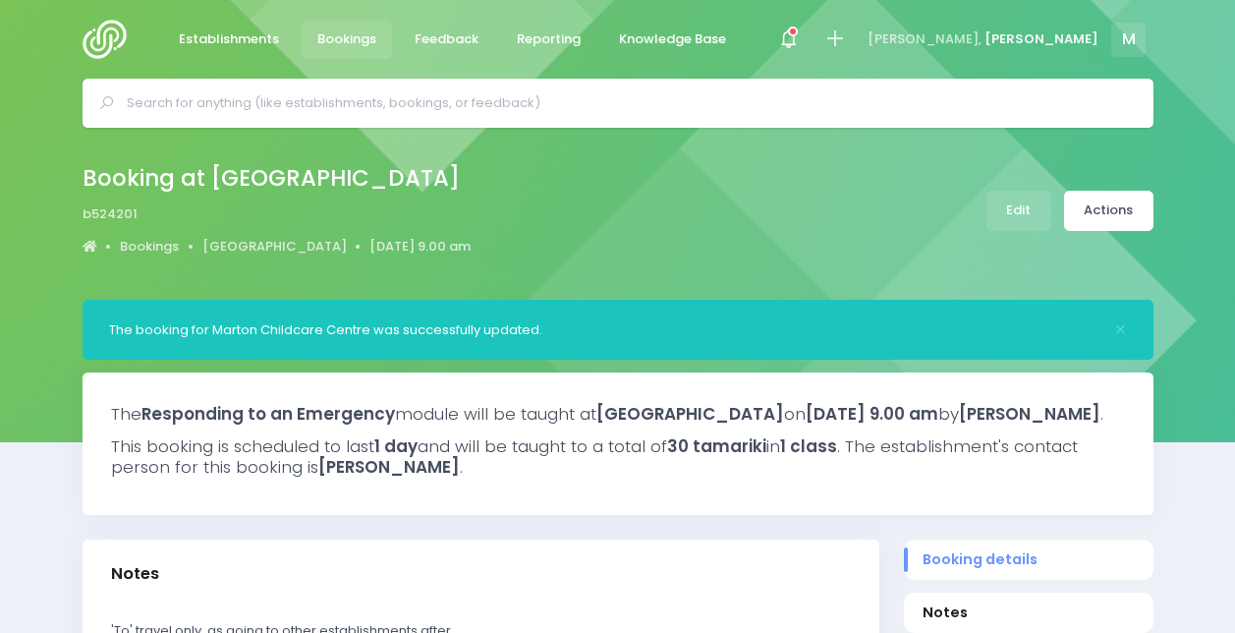
select select "5"
click at [104, 42] on img at bounding box center [111, 39] width 56 height 39
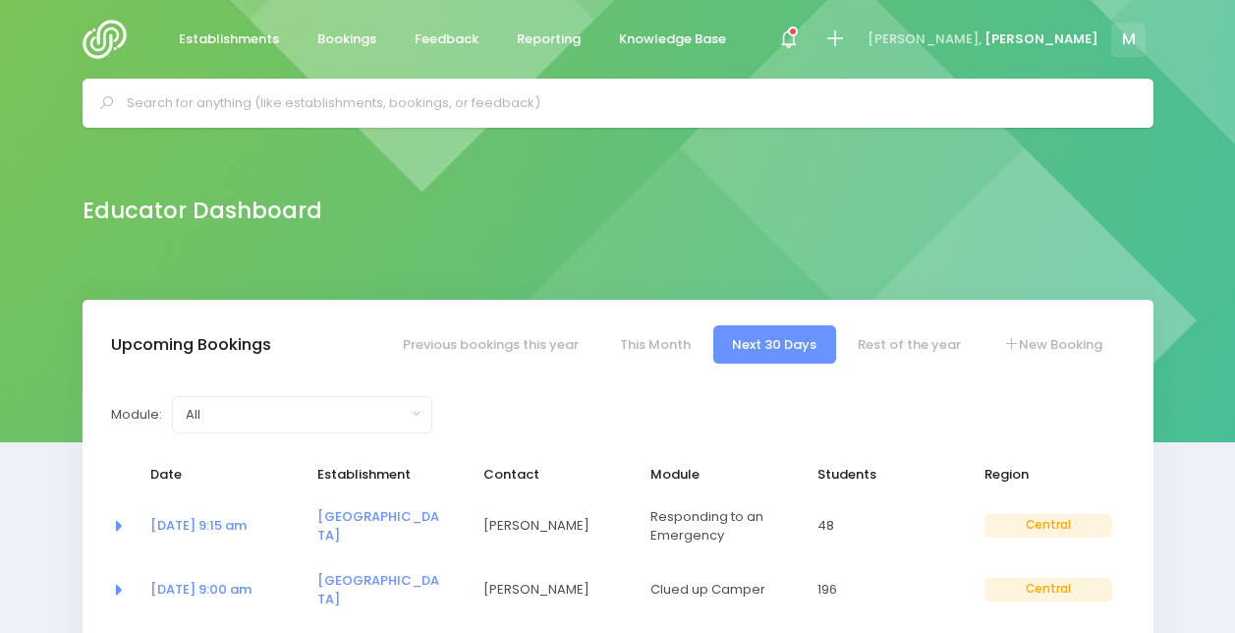
select select "5"
click at [1073, 339] on link "New Booking" at bounding box center [1053, 344] width 138 height 38
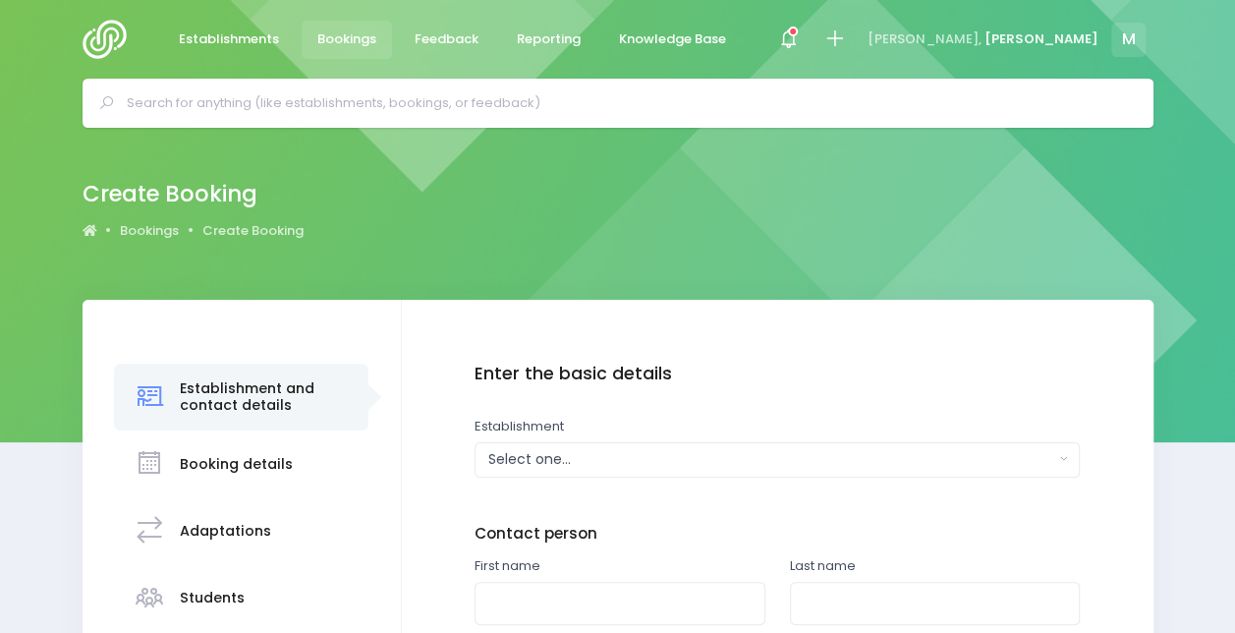
click at [659, 94] on input "text" at bounding box center [626, 102] width 999 height 29
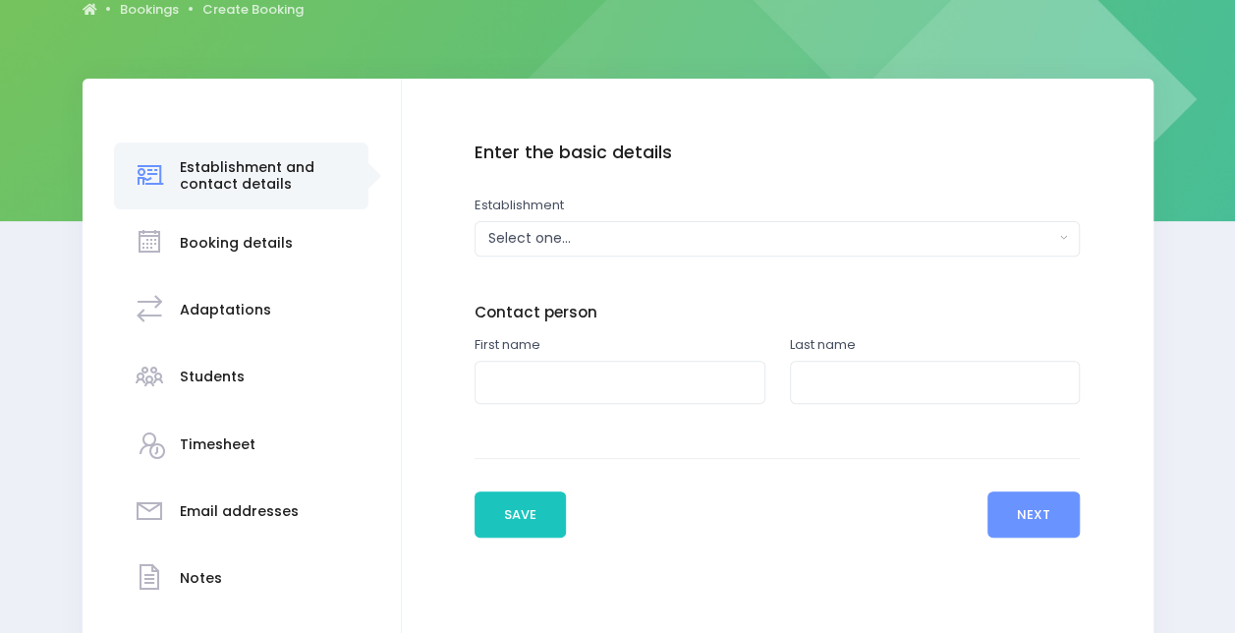
scroll to position [227, 0]
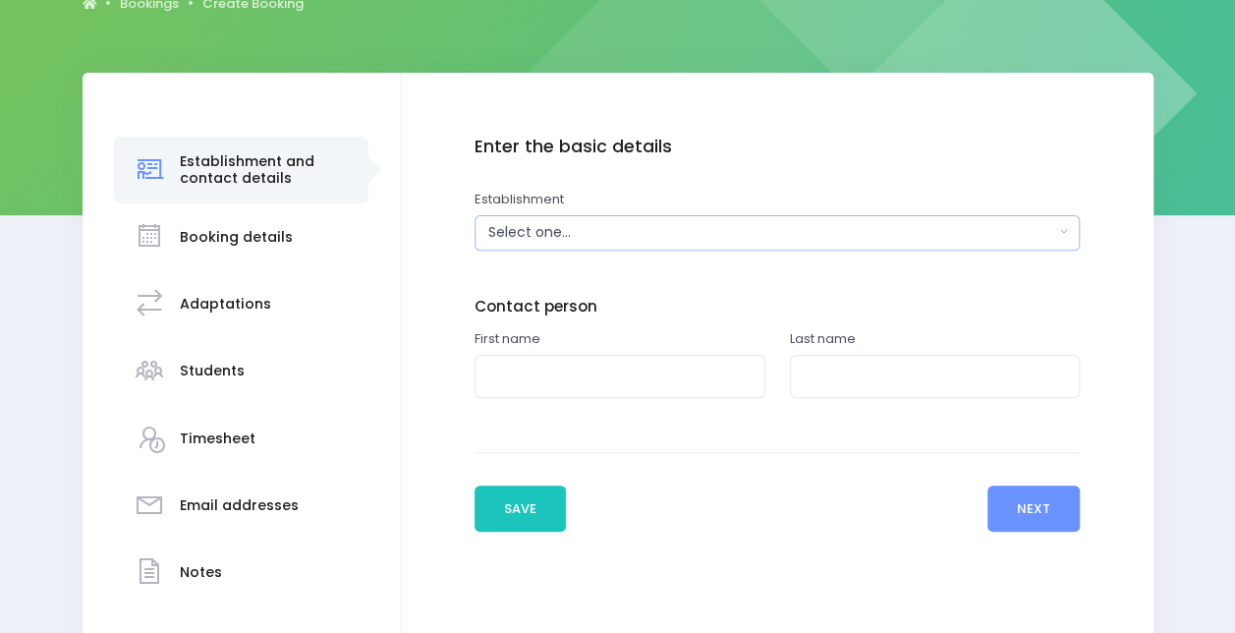
click at [593, 228] on div "Select one..." at bounding box center [771, 232] width 566 height 21
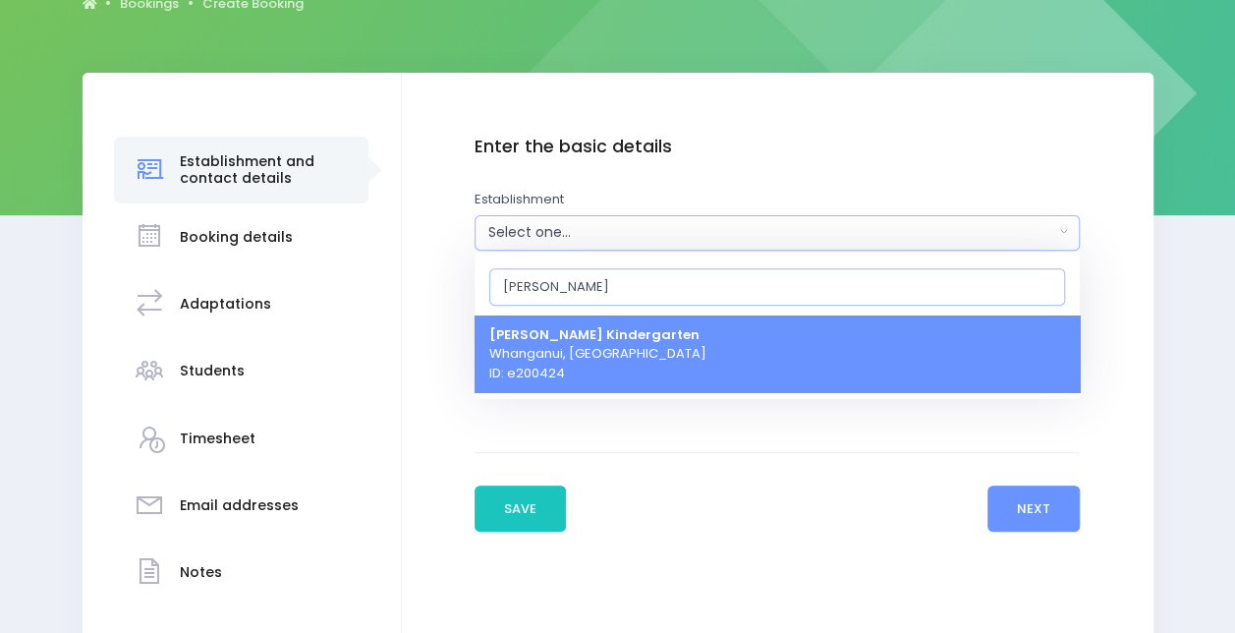
type input "marie mc"
click at [633, 340] on strong "[PERSON_NAME] Kindergarten" at bounding box center [594, 333] width 210 height 19
select select "200424"
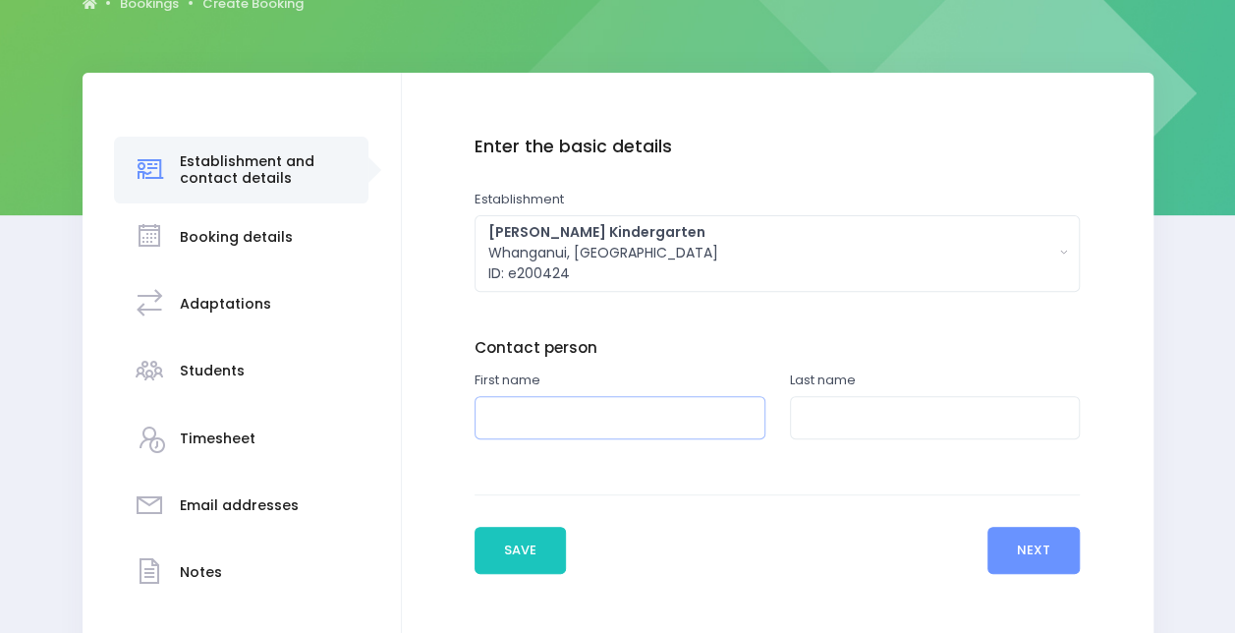
click at [649, 422] on input "text" at bounding box center [620, 418] width 291 height 44
type input "Robyn"
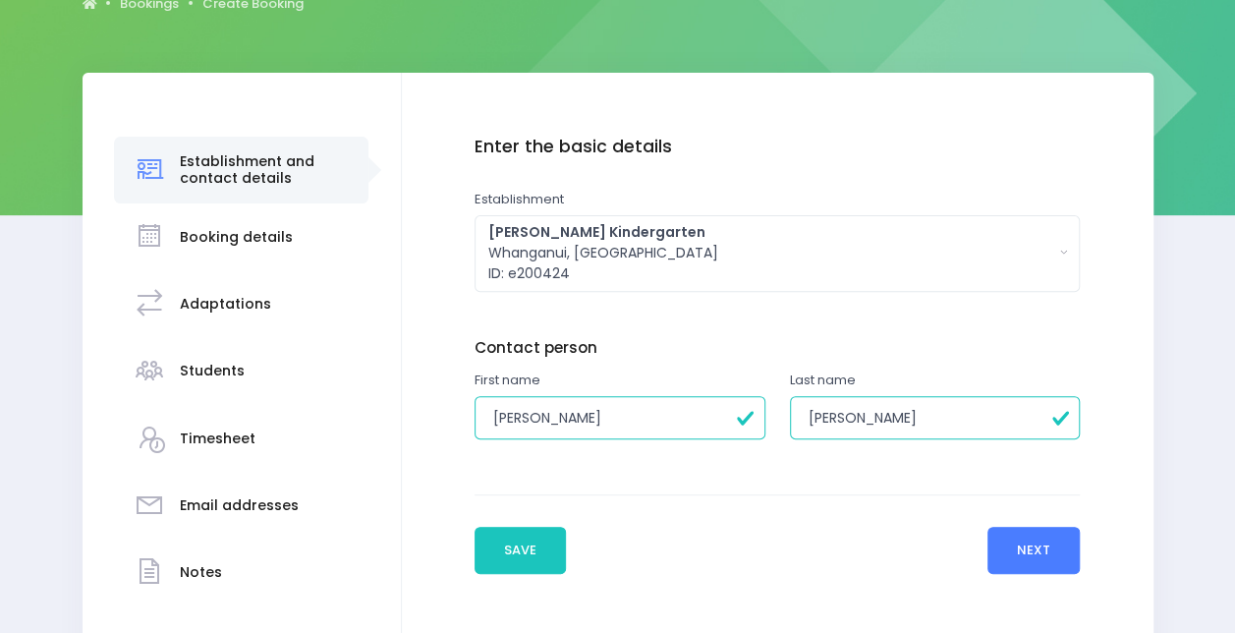
type input "Gunn"
click at [1000, 538] on button "Next" at bounding box center [1034, 550] width 93 height 47
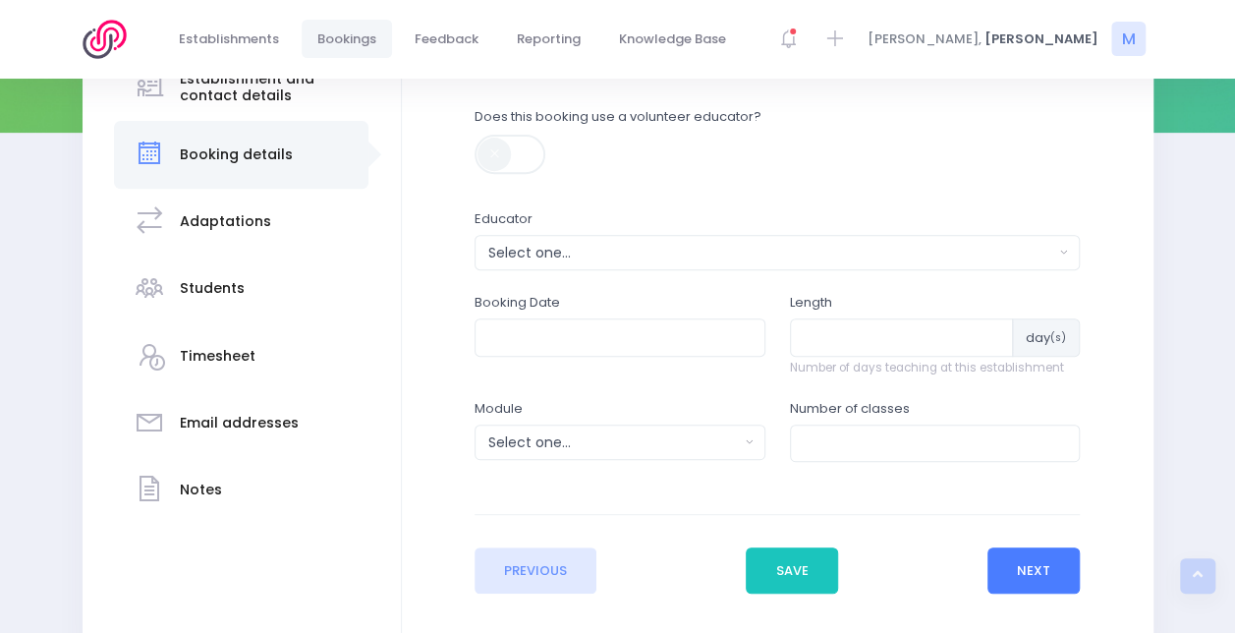
scroll to position [309, 0]
click at [565, 244] on div "Select one..." at bounding box center [771, 254] width 566 height 21
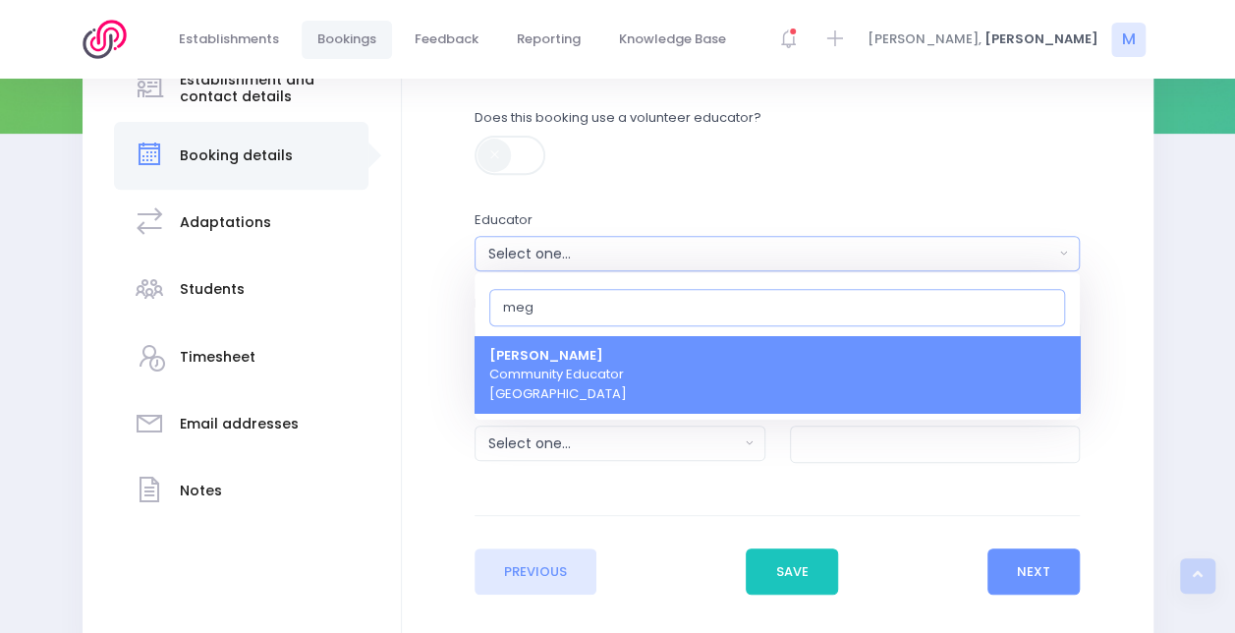
type input "meg"
click at [552, 366] on span "Megan Lawton Community Educator Central Region" at bounding box center [558, 375] width 138 height 58
select select "399566"
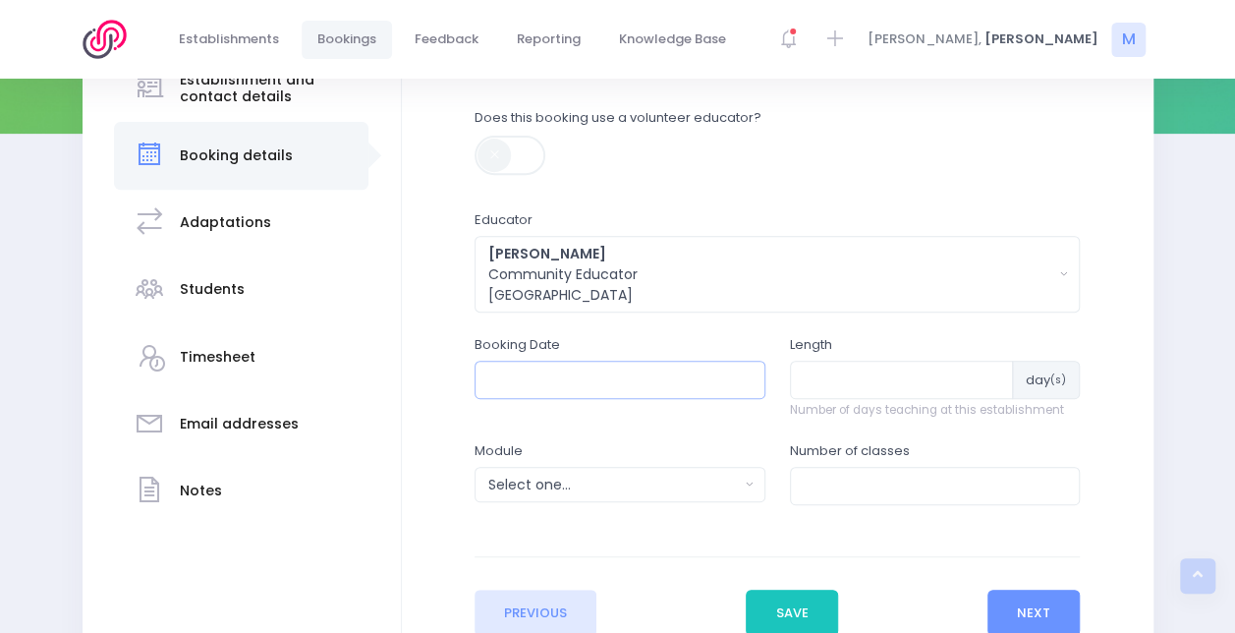
click at [594, 371] on input "text" at bounding box center [620, 379] width 291 height 37
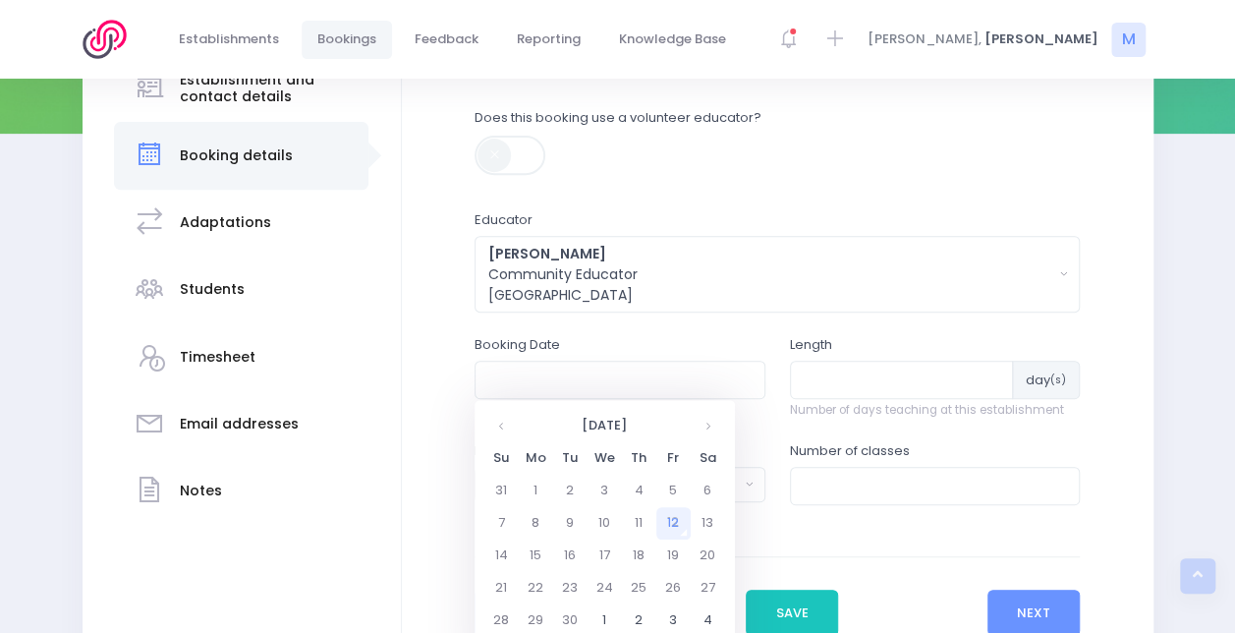
click at [942, 329] on div "Enter the basic details Does this booking use a volunteer educator? Educator Fi…" at bounding box center [777, 297] width 605 height 485
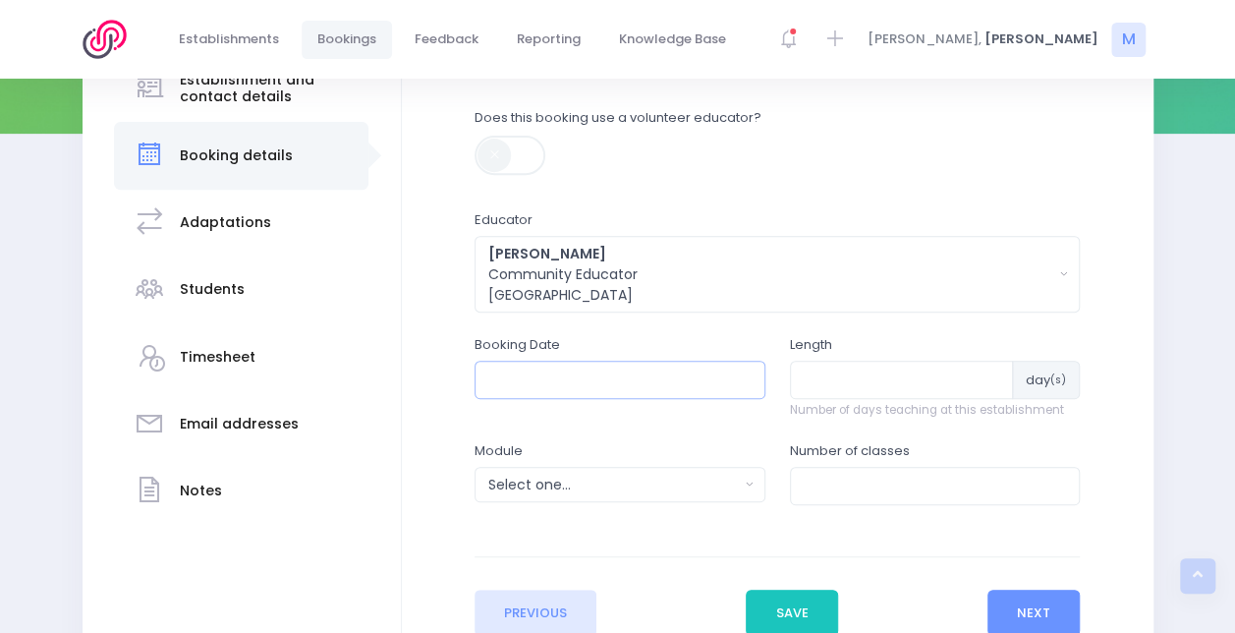
click at [660, 389] on input "text" at bounding box center [620, 379] width 291 height 37
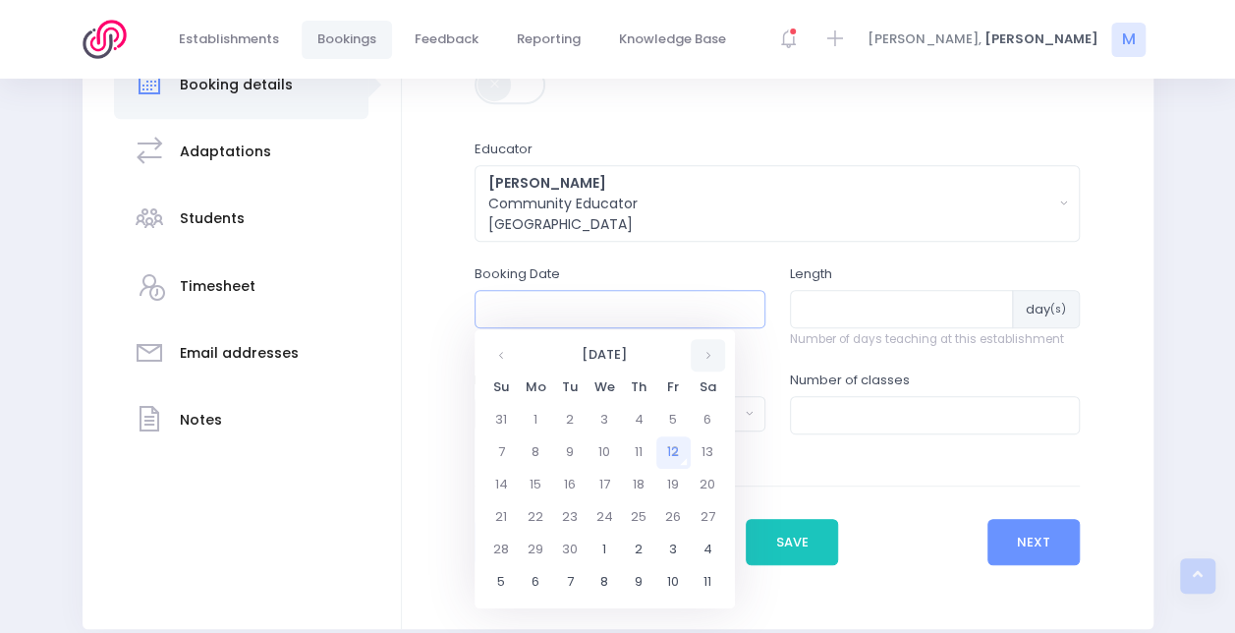
scroll to position [380, 0]
click at [536, 519] on td "22" at bounding box center [536, 516] width 34 height 32
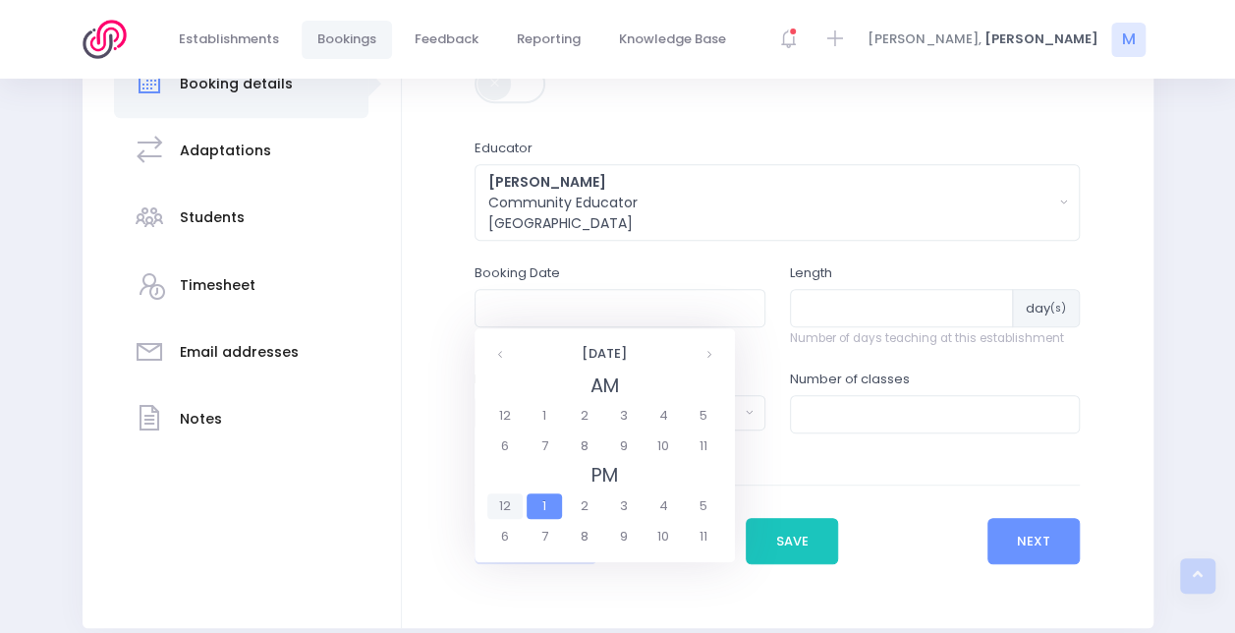
click at [497, 502] on span "12" at bounding box center [504, 506] width 34 height 26
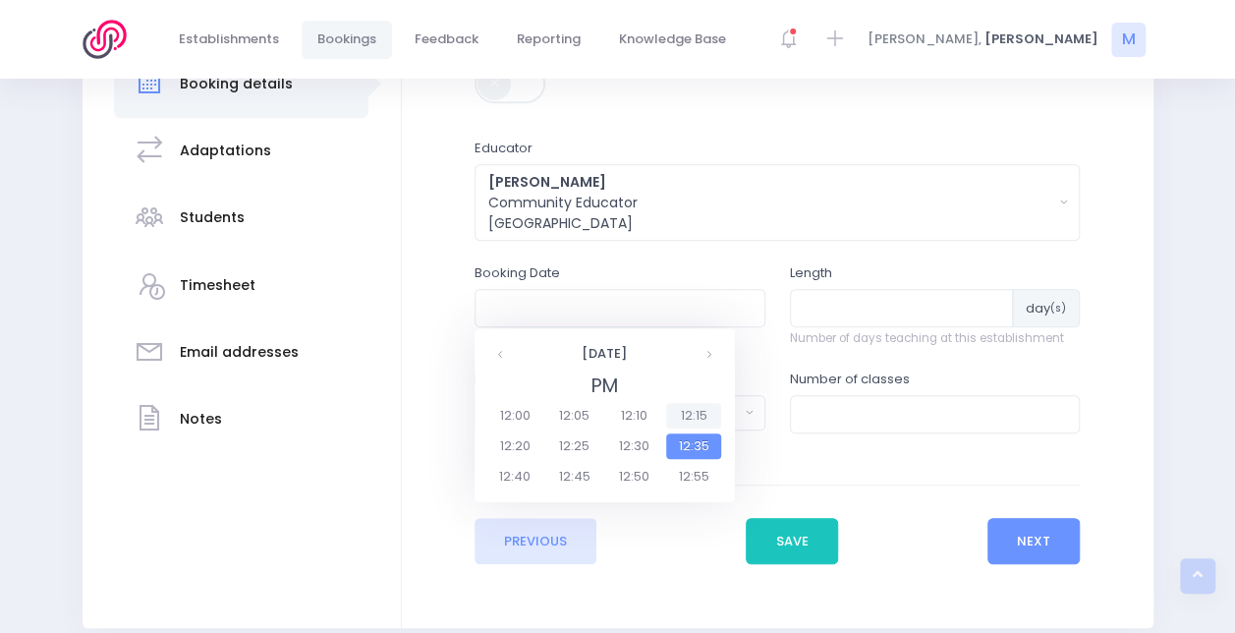
click at [700, 411] on span "12:15" at bounding box center [693, 416] width 55 height 26
type input "22/09/2025 12:15 PM"
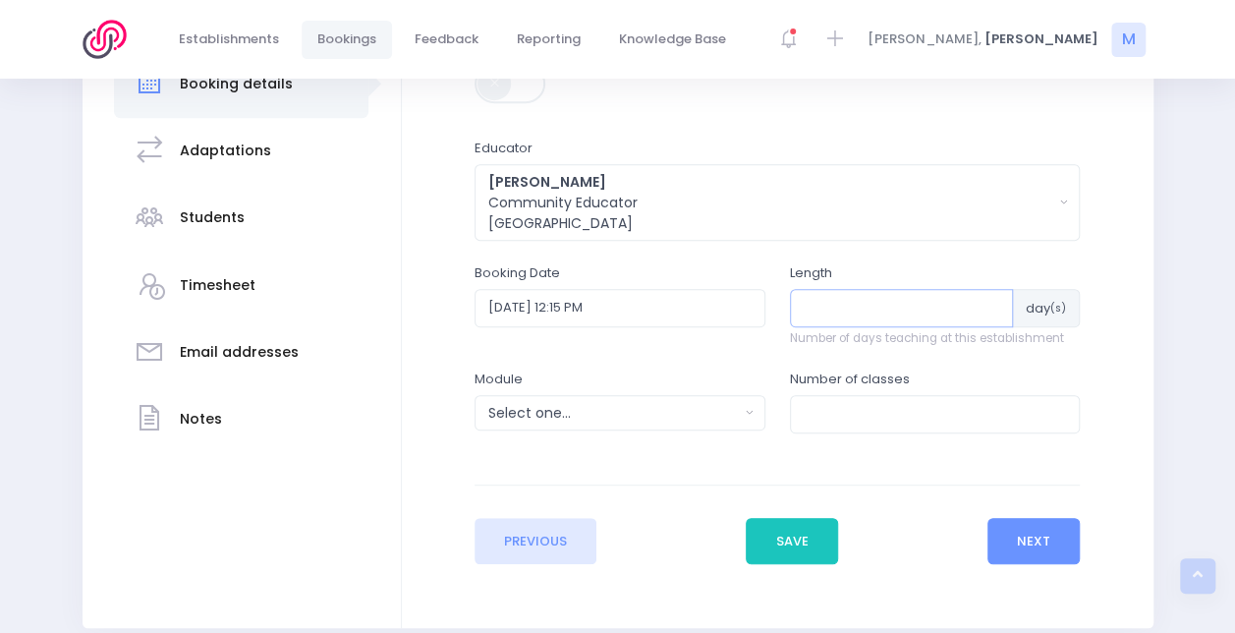
click at [811, 297] on input "number" at bounding box center [902, 307] width 224 height 37
type input "1"
click at [834, 419] on input "number" at bounding box center [935, 413] width 291 height 37
type input "1"
click at [632, 403] on div "Select one..." at bounding box center [613, 413] width 251 height 21
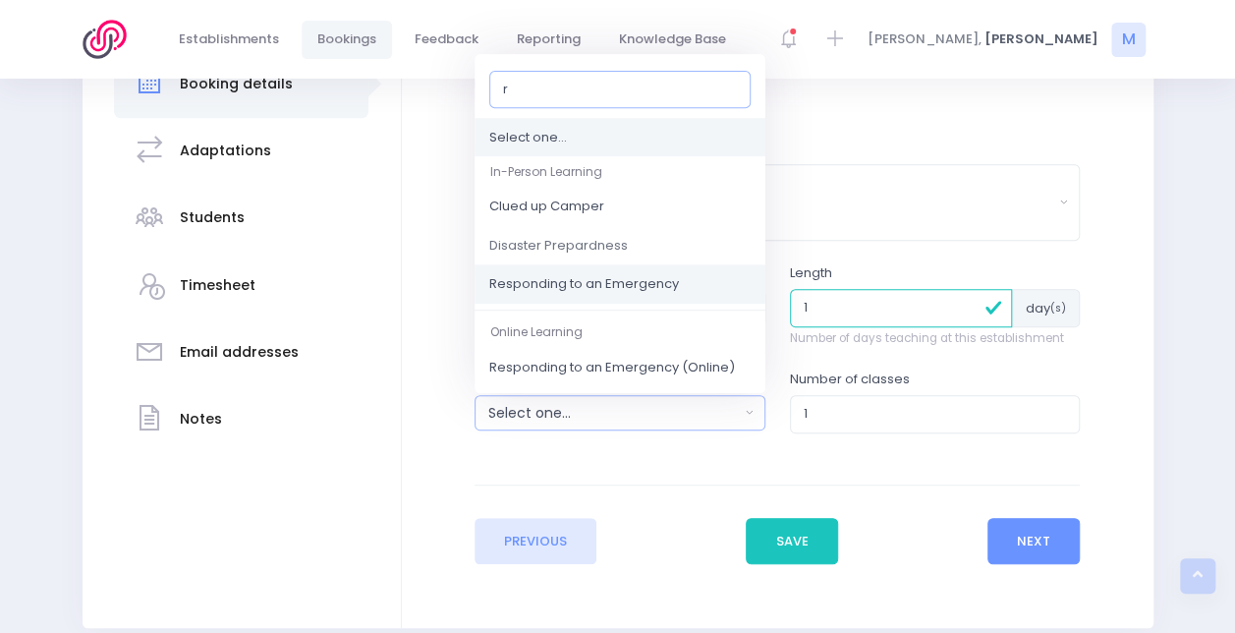
type input "r"
click at [602, 285] on span "Responding to an Emergency" at bounding box center [584, 285] width 190 height 20
select select "Responding to an Emergency"
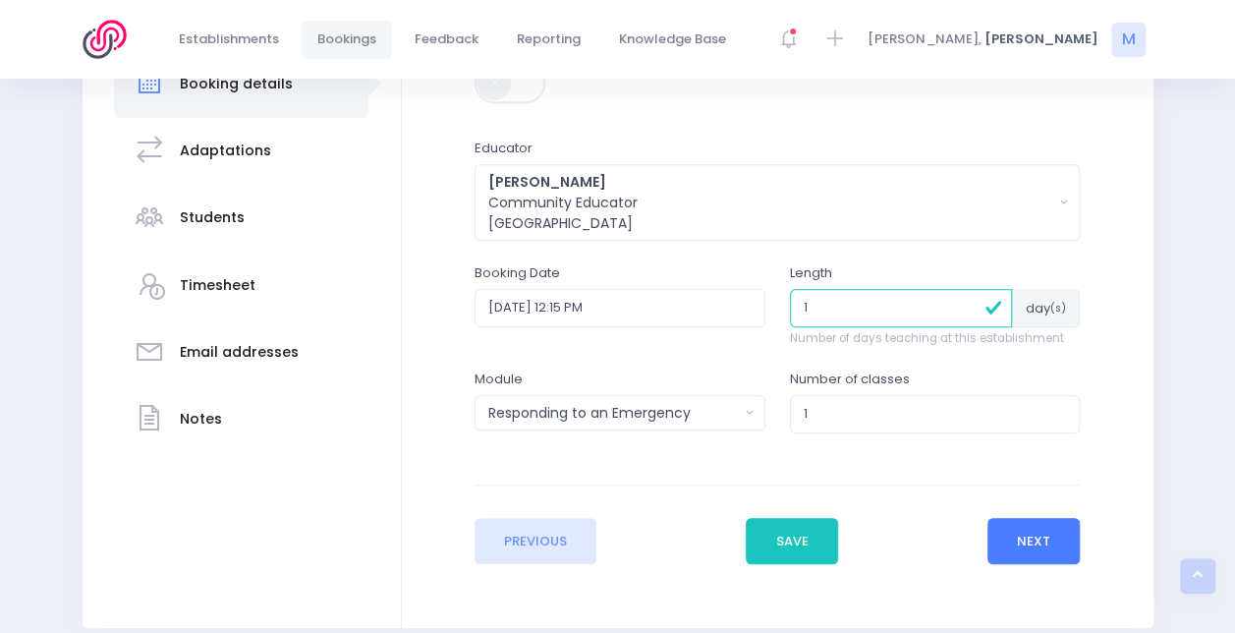
click at [1020, 549] on button "Next" at bounding box center [1034, 541] width 93 height 47
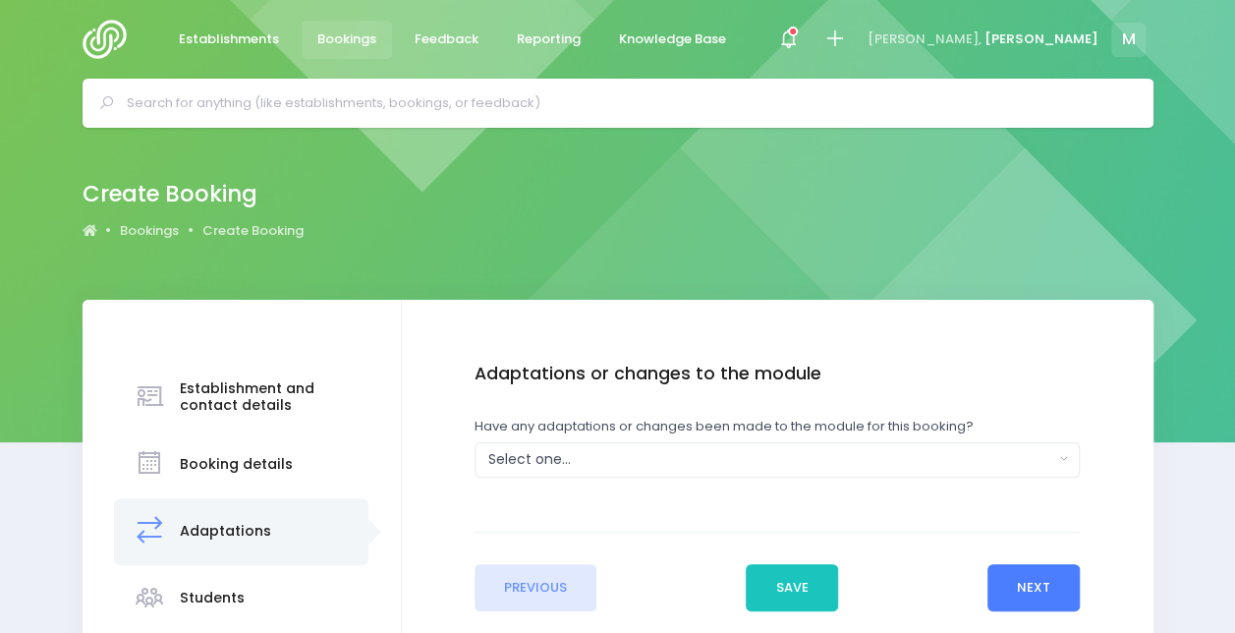
scroll to position [145, 0]
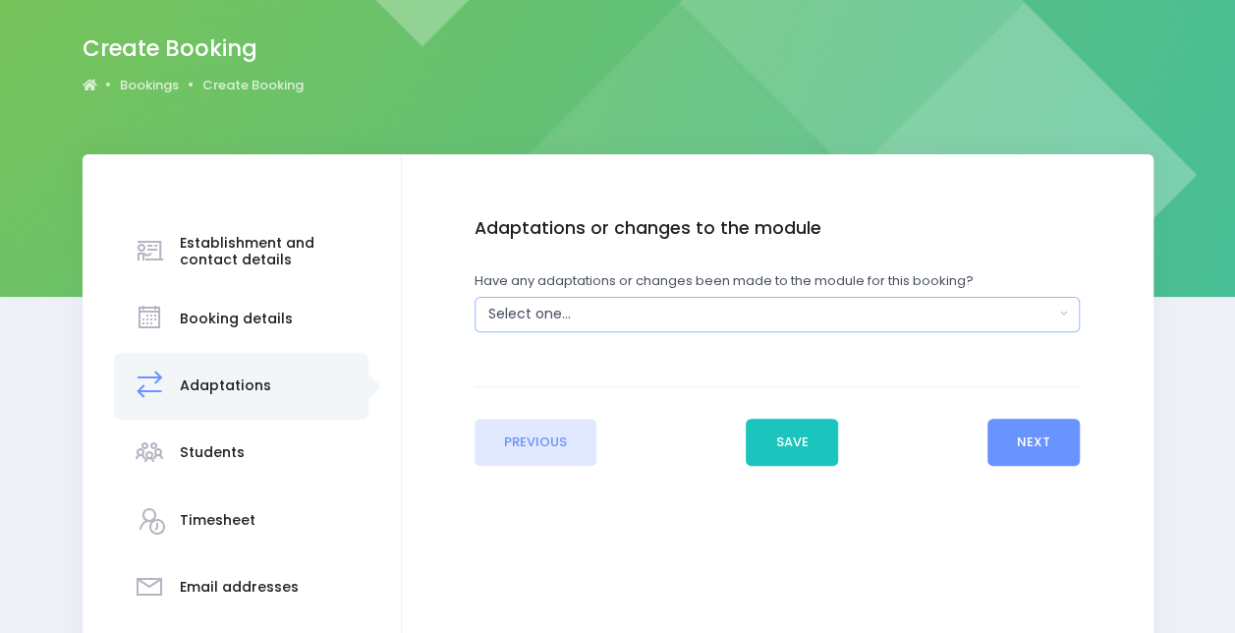
click at [651, 314] on div "Select one..." at bounding box center [771, 314] width 566 height 21
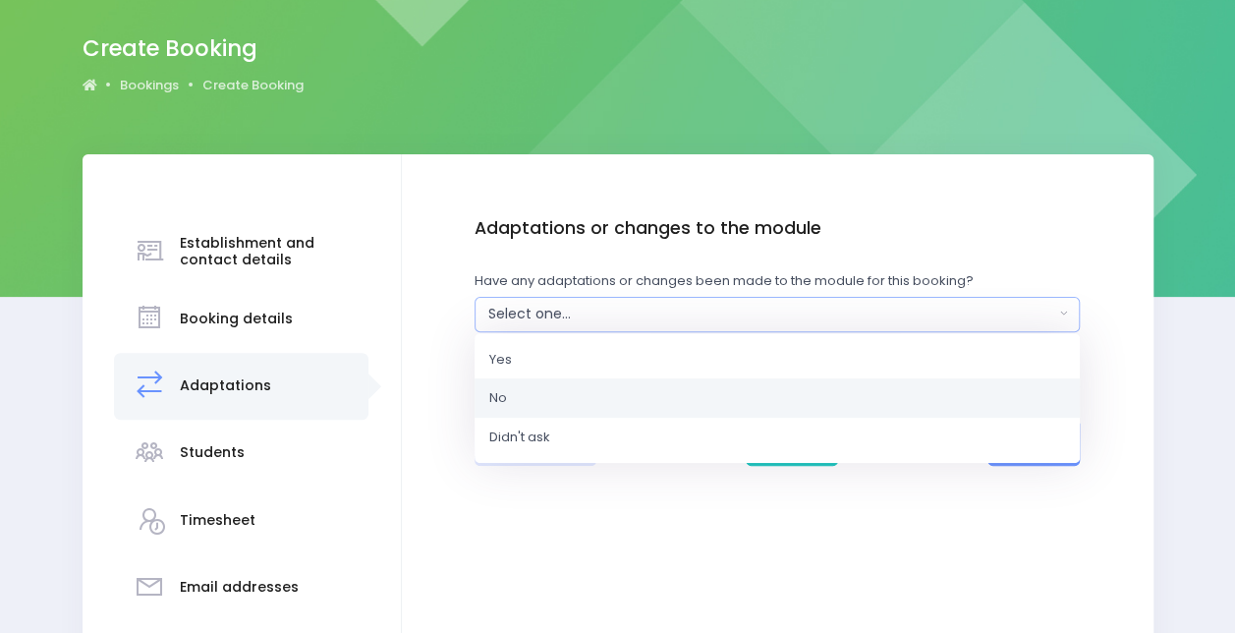
click at [540, 394] on link "No" at bounding box center [777, 397] width 605 height 39
select select "No"
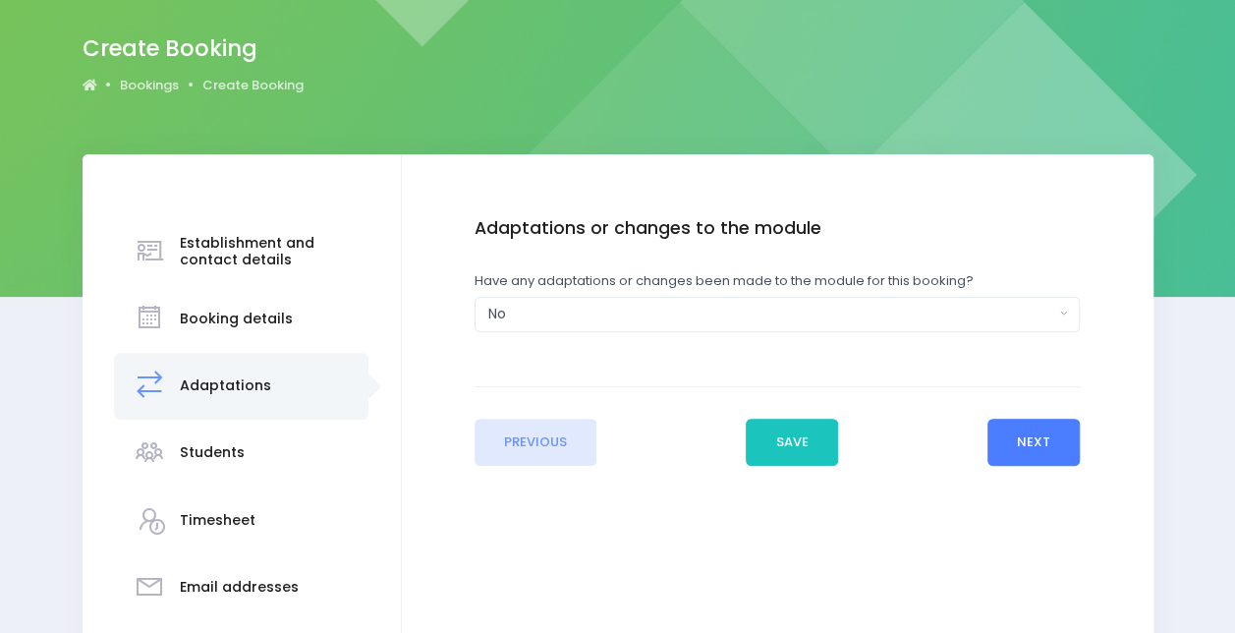
click at [1031, 439] on button "Next" at bounding box center [1034, 442] width 93 height 47
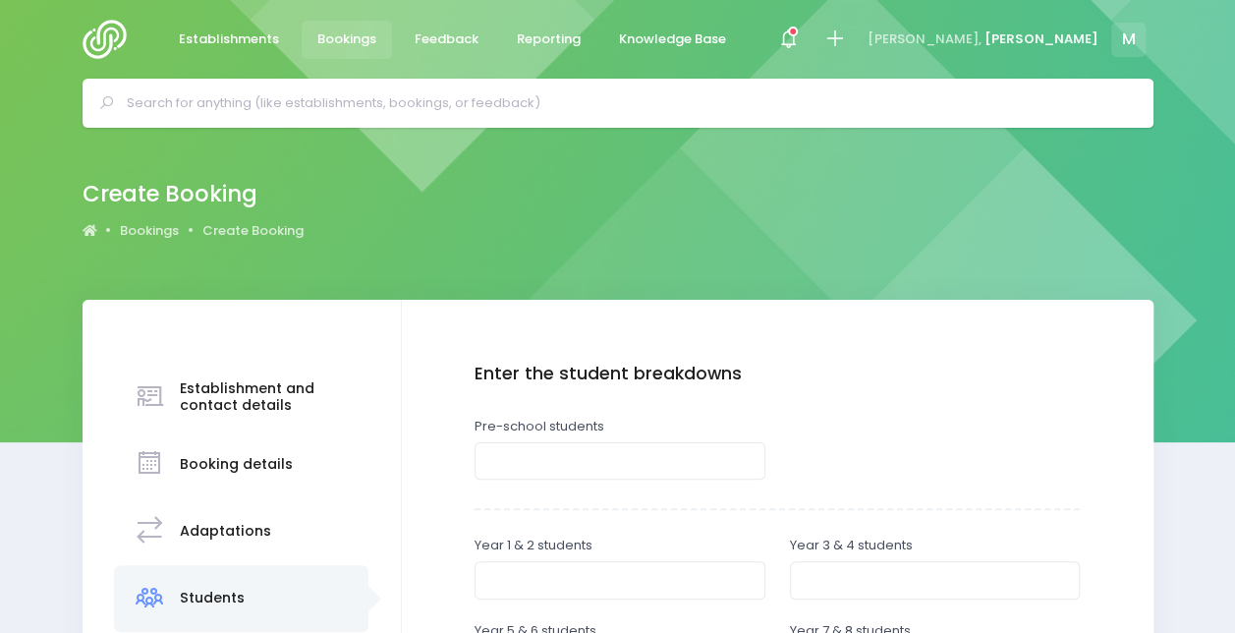
scroll to position [340, 0]
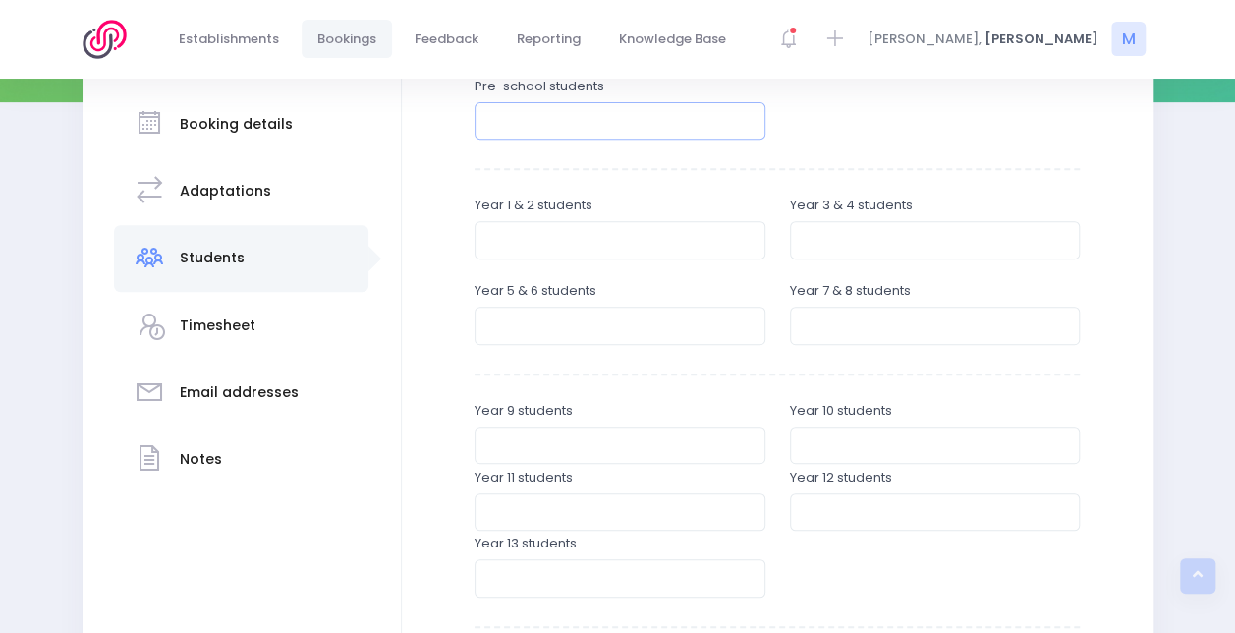
click at [615, 122] on input "number" at bounding box center [620, 120] width 291 height 37
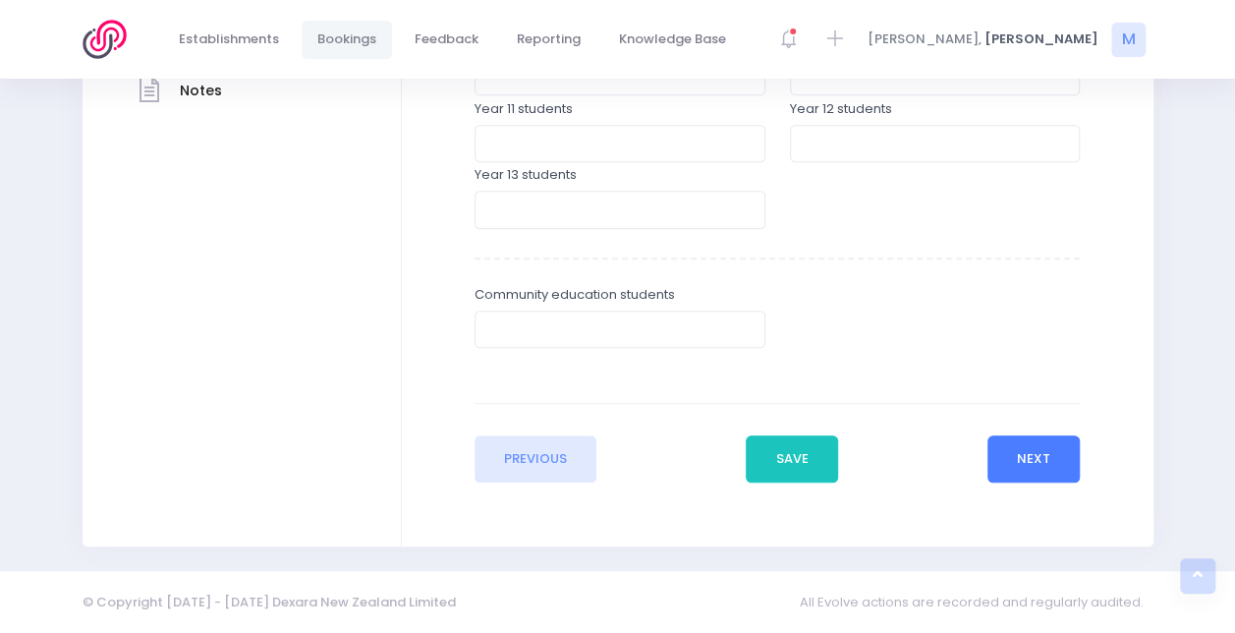
type input "40"
click at [1027, 446] on button "Next" at bounding box center [1034, 458] width 93 height 47
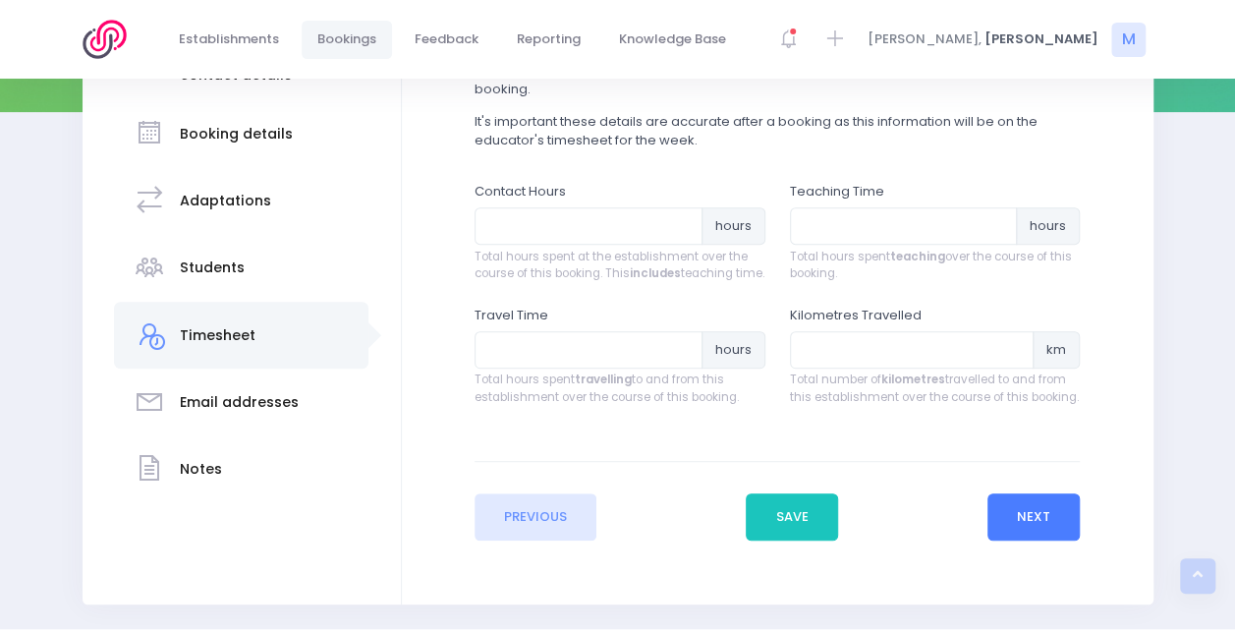
scroll to position [329, 0]
click at [859, 364] on input "number" at bounding box center [912, 350] width 245 height 37
type input "42"
click at [580, 370] on input "number" at bounding box center [589, 350] width 228 height 37
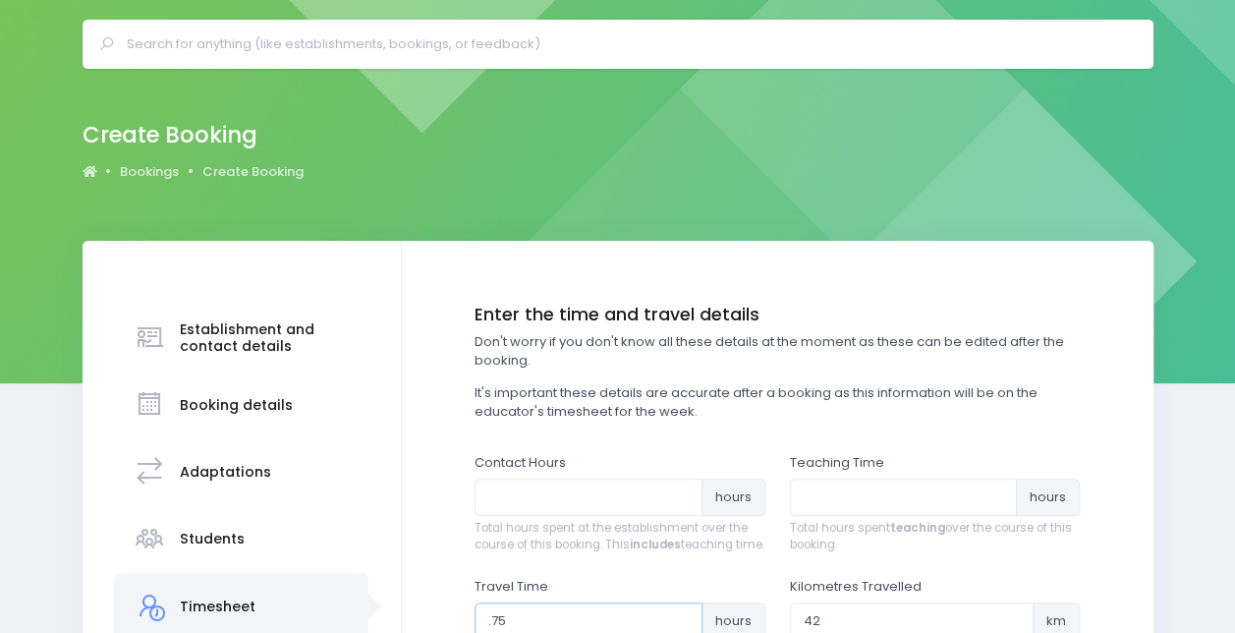
scroll to position [184, 0]
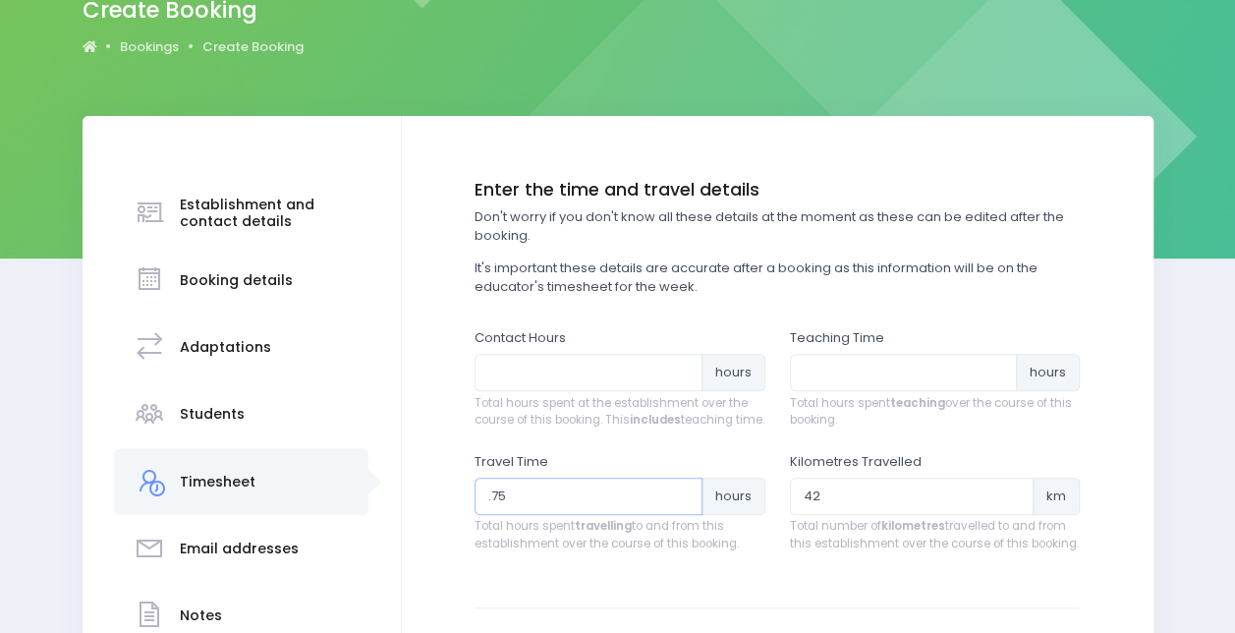
type input ".75"
click at [827, 377] on input "number" at bounding box center [904, 372] width 228 height 37
type input ".75"
click at [600, 375] on input "number" at bounding box center [589, 372] width 228 height 37
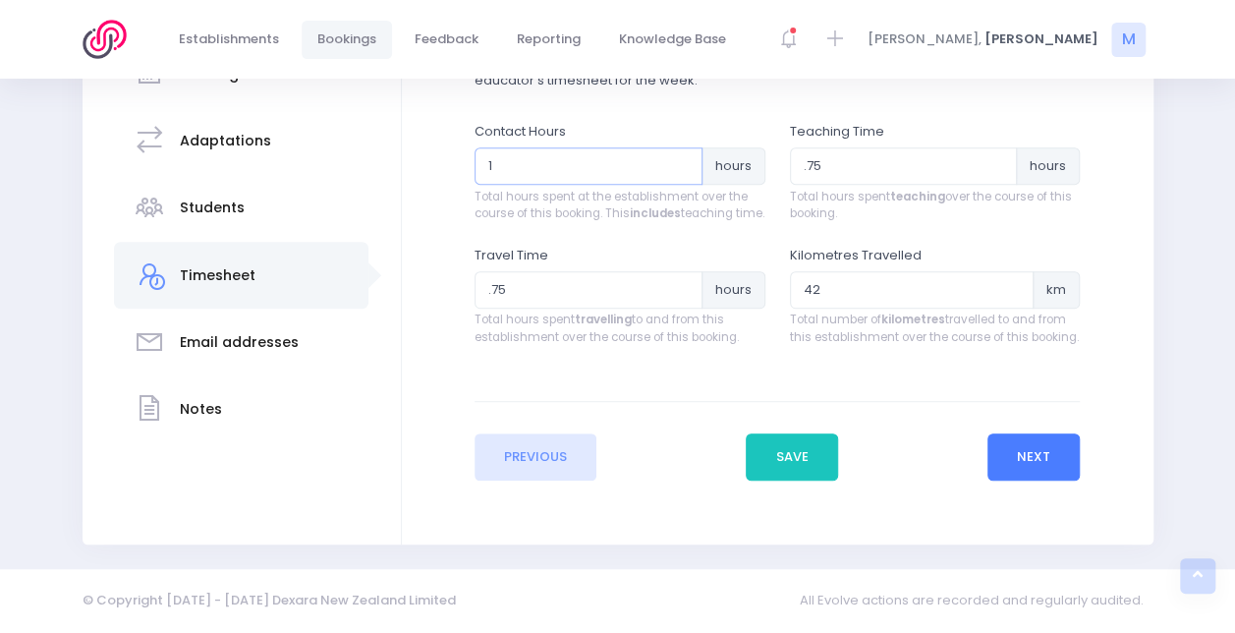
type input "1"
click at [1046, 447] on button "Next" at bounding box center [1034, 456] width 93 height 47
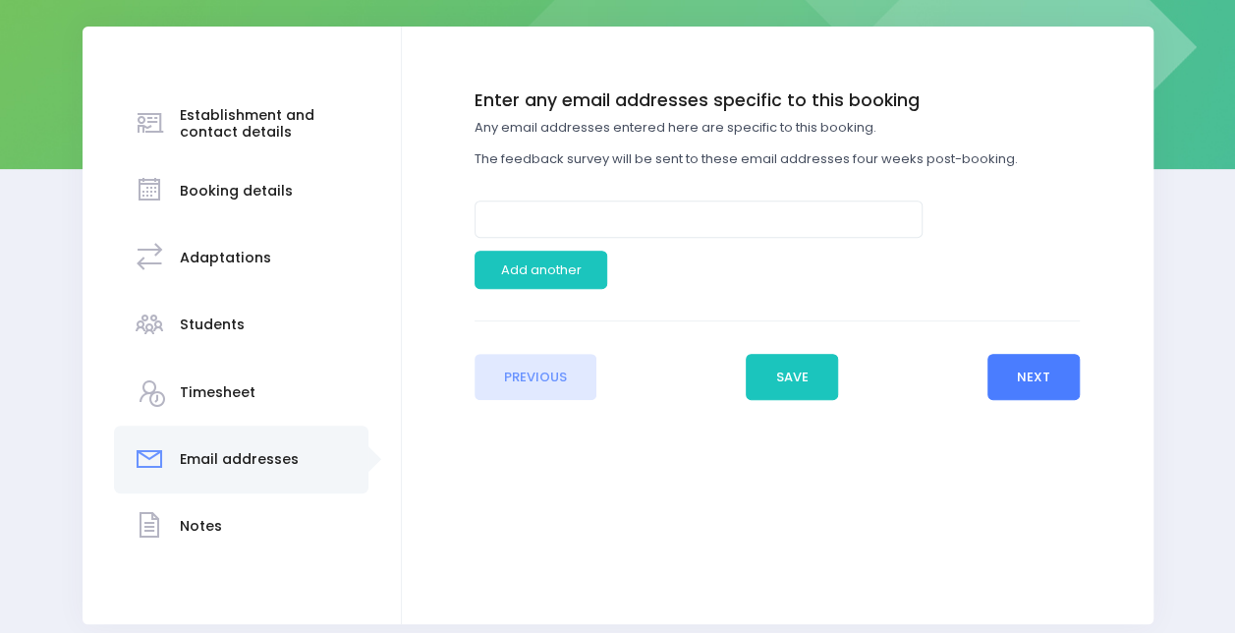
scroll to position [275, 0]
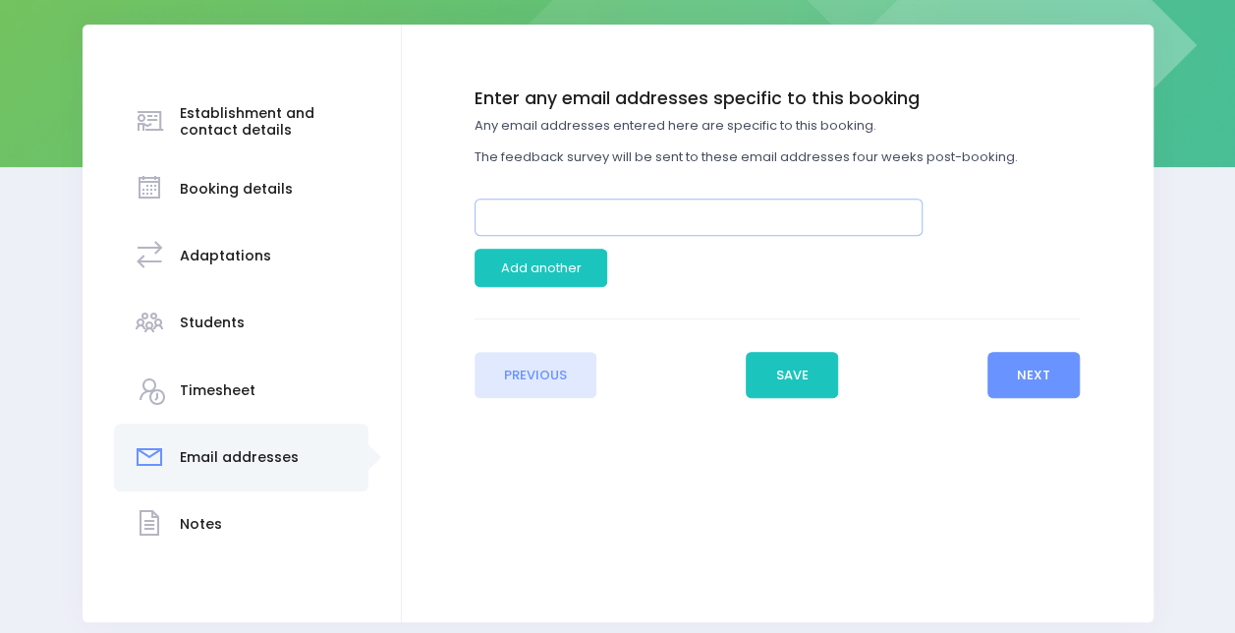
click at [629, 212] on input "email" at bounding box center [699, 217] width 448 height 37
click at [1061, 267] on div at bounding box center [856, 267] width 473 height 37
drag, startPoint x: 741, startPoint y: 217, endPoint x: 254, endPoint y: 231, distance: 487.6
click at [254, 231] on div "Establishment and contact details Booking details Adaptations" at bounding box center [618, 323] width 1071 height 597
paste input "ndergartens.org.nz"
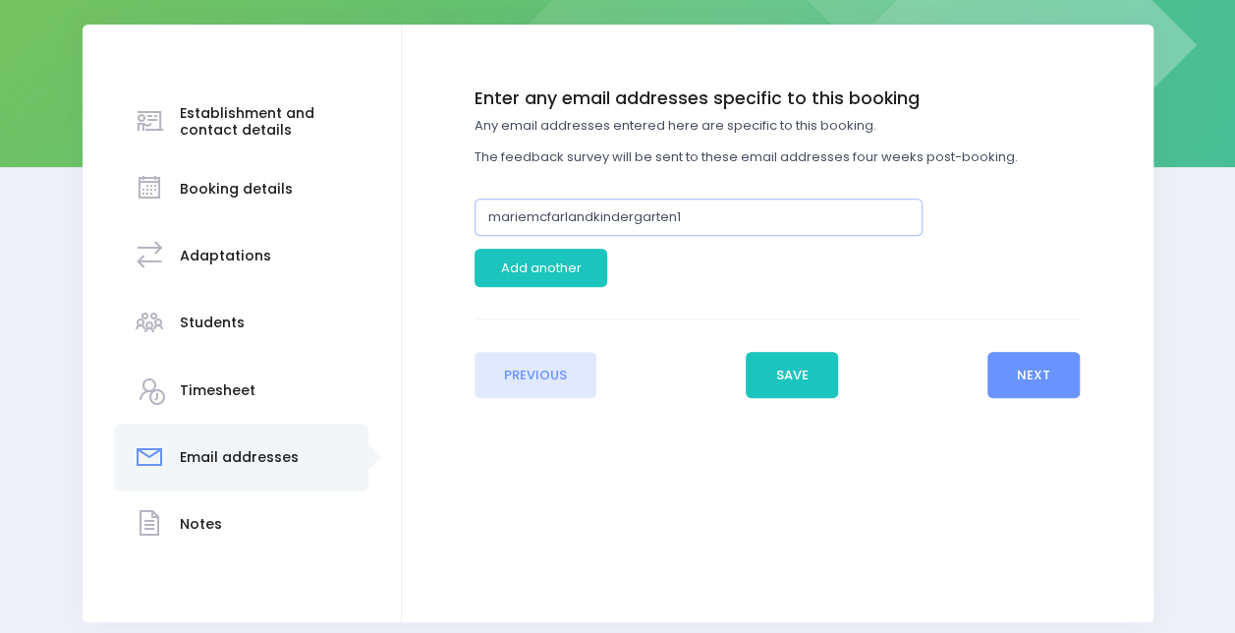
type input "ndergartens.org.nz"
click at [480, 216] on input "ndergartens.org.nz" at bounding box center [699, 217] width 448 height 37
paste input "ndergartens.org.nz"
type input "ndergartens.org.nz"
drag, startPoint x: 656, startPoint y: 224, endPoint x: 348, endPoint y: 224, distance: 308.6
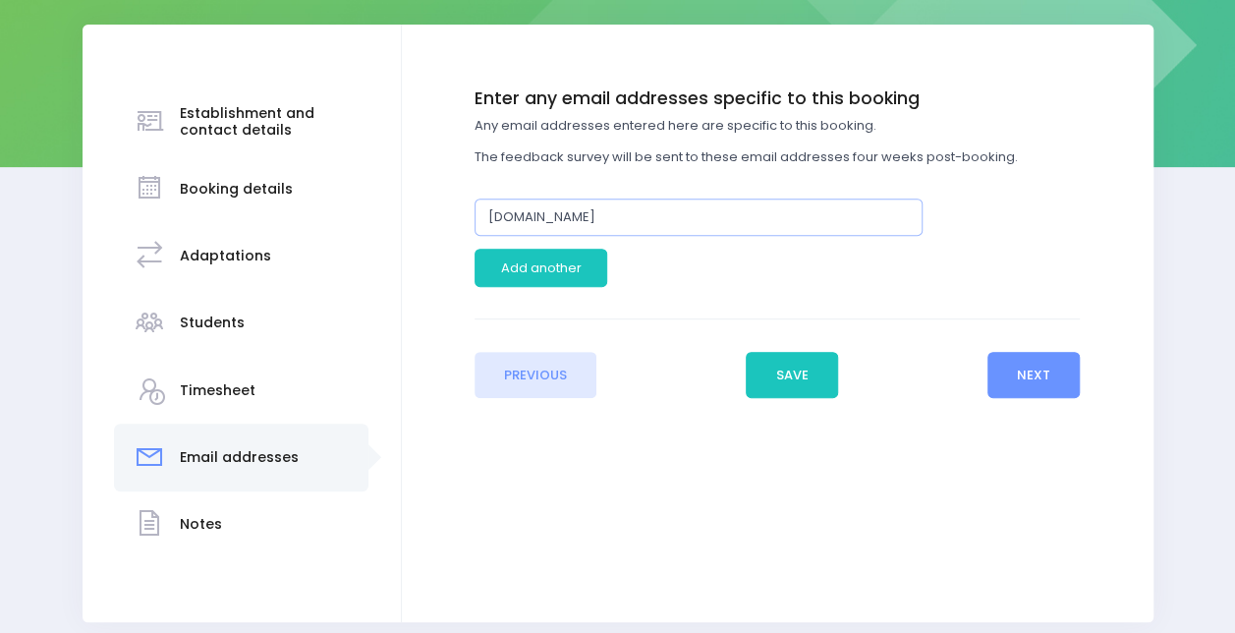
click at [348, 224] on div "Establishment and contact details Booking details Adaptations" at bounding box center [618, 323] width 1071 height 597
click at [664, 216] on input "email" at bounding box center [699, 217] width 448 height 37
type input "mariemcfarland@wmkindergartens.org.nz"
click at [1038, 377] on button "Next" at bounding box center [1034, 375] width 93 height 47
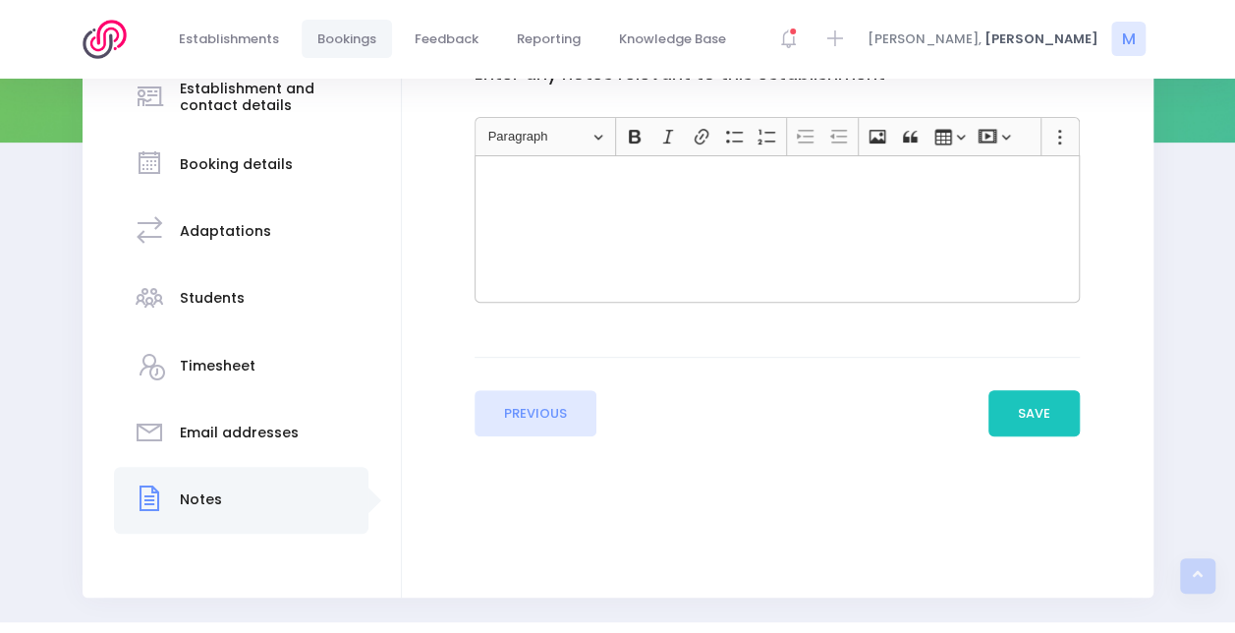
scroll to position [302, 0]
click at [851, 261] on div "Rich Text Editor, main" at bounding box center [777, 226] width 605 height 147
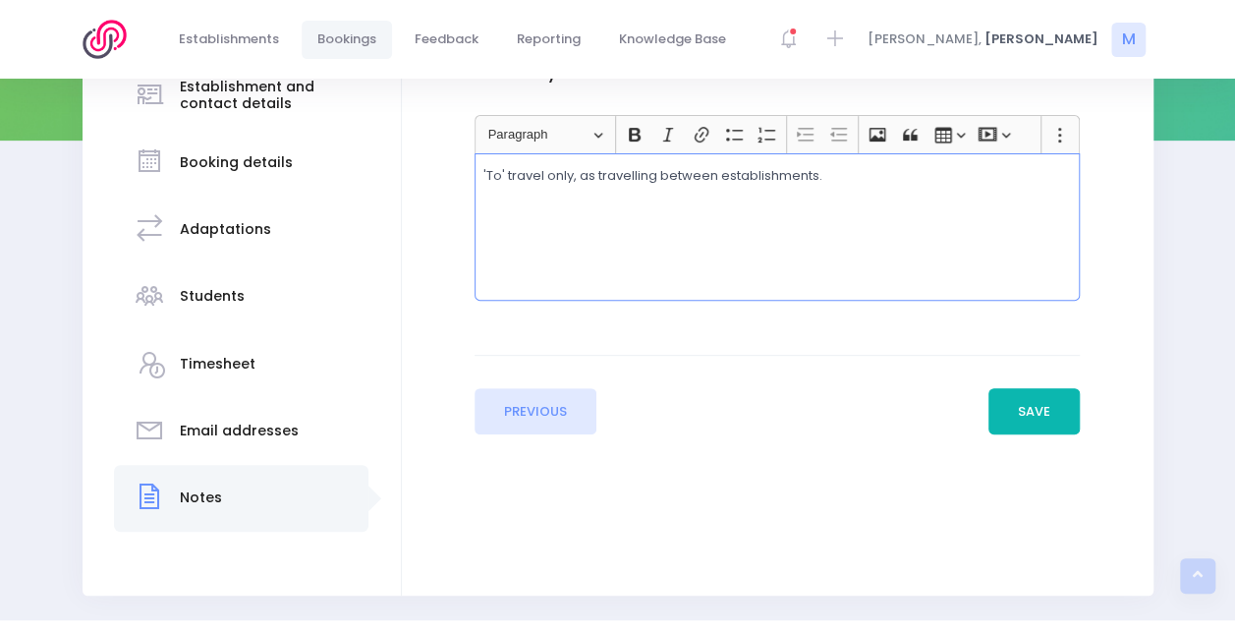
click at [1040, 411] on button "Save" at bounding box center [1035, 411] width 92 height 47
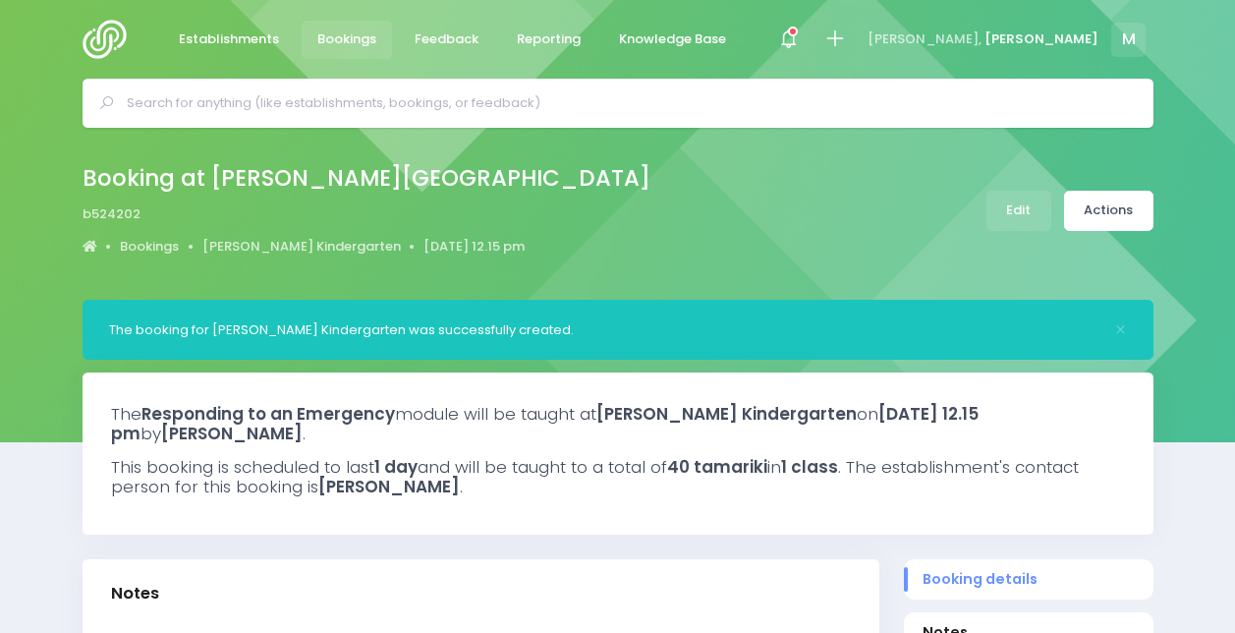
select select "5"
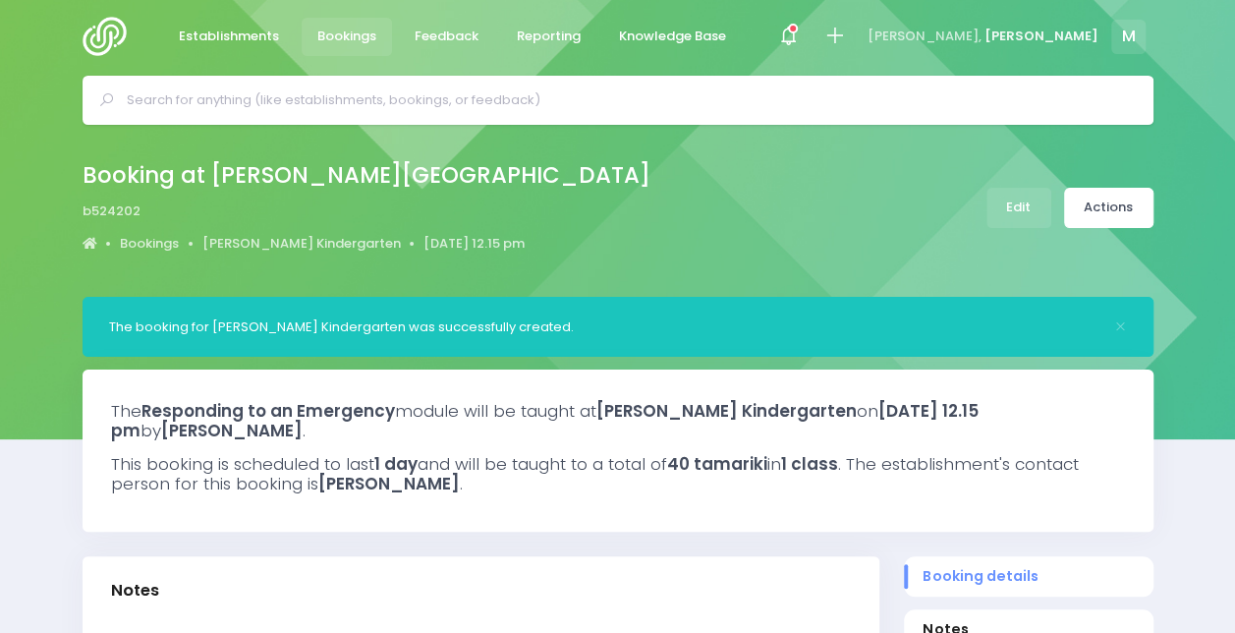
scroll to position [4, 0]
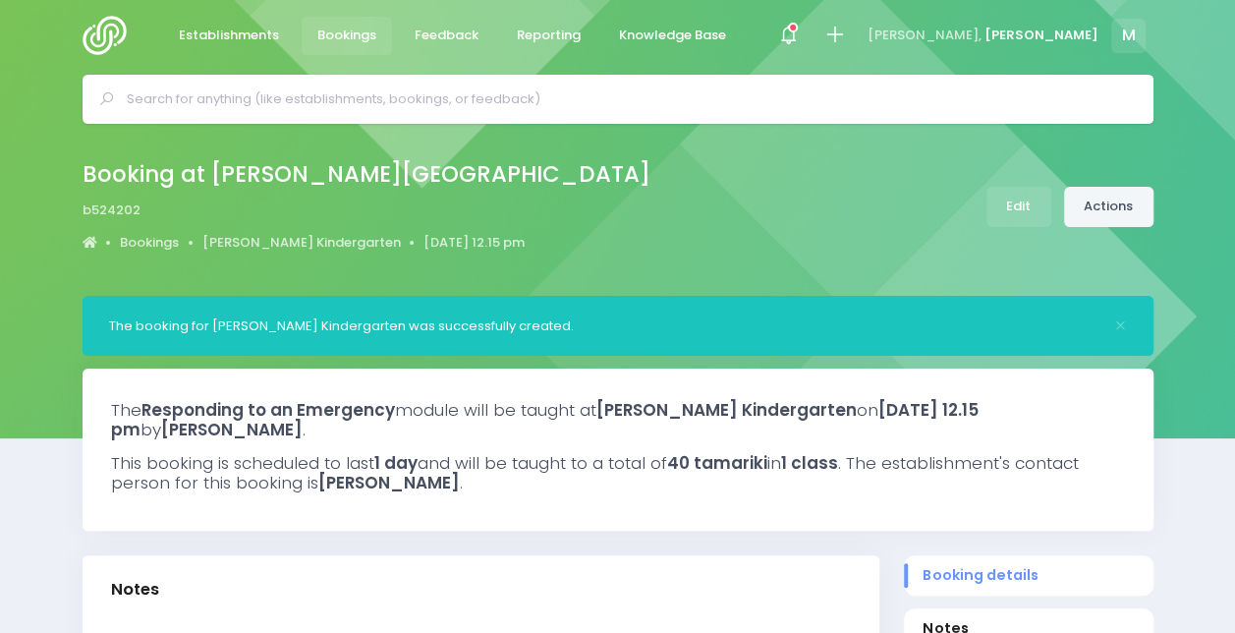
click at [1105, 207] on link "Actions" at bounding box center [1108, 207] width 89 height 40
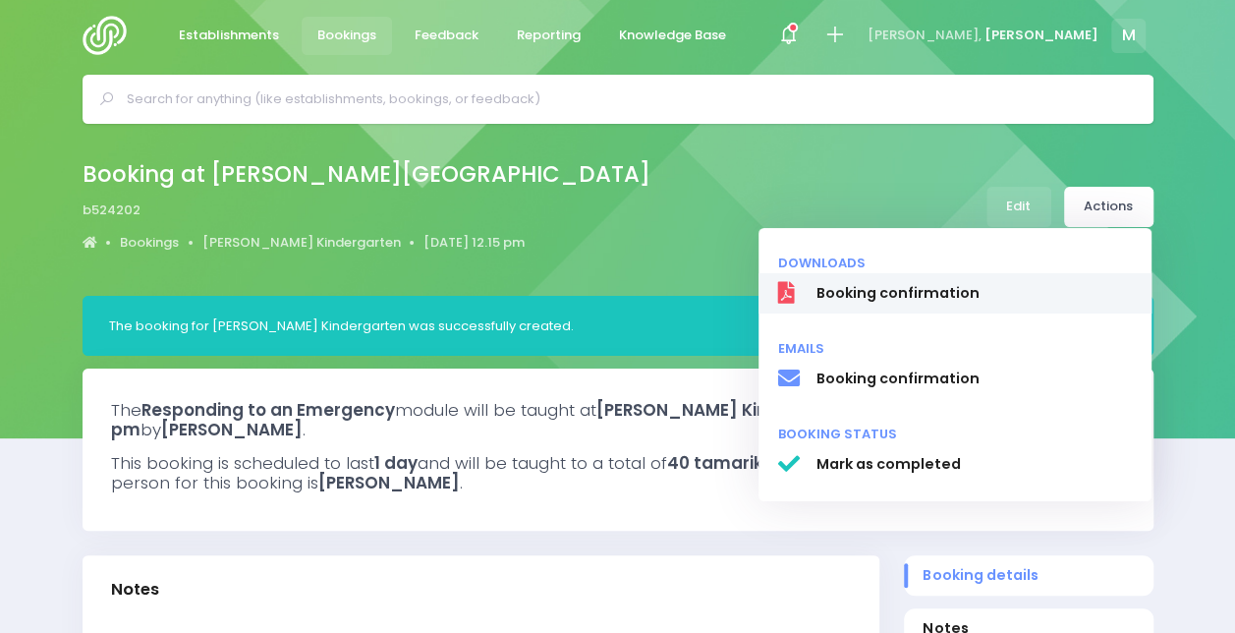
click at [906, 291] on span "Booking confirmation" at bounding box center [974, 293] width 316 height 21
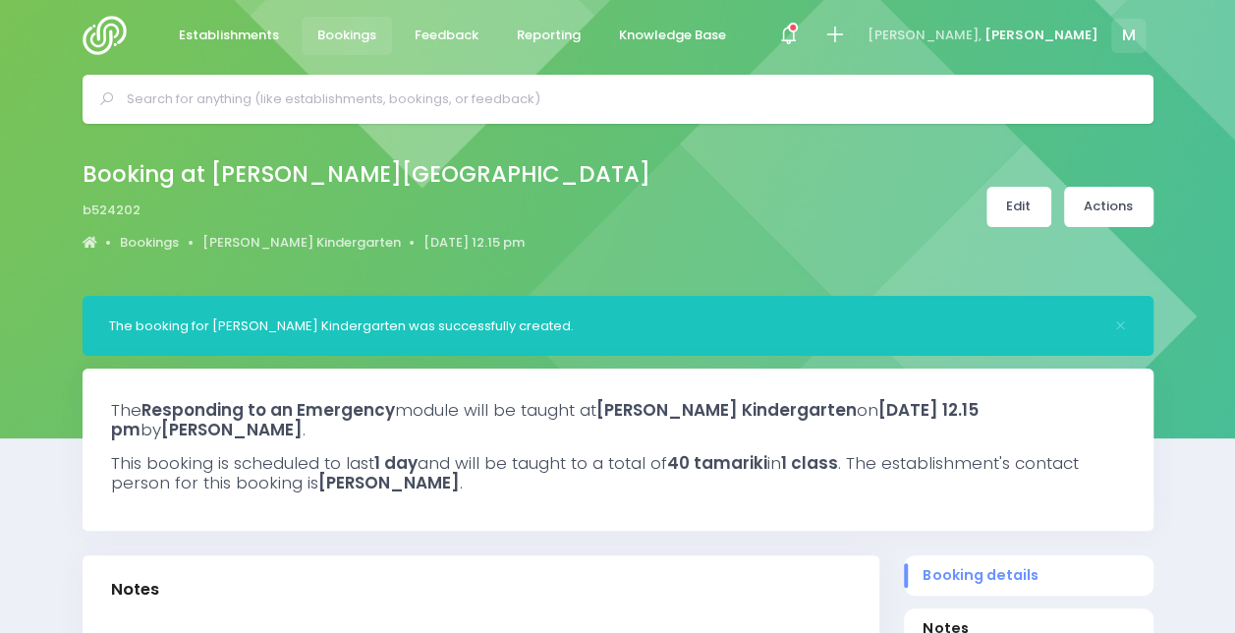
click at [1020, 210] on link "Edit" at bounding box center [1019, 207] width 65 height 40
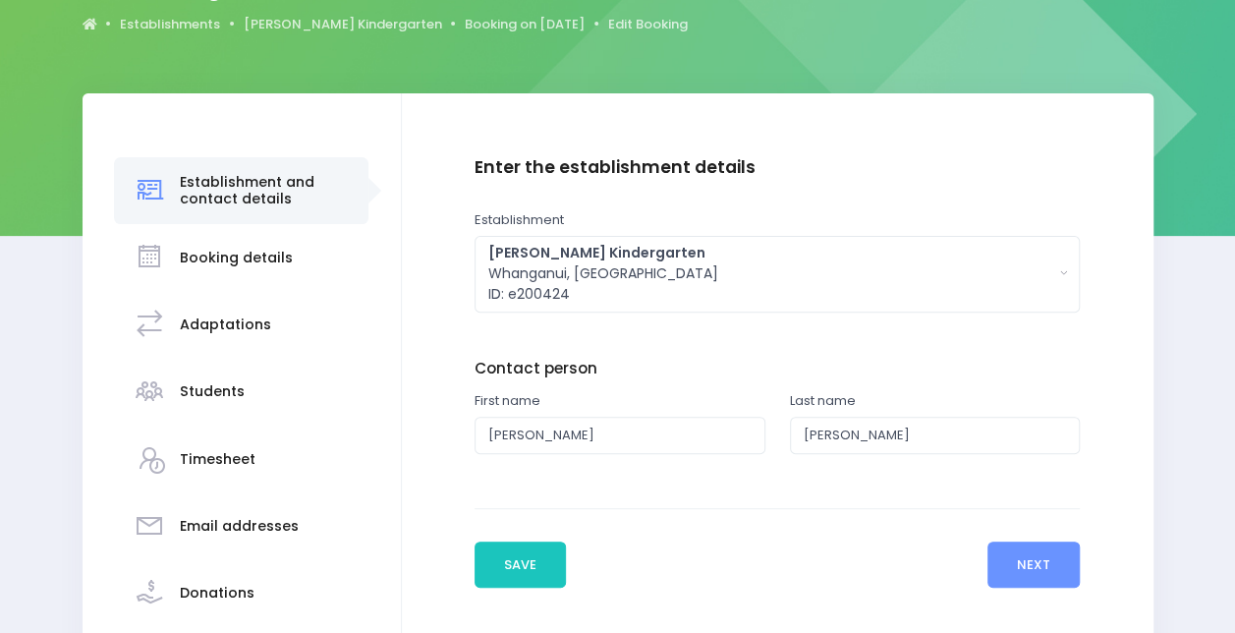
scroll to position [207, 0]
click at [248, 256] on h3 "Booking details" at bounding box center [236, 257] width 113 height 17
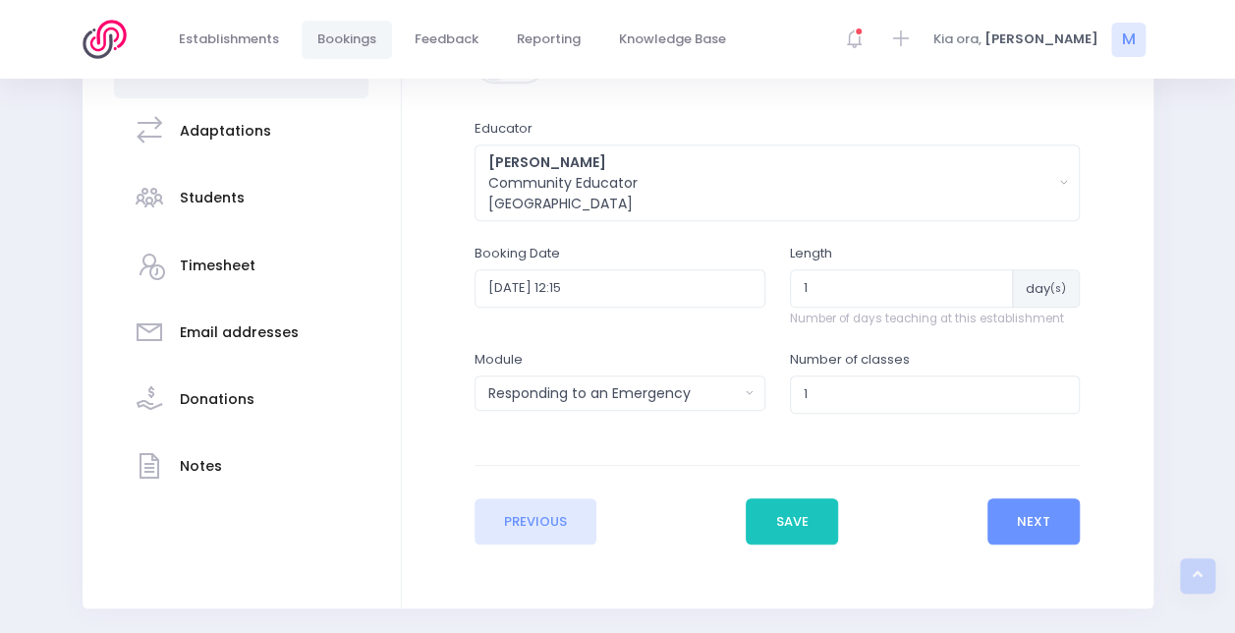
scroll to position [401, 0]
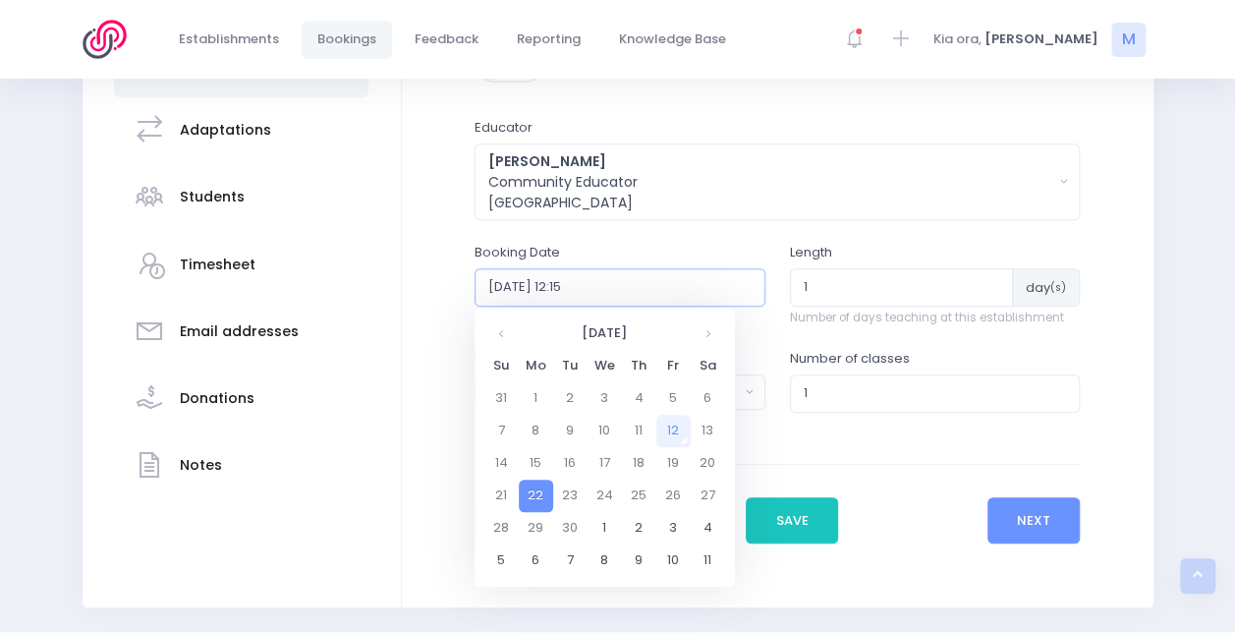
click at [727, 296] on input "[DATE] 12:15" at bounding box center [620, 286] width 291 height 37
click at [542, 501] on td "22" at bounding box center [536, 496] width 34 height 32
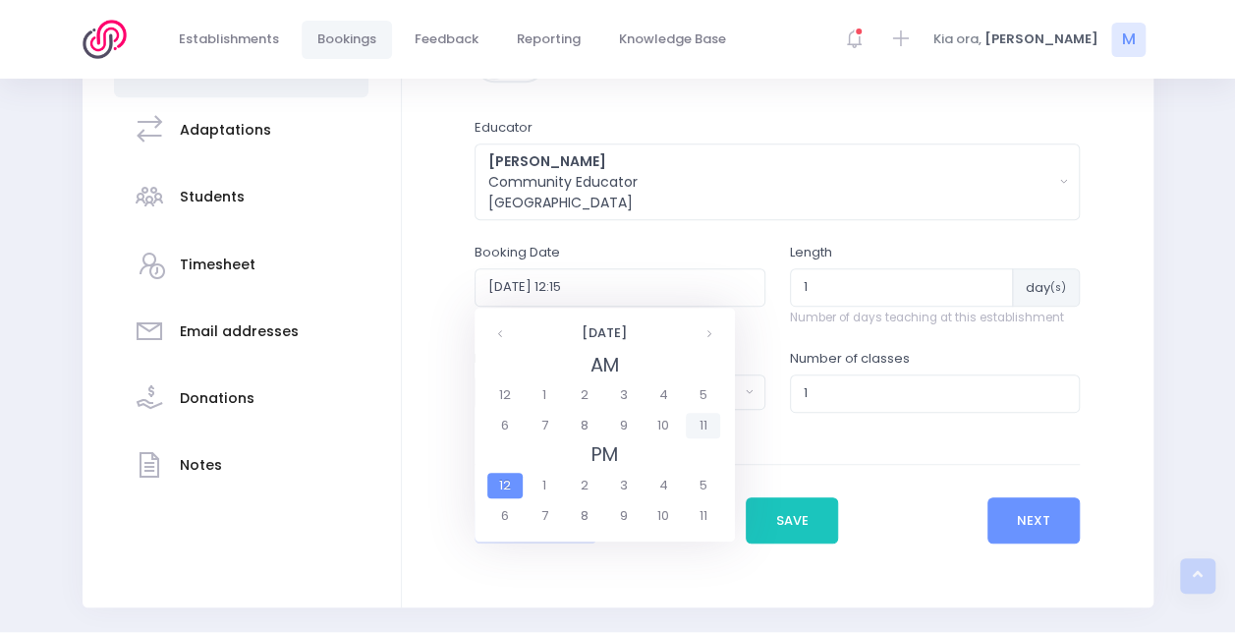
click at [700, 423] on span "11" at bounding box center [703, 426] width 34 height 26
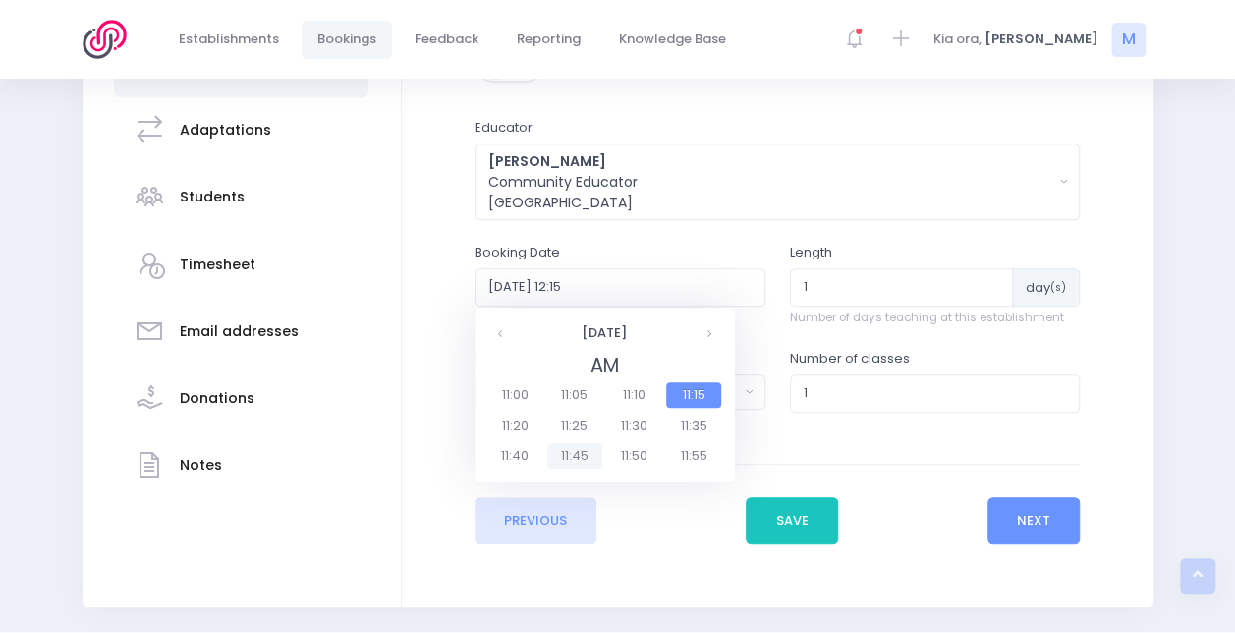
click at [571, 461] on span "11:45" at bounding box center [574, 456] width 55 height 26
type input "2025-09-22 11:45"
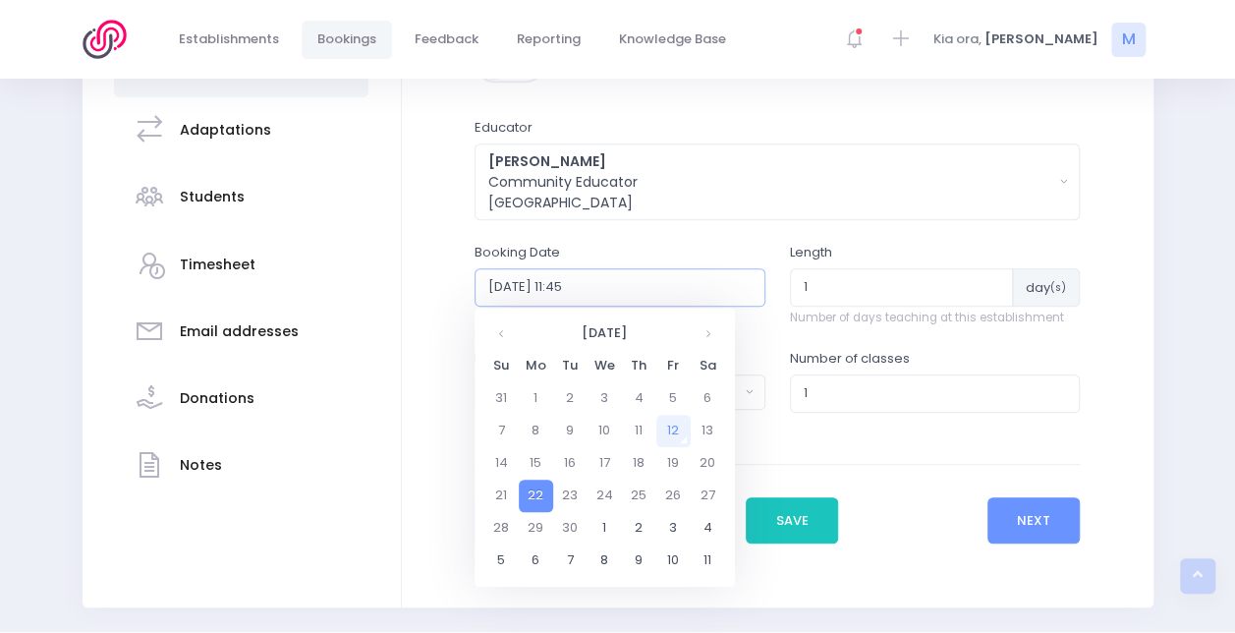
click at [686, 302] on input "2025-09-22 11:45" at bounding box center [620, 286] width 291 height 37
click at [701, 250] on div "Booking Date 2025-09-22 11:45" at bounding box center [620, 274] width 291 height 63
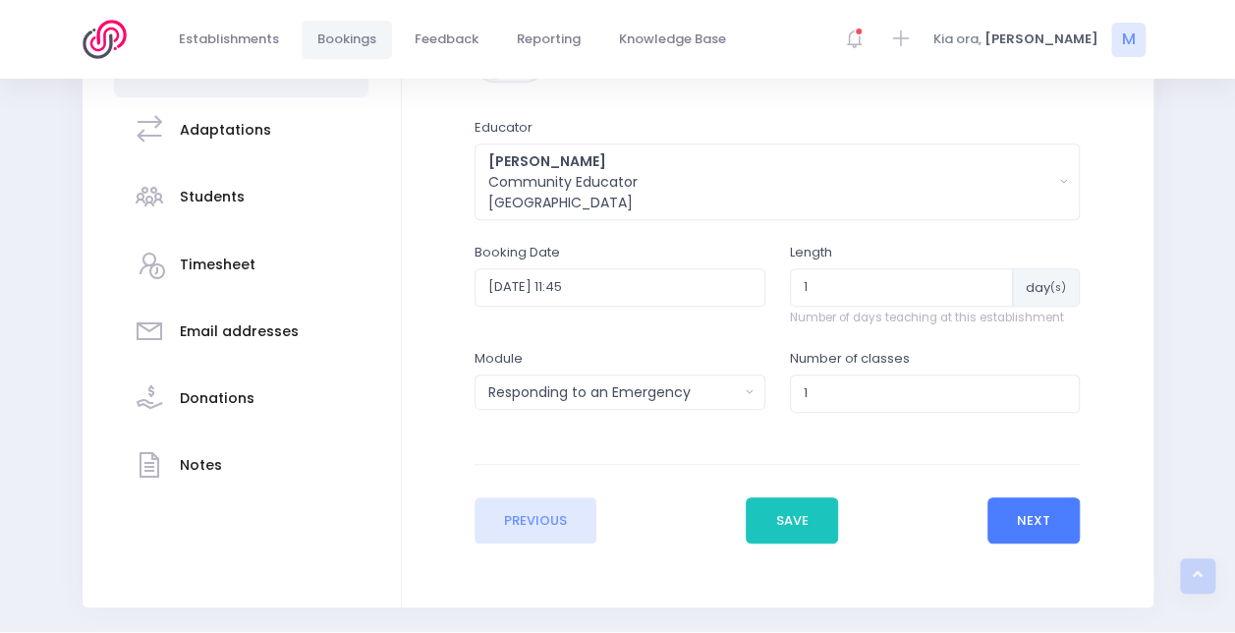
click at [1013, 505] on button "Next" at bounding box center [1034, 520] width 93 height 47
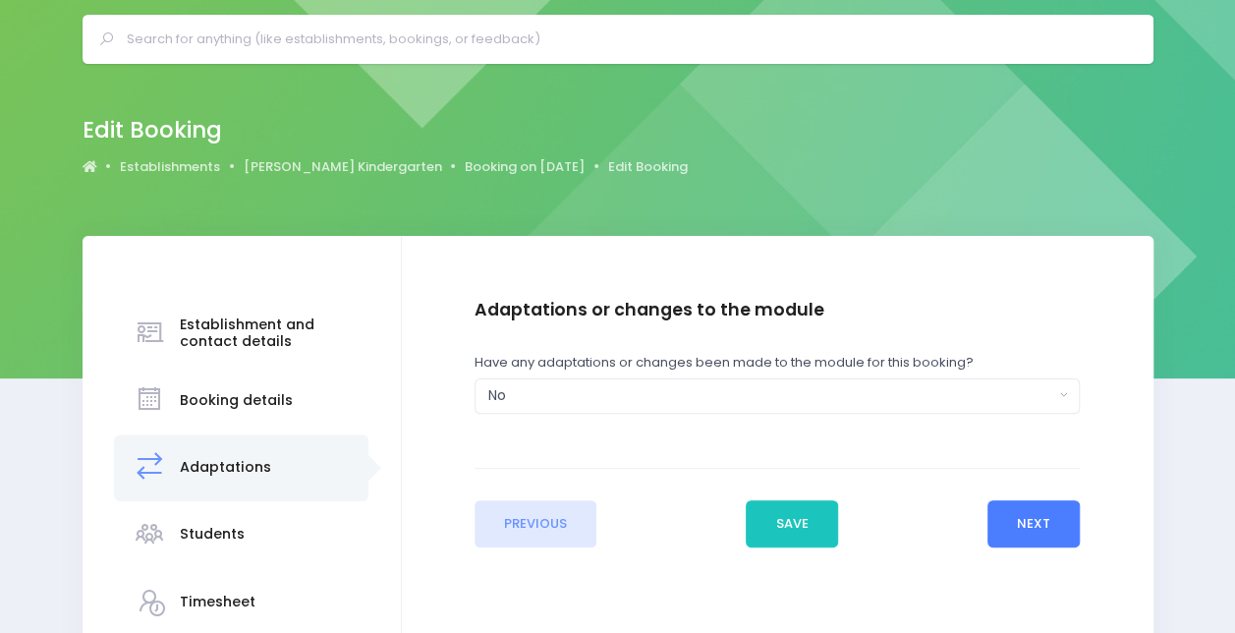
scroll to position [0, 0]
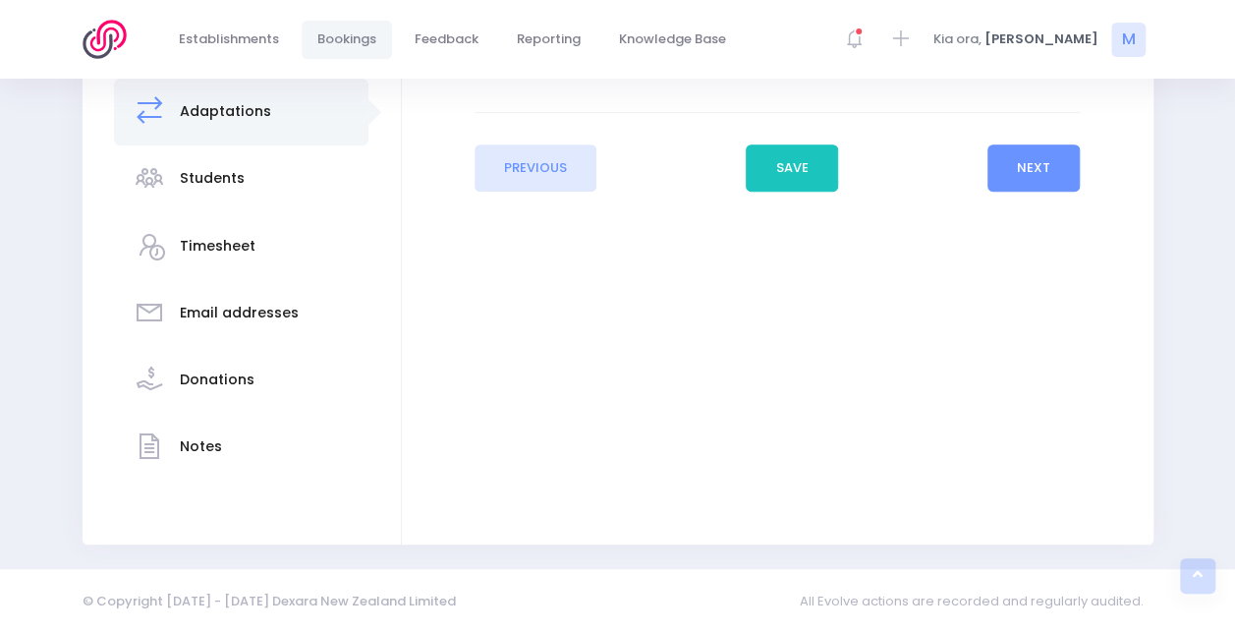
click at [183, 455] on h3 "Notes" at bounding box center [201, 446] width 42 height 17
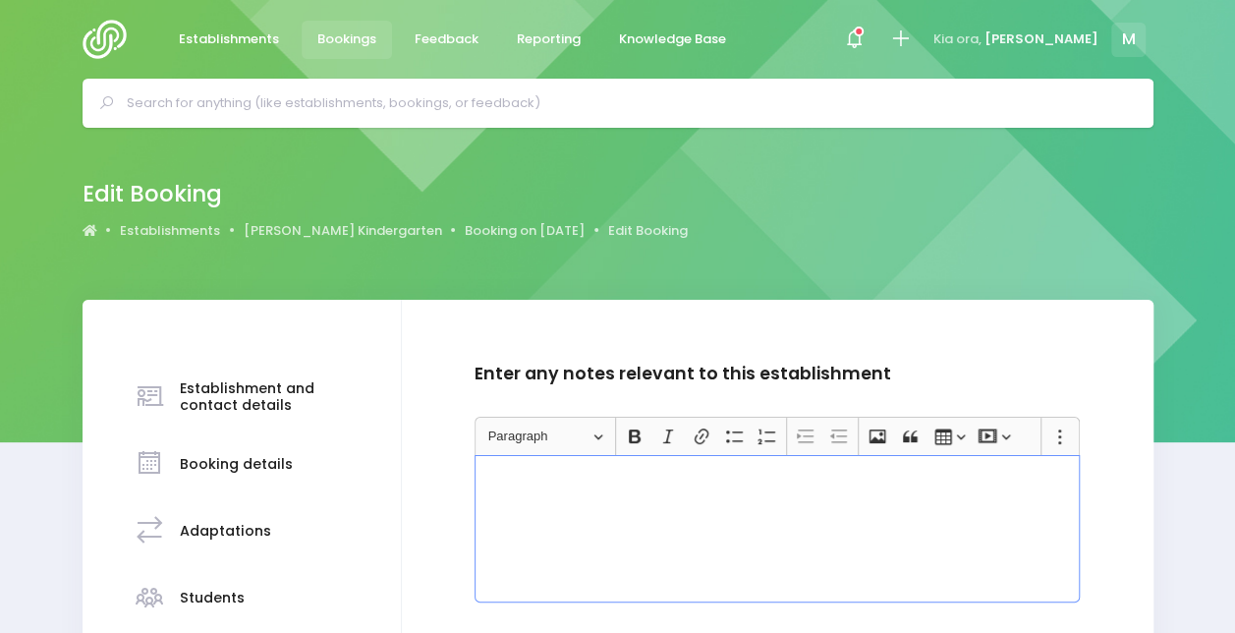
click at [537, 514] on div "Rich Text Editor, main" at bounding box center [777, 528] width 605 height 147
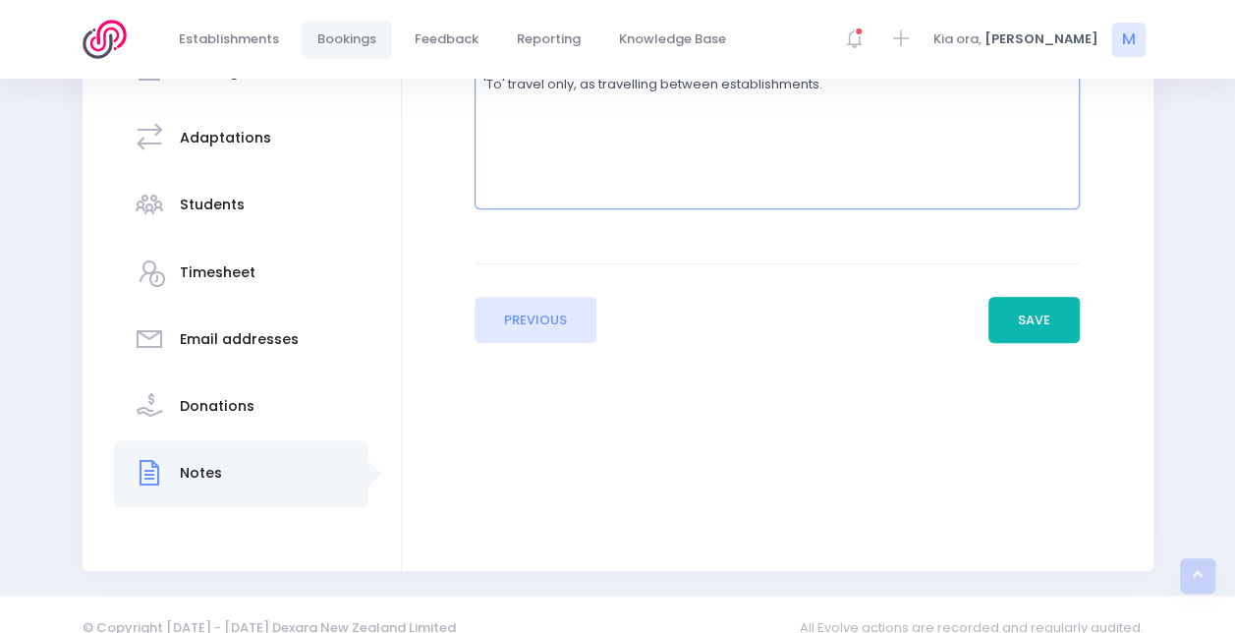
click at [1040, 324] on button "Save" at bounding box center [1035, 320] width 92 height 47
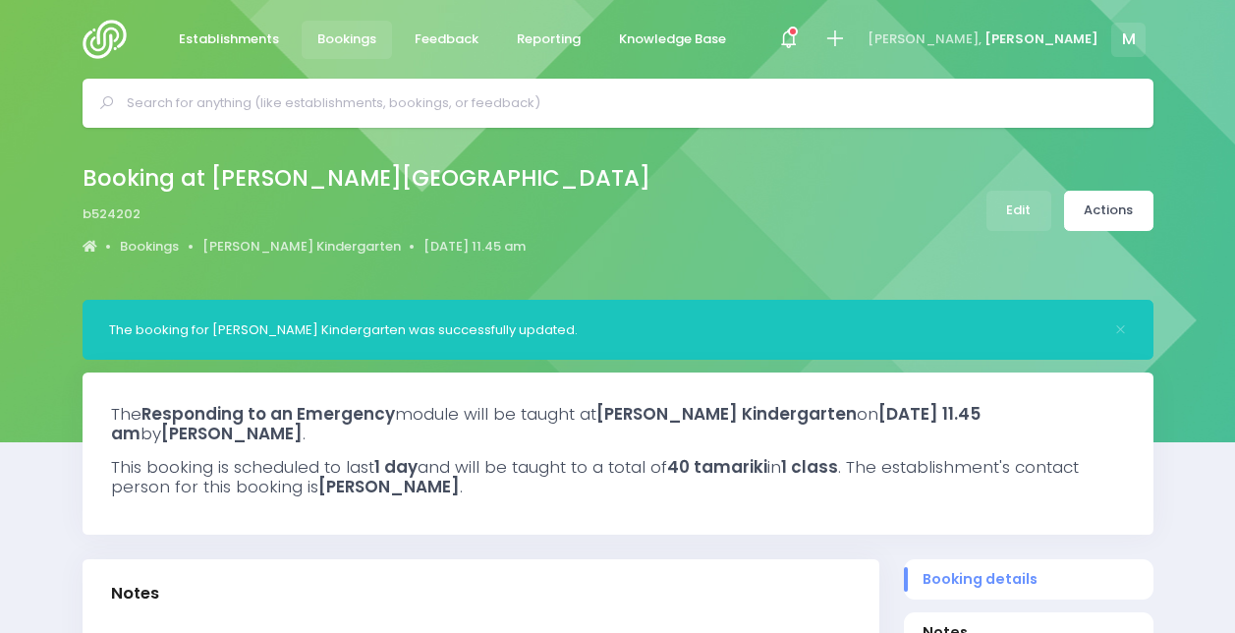
select select "5"
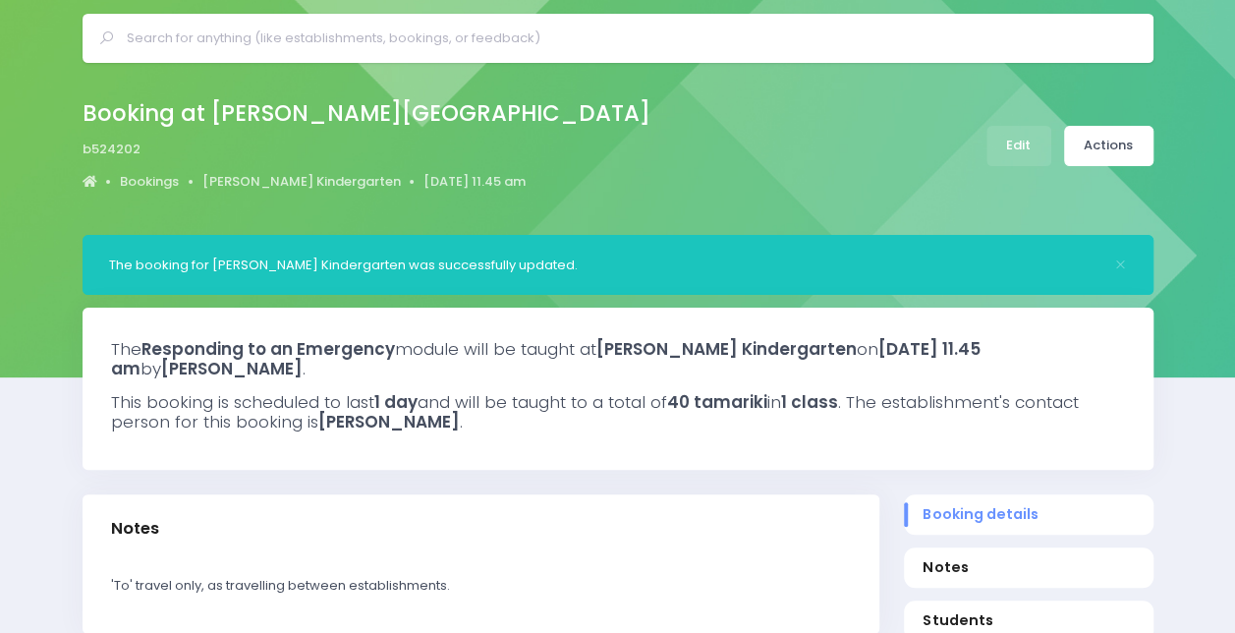
scroll to position [63, 0]
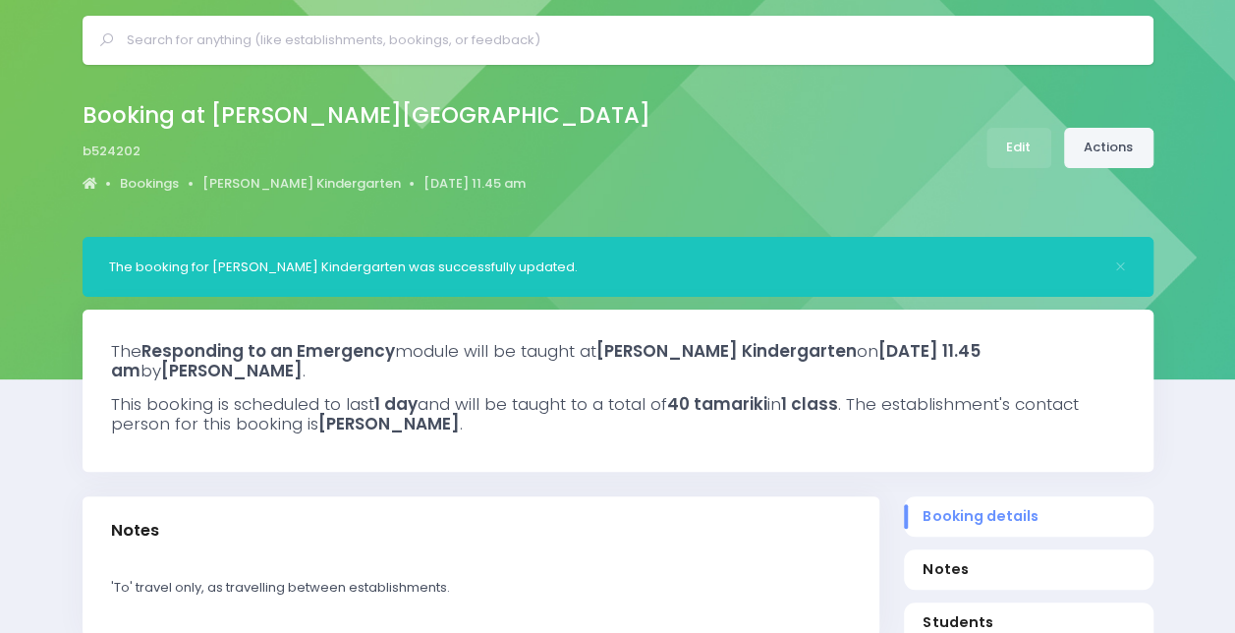
click at [1109, 151] on link "Actions" at bounding box center [1108, 148] width 89 height 40
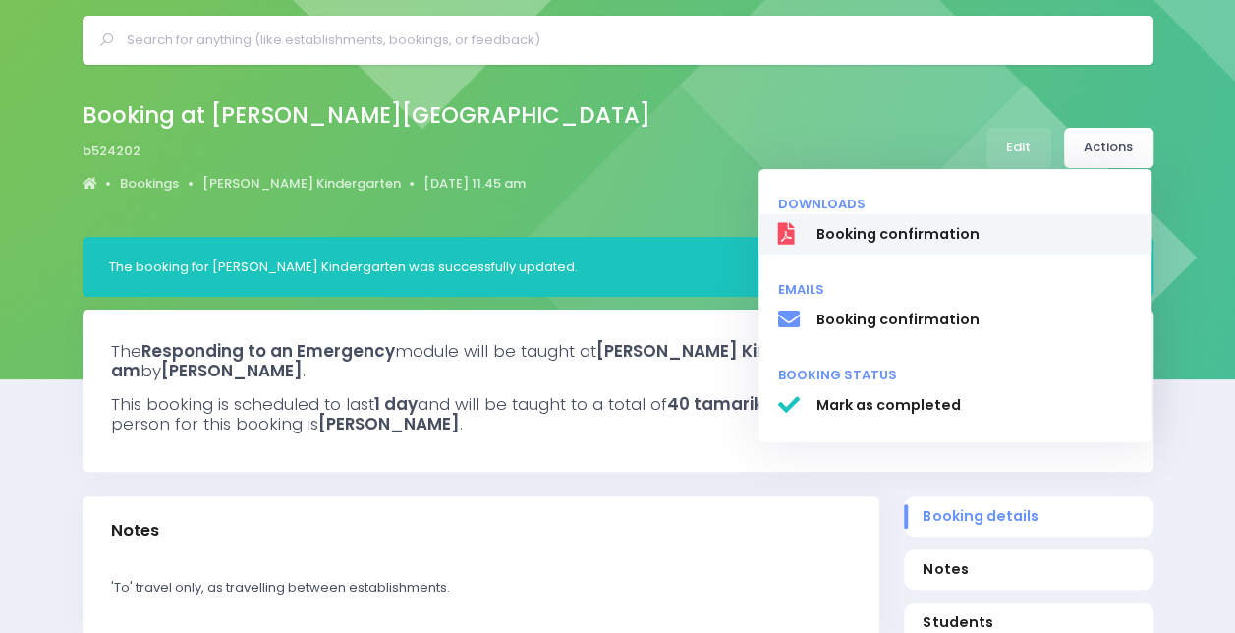
click at [948, 237] on span "Booking confirmation" at bounding box center [974, 234] width 316 height 21
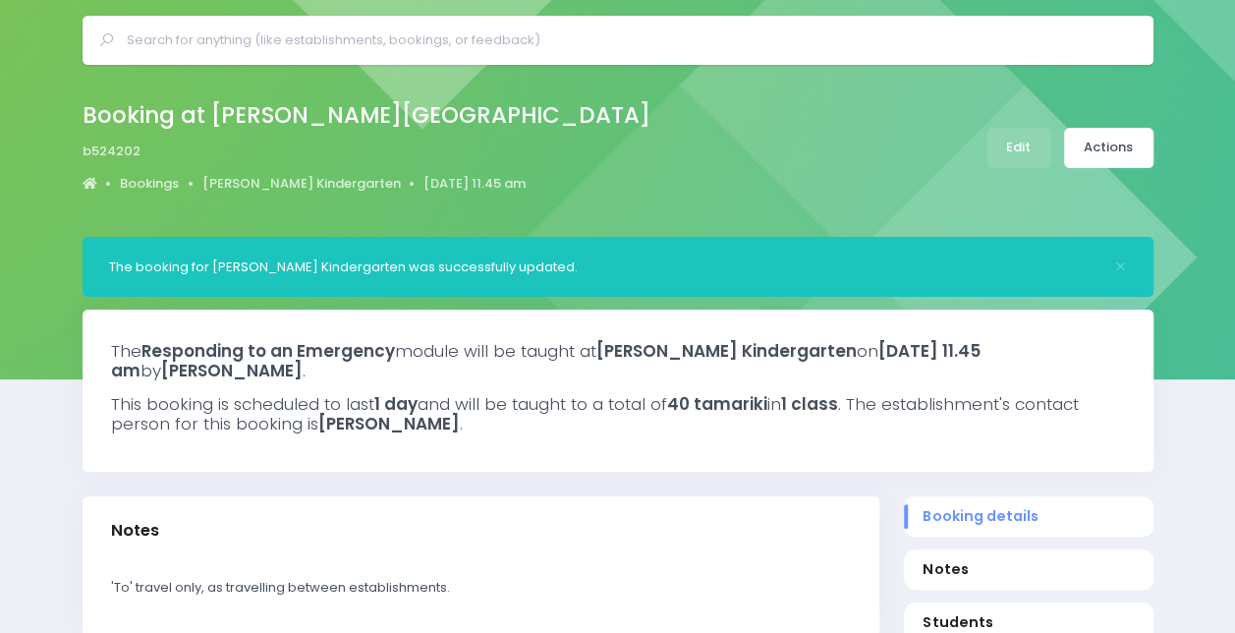
click at [28, 71] on div "Booking at Marie McFarland Kindergarten b524202 Bookings Marie McFarland Kinder…" at bounding box center [617, 151] width 1235 height 172
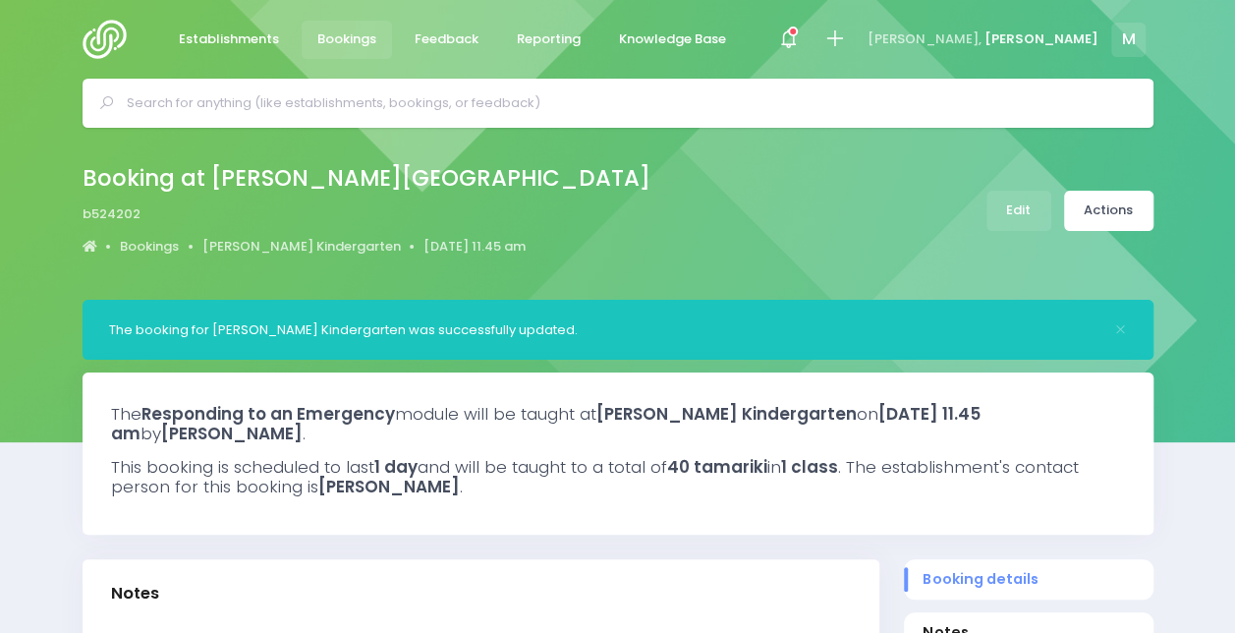
click at [102, 41] on img at bounding box center [111, 39] width 56 height 39
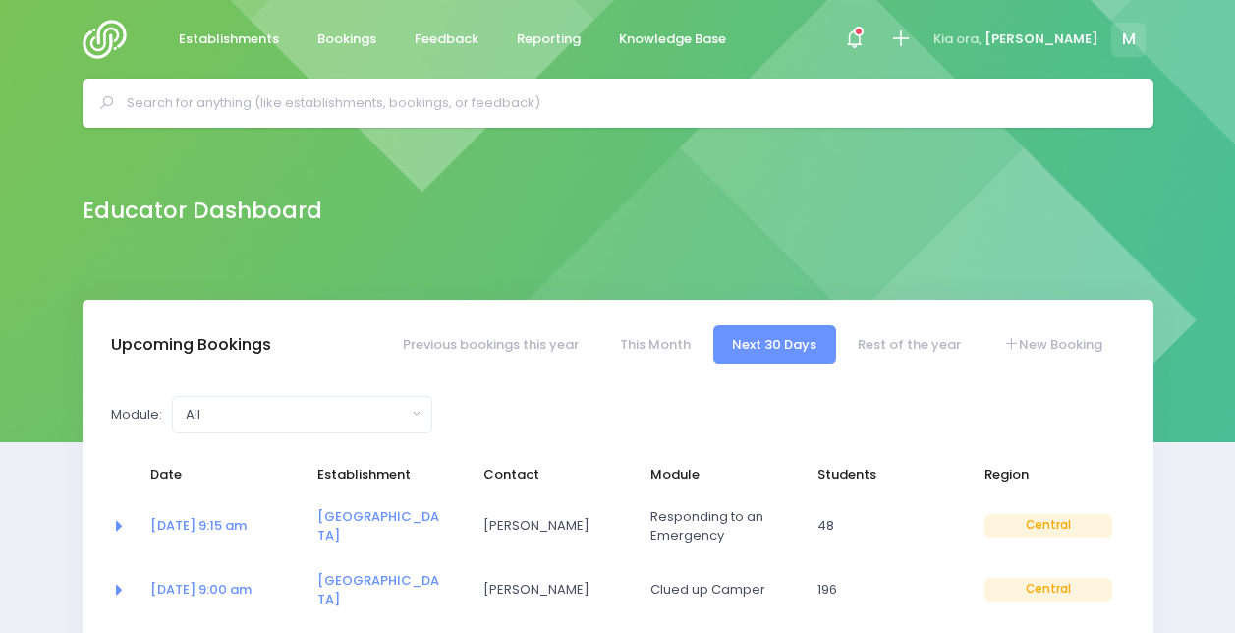
select select "5"
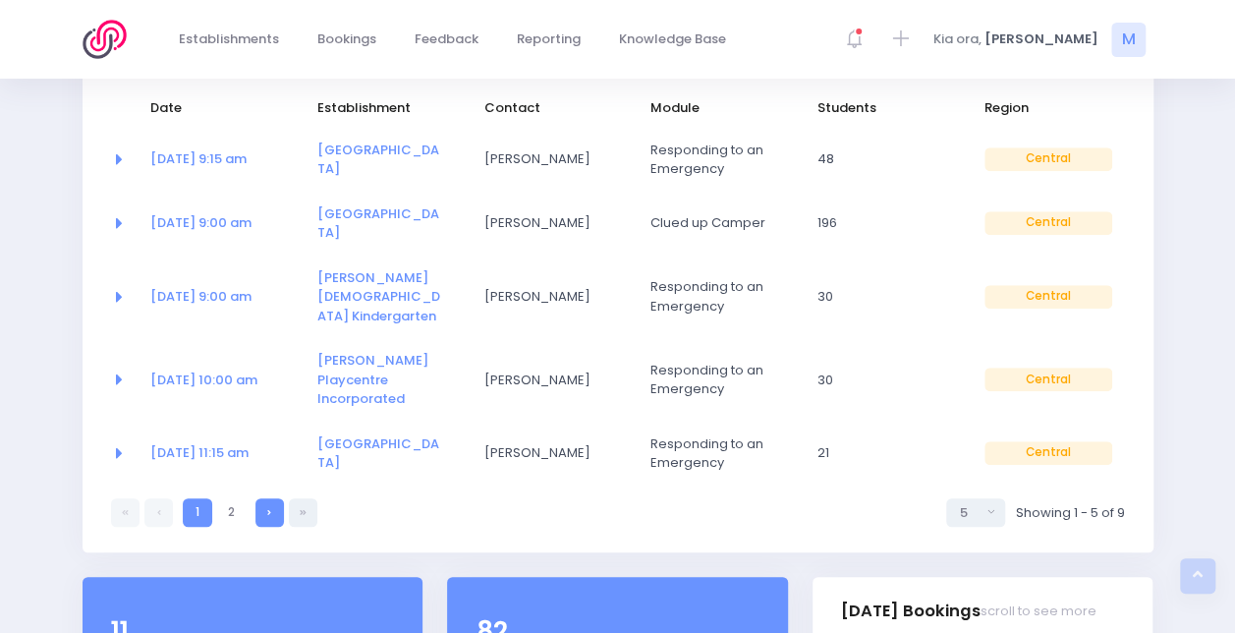
click at [268, 498] on link at bounding box center [270, 512] width 28 height 28
select select "5"
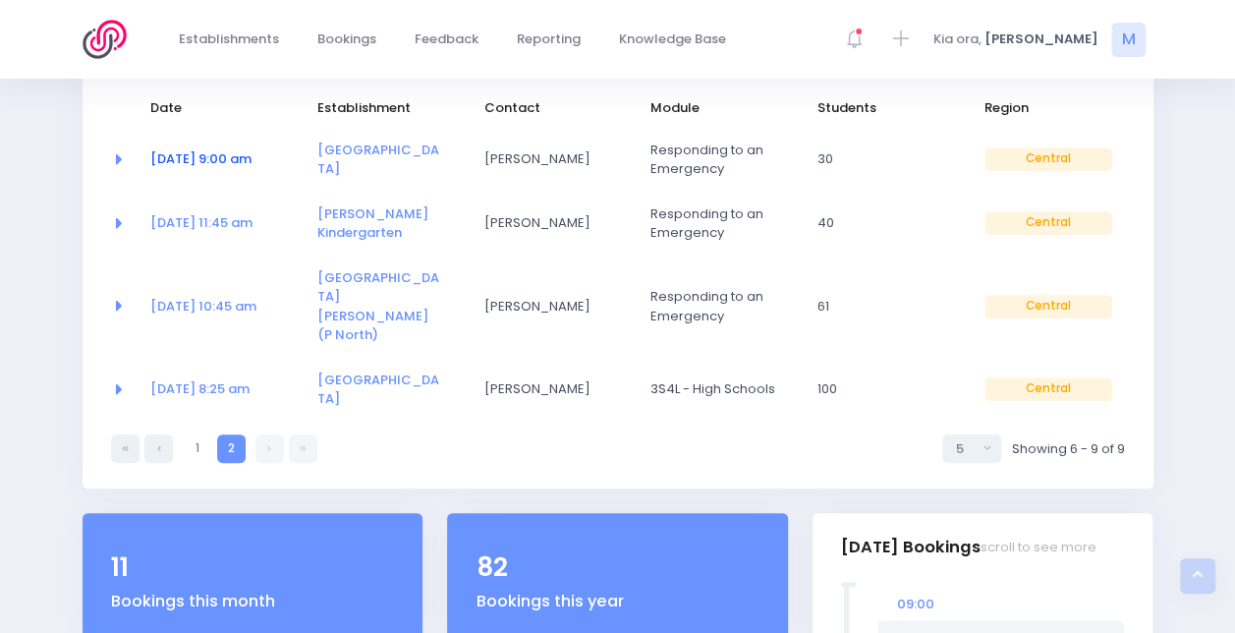
click at [207, 157] on link "[DATE] 9:00 am" at bounding box center [200, 158] width 101 height 19
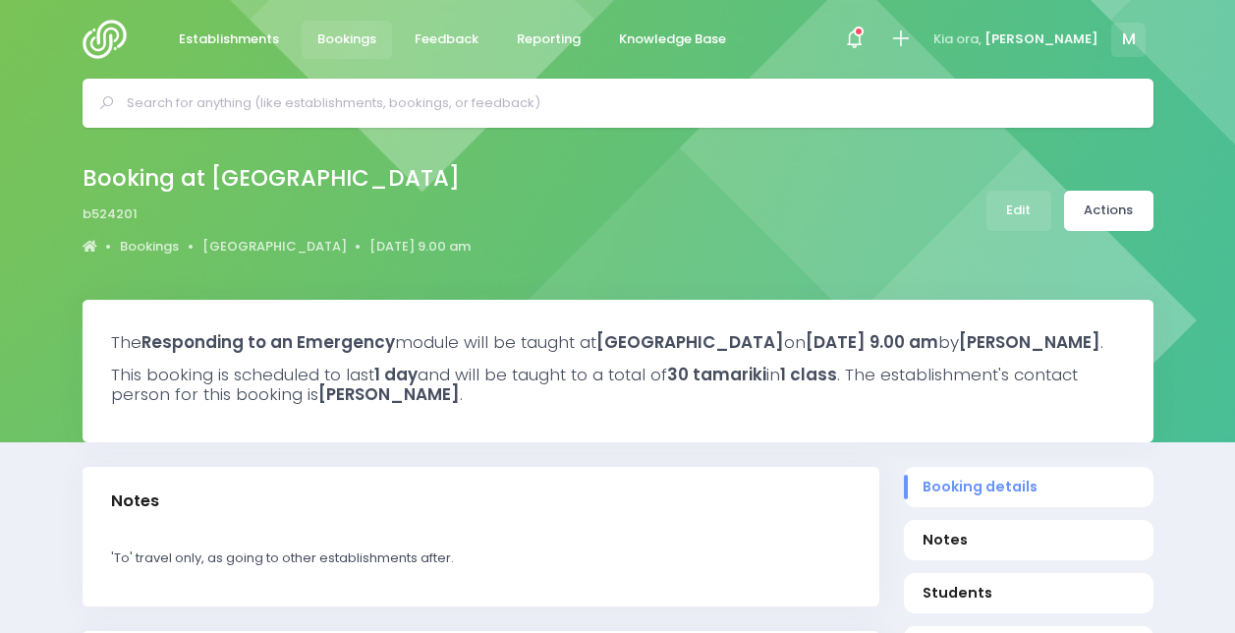
select select "5"
click at [1113, 203] on link "Actions" at bounding box center [1108, 211] width 89 height 40
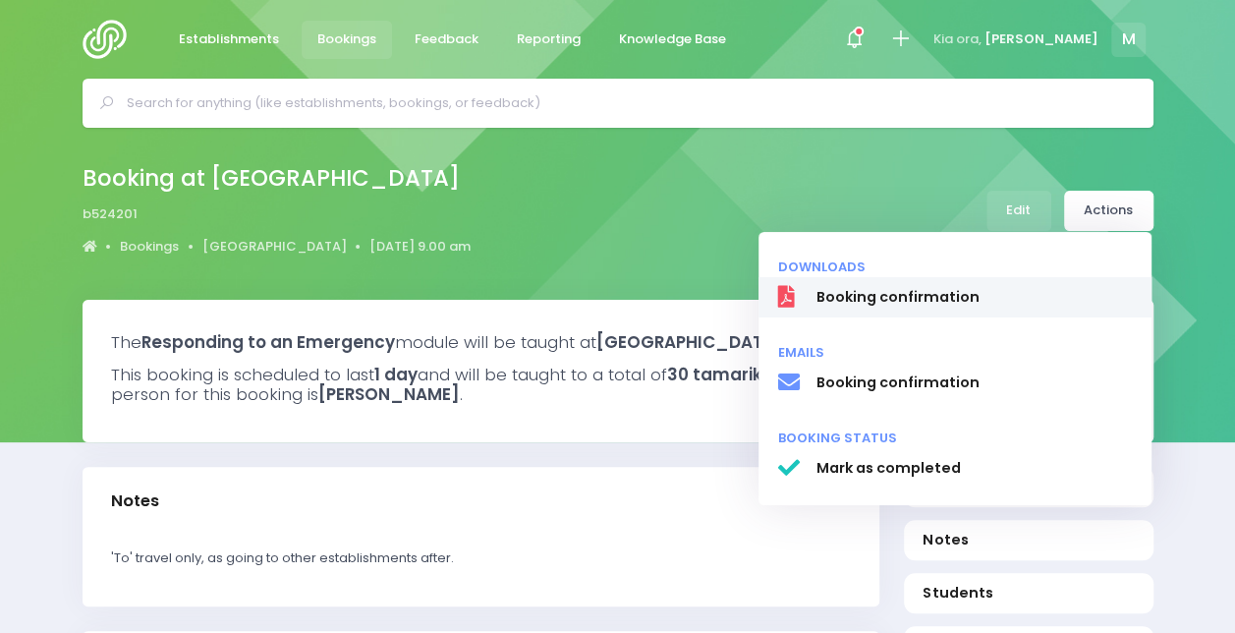
click at [931, 283] on link "Booking confirmation" at bounding box center [955, 297] width 393 height 41
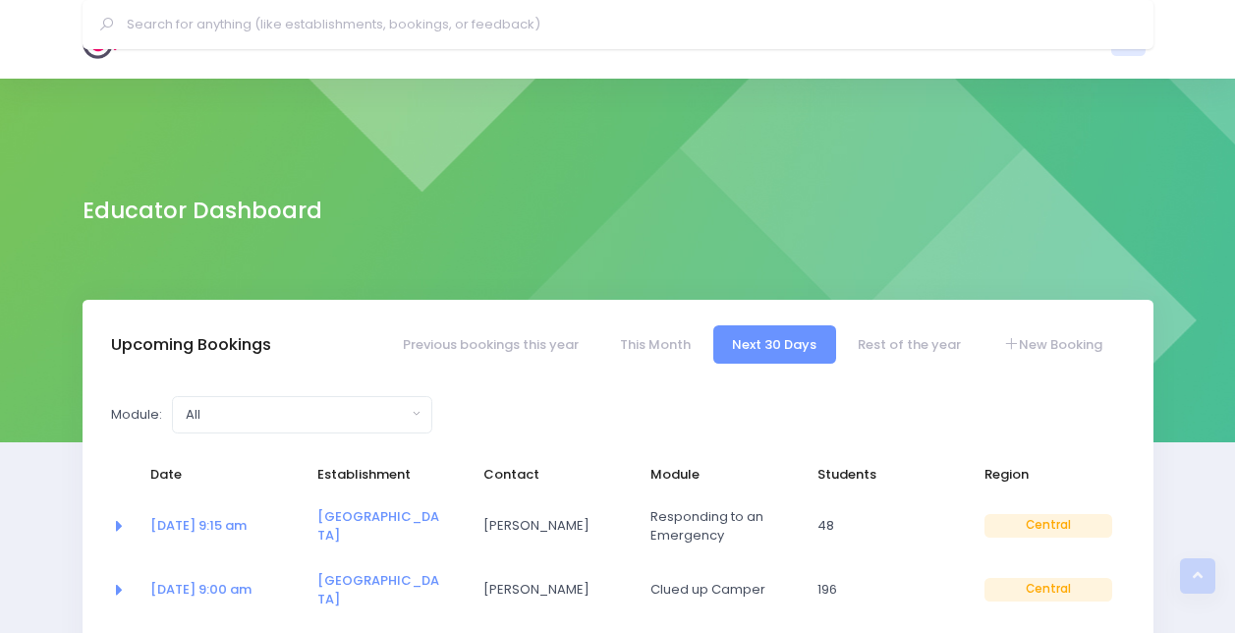
select select "5"
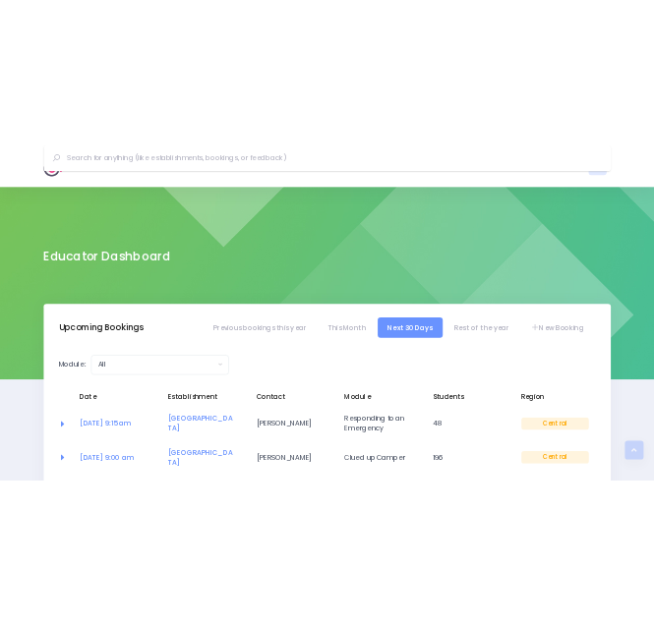
scroll to position [350, 0]
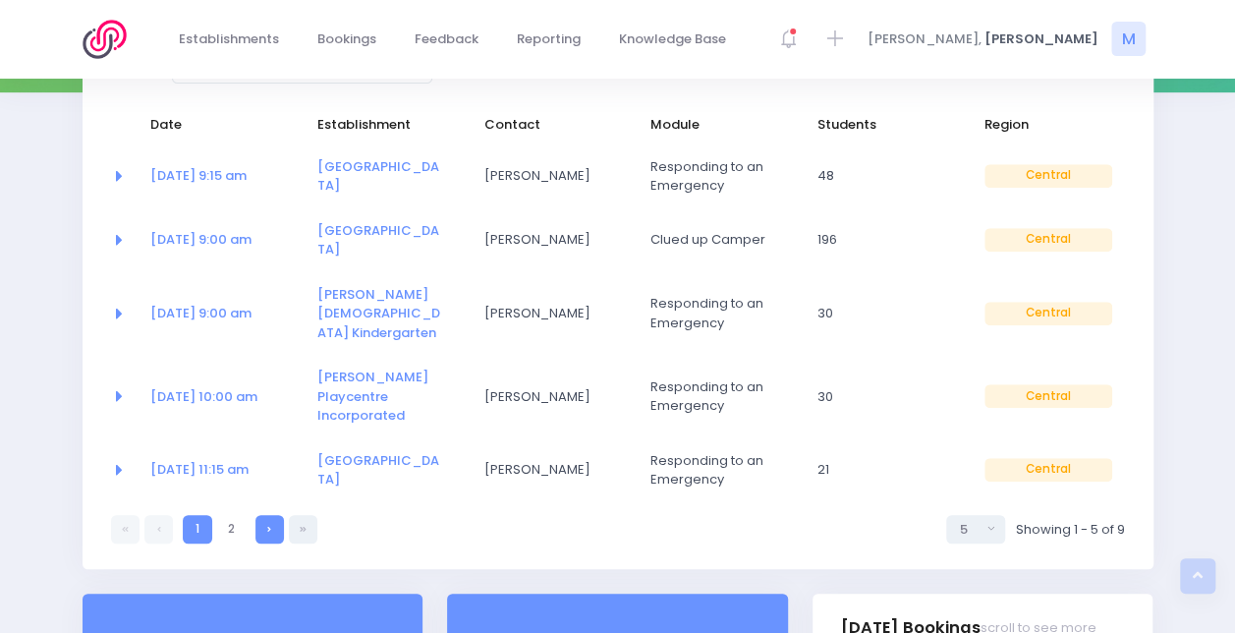
click at [270, 515] on link at bounding box center [270, 529] width 28 height 28
select select "5"
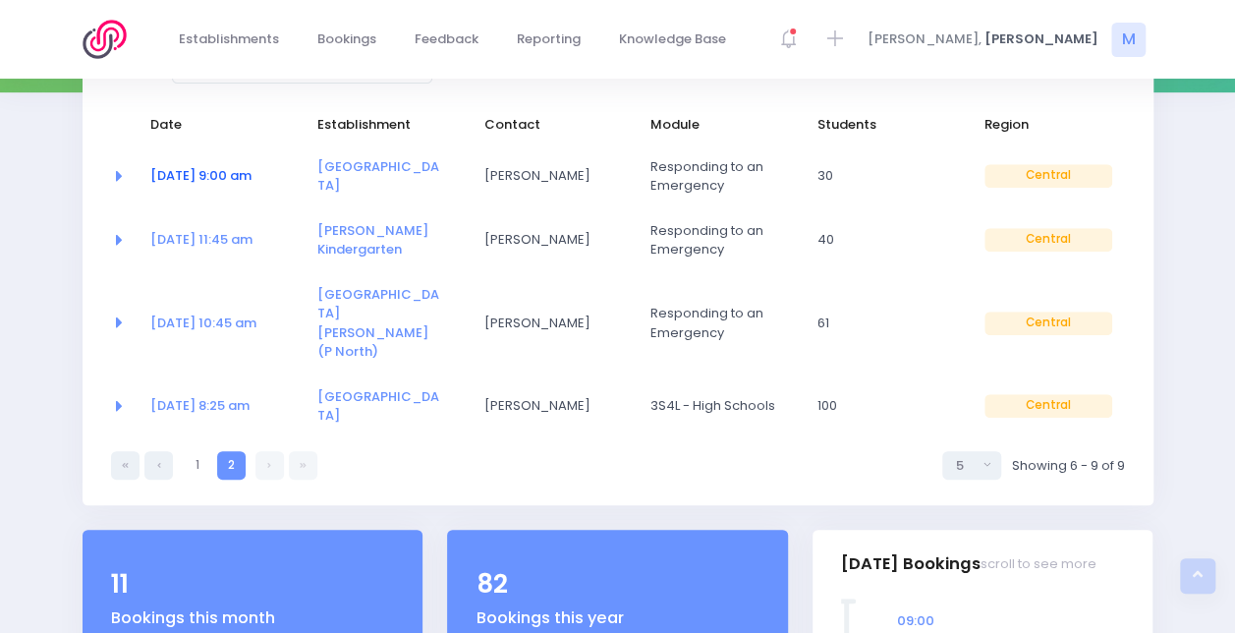
click at [198, 173] on link "[DATE] 9:00 am" at bounding box center [200, 175] width 101 height 19
click at [191, 242] on link "[DATE] 11:45 am" at bounding box center [201, 239] width 102 height 19
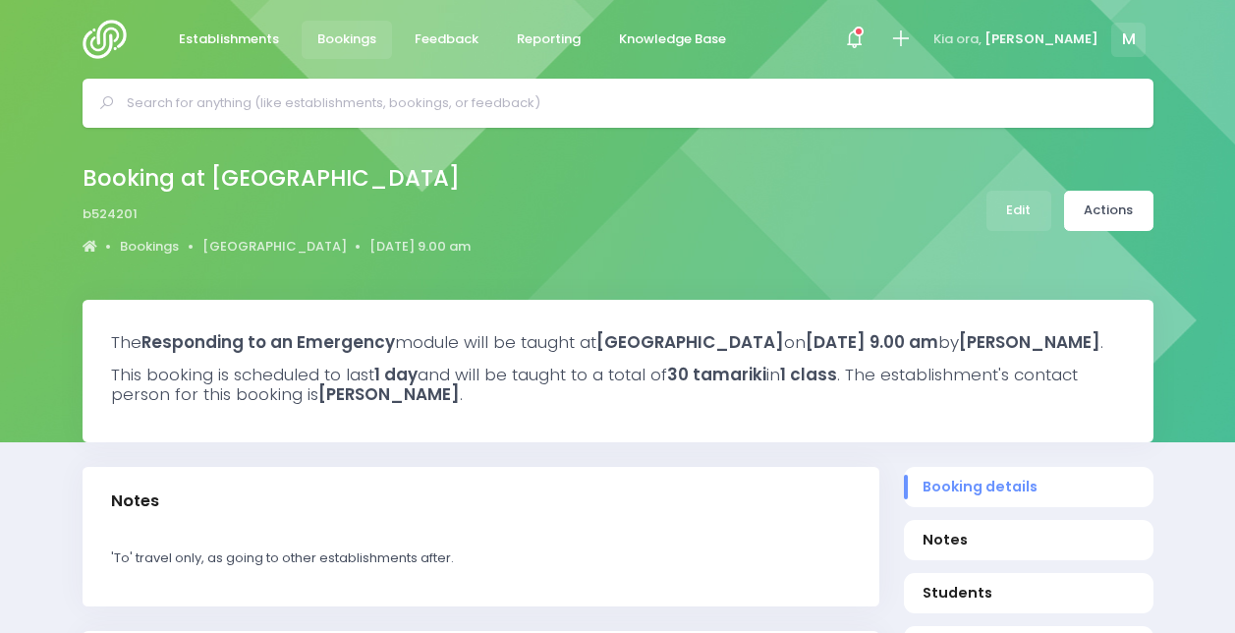
select select "5"
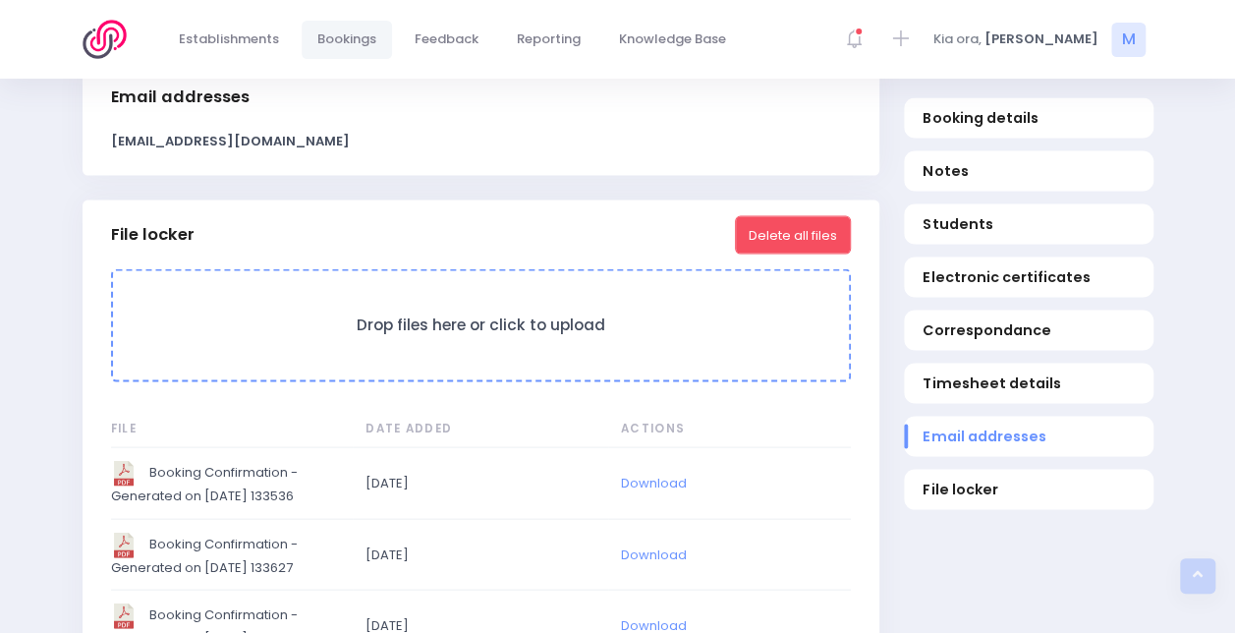
scroll to position [1777, 0]
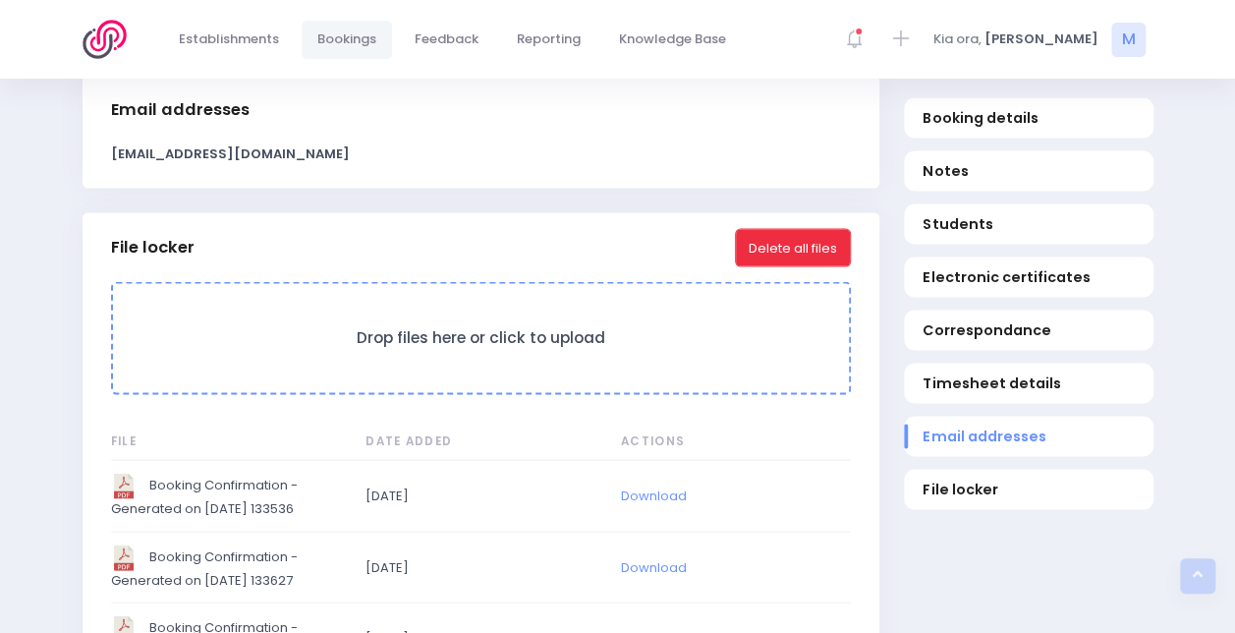
click at [794, 258] on button "Delete all files" at bounding box center [793, 246] width 116 height 37
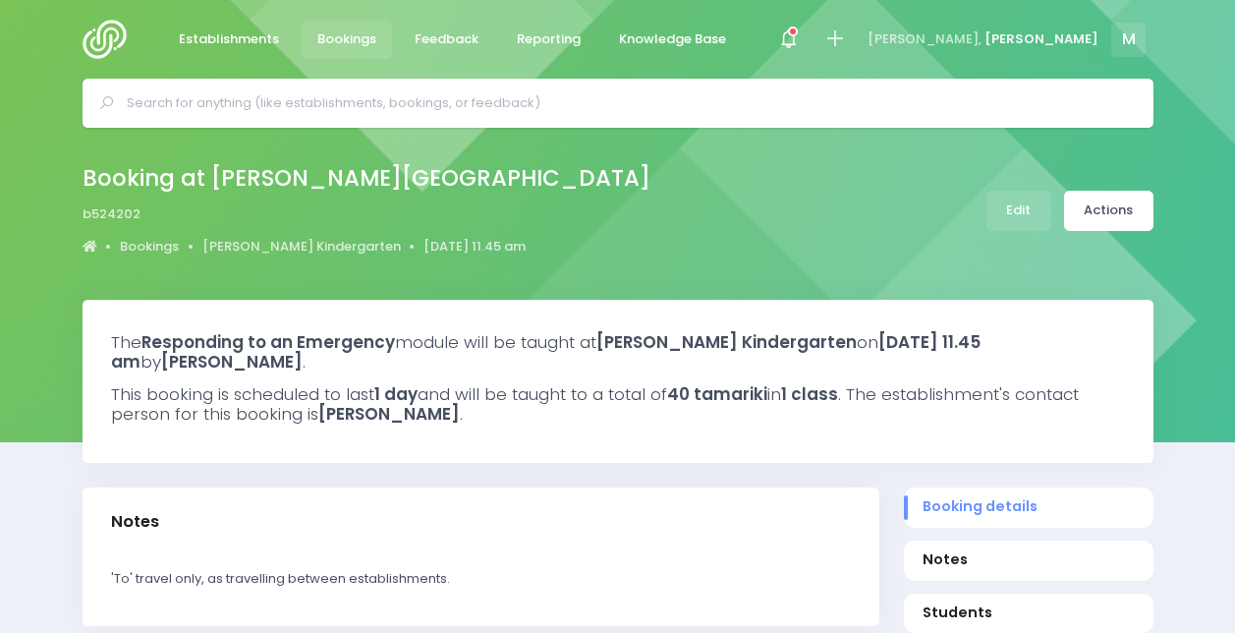
select select "5"
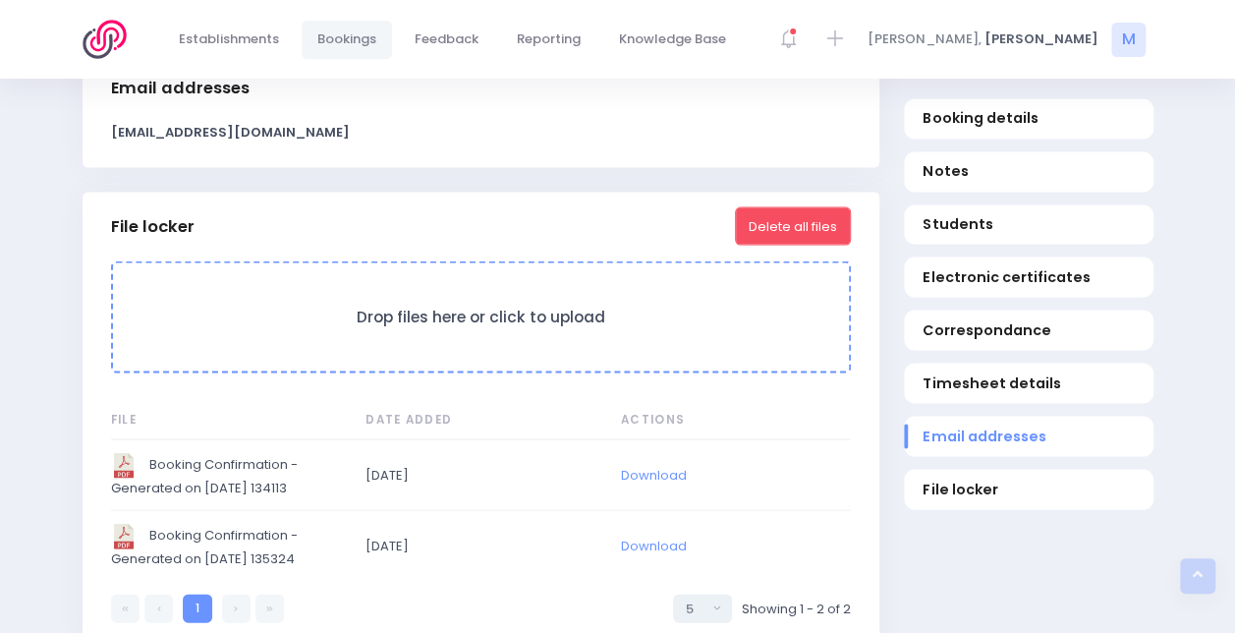
scroll to position [1824, 0]
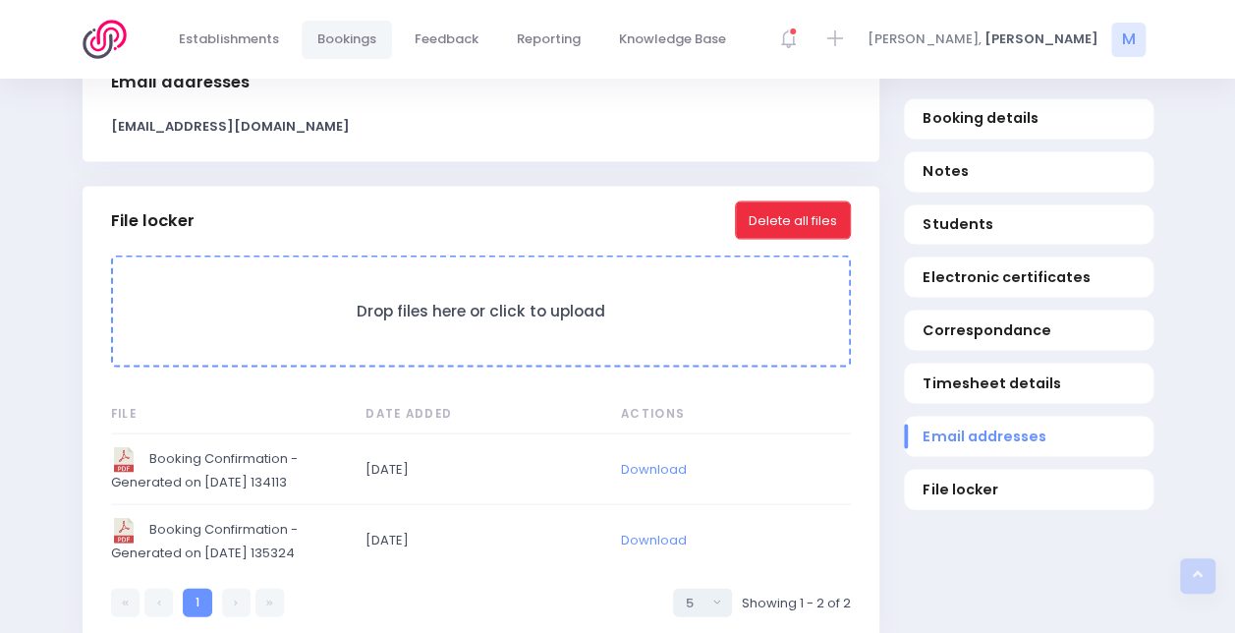
click at [798, 225] on button "Delete all files" at bounding box center [793, 218] width 116 height 37
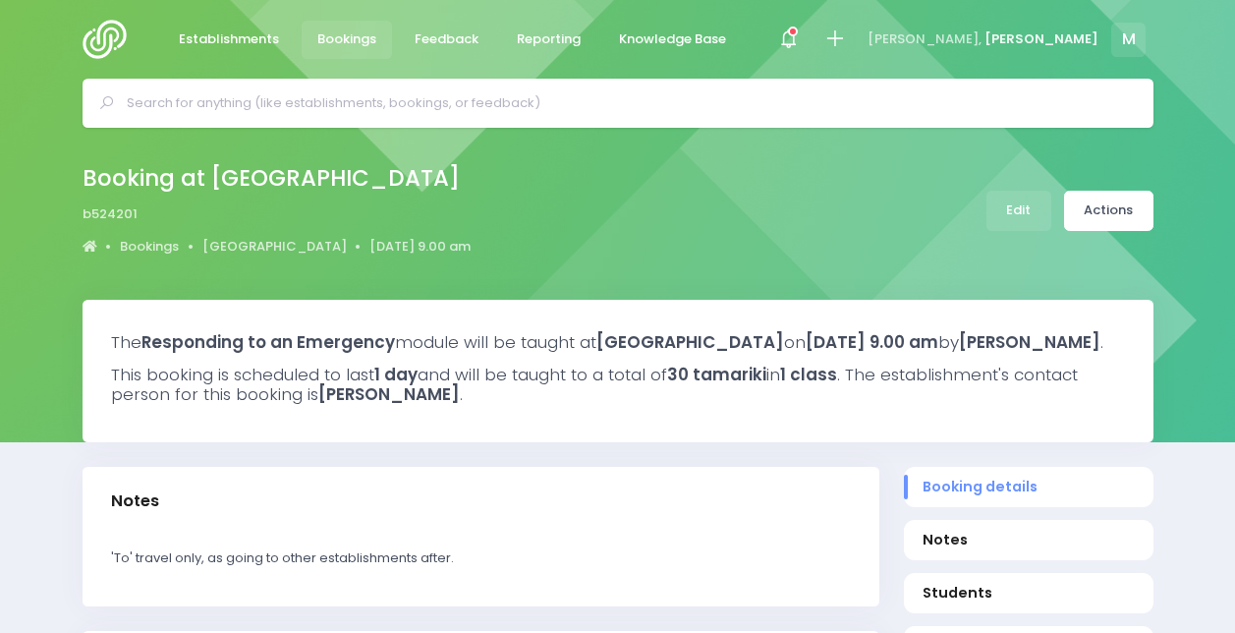
select select "5"
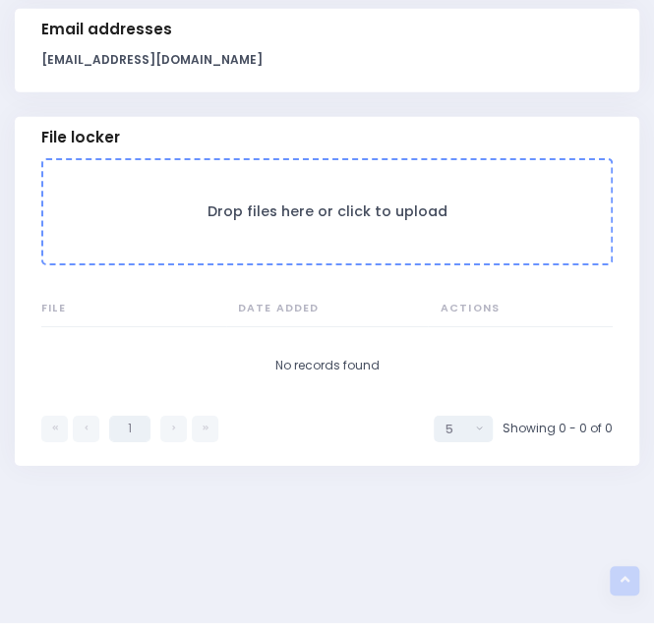
scroll to position [1641, 0]
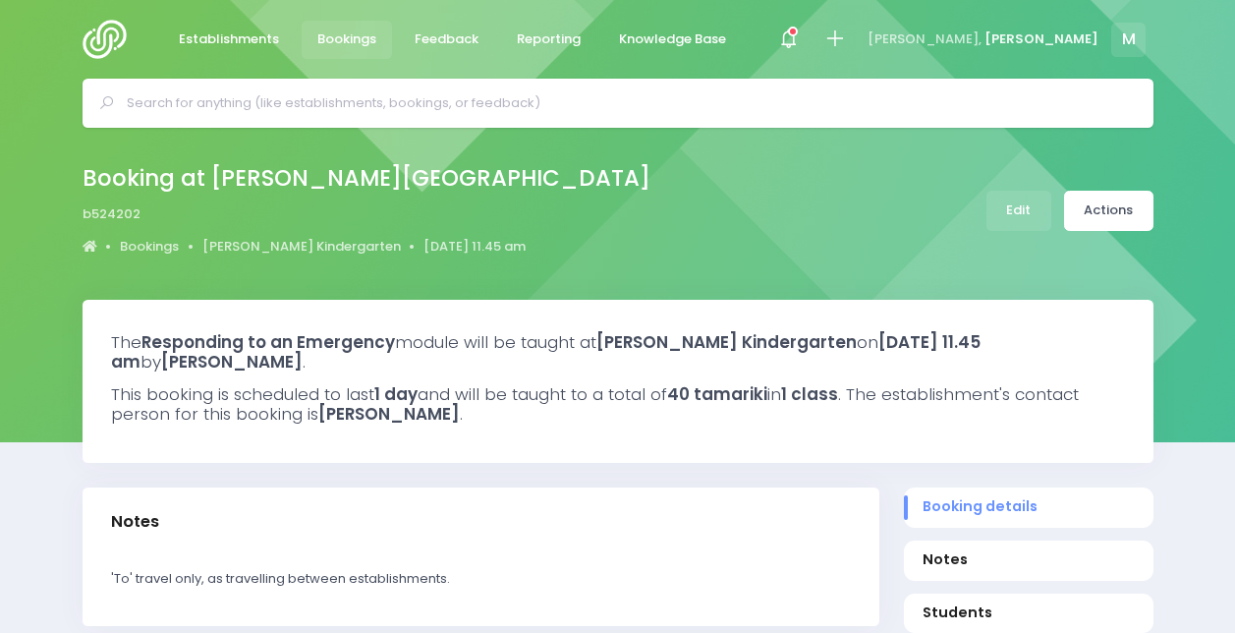
select select "5"
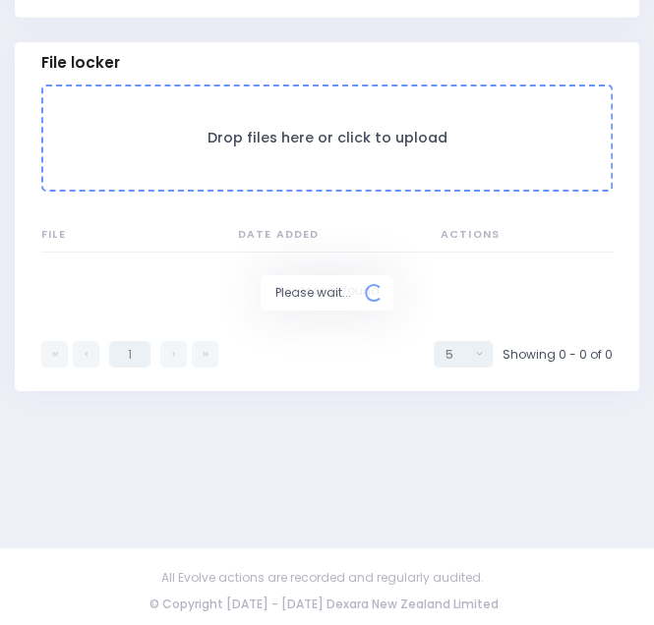
scroll to position [1700, 0]
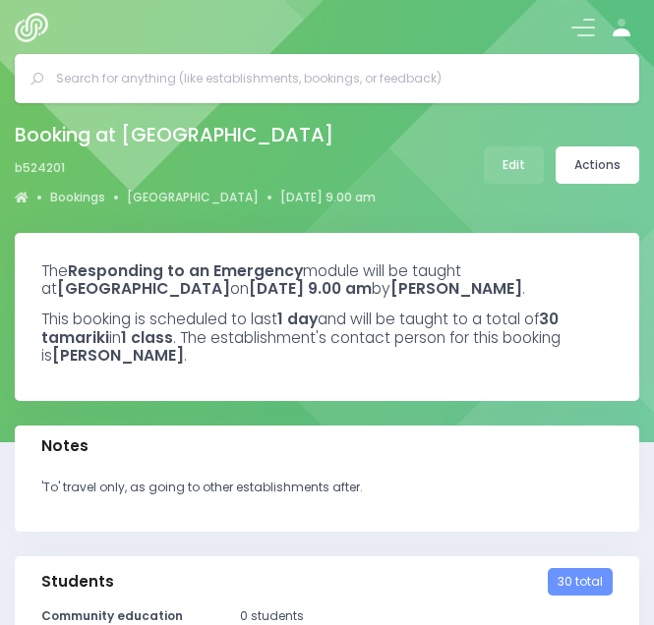
select select "5"
